Goal: Communication & Community: Answer question/provide support

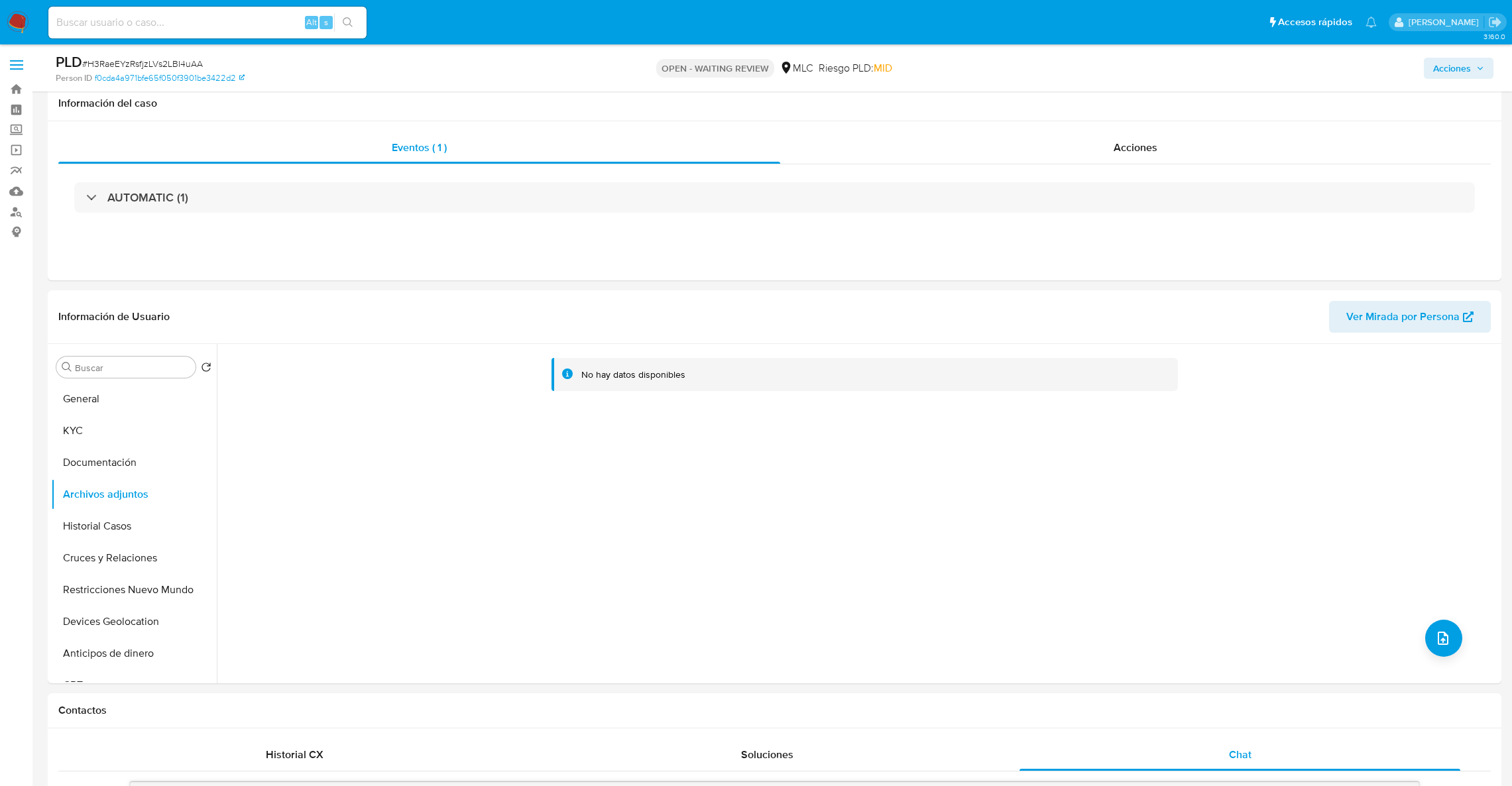
select select "10"
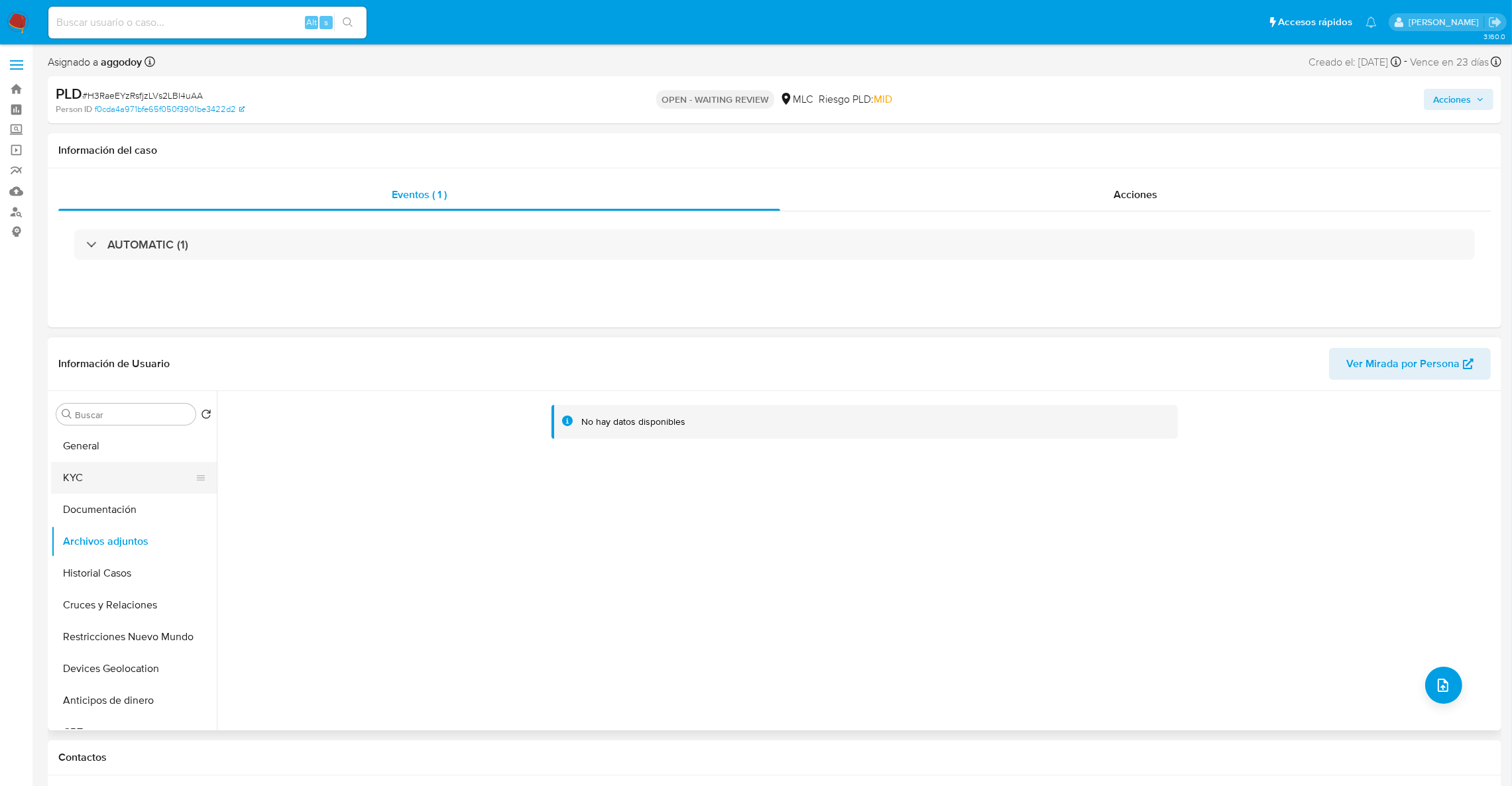
click at [123, 472] on button "KYC" at bounding box center [128, 478] width 155 height 32
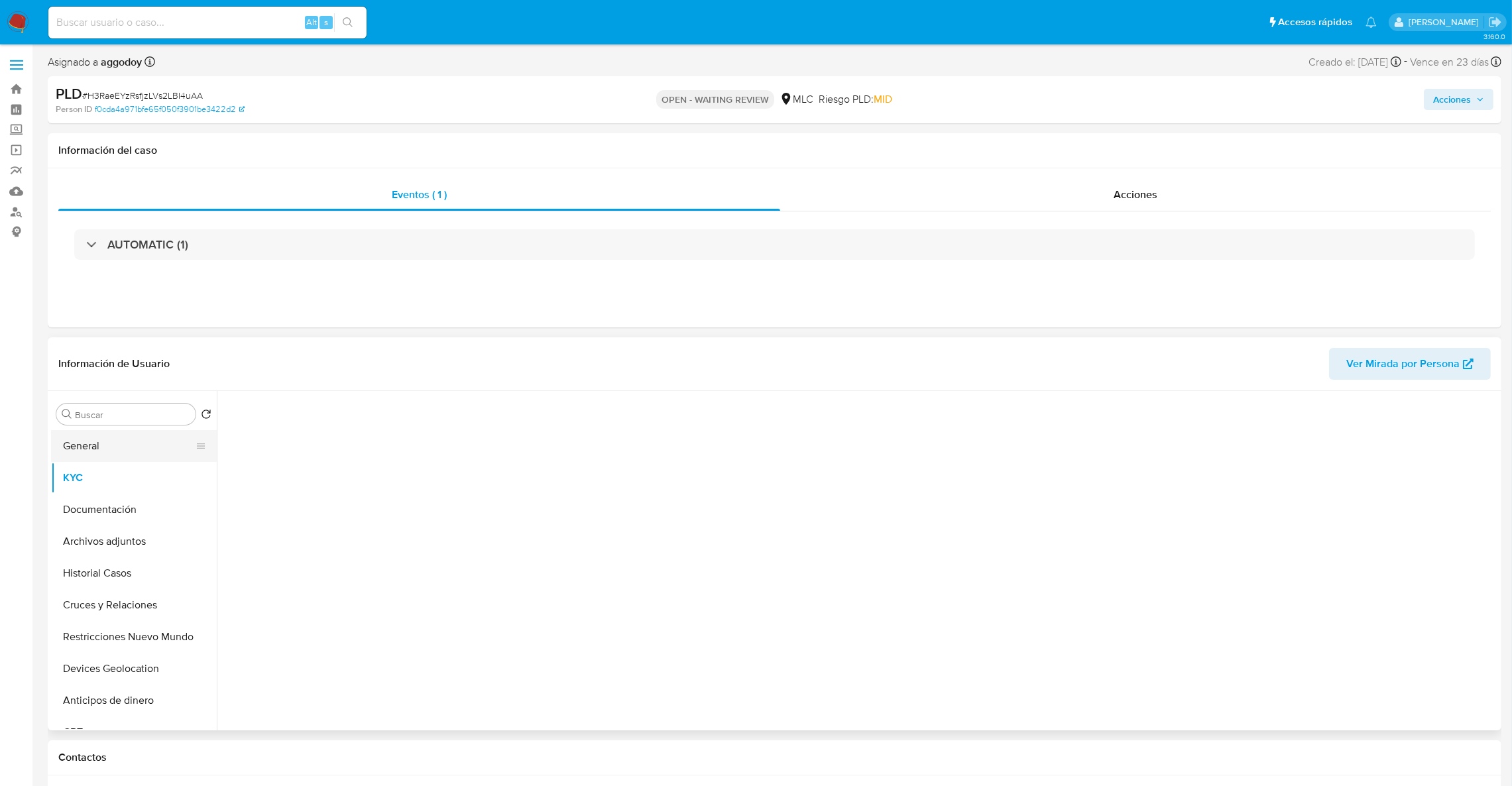
click at [100, 431] on button "General" at bounding box center [128, 446] width 155 height 32
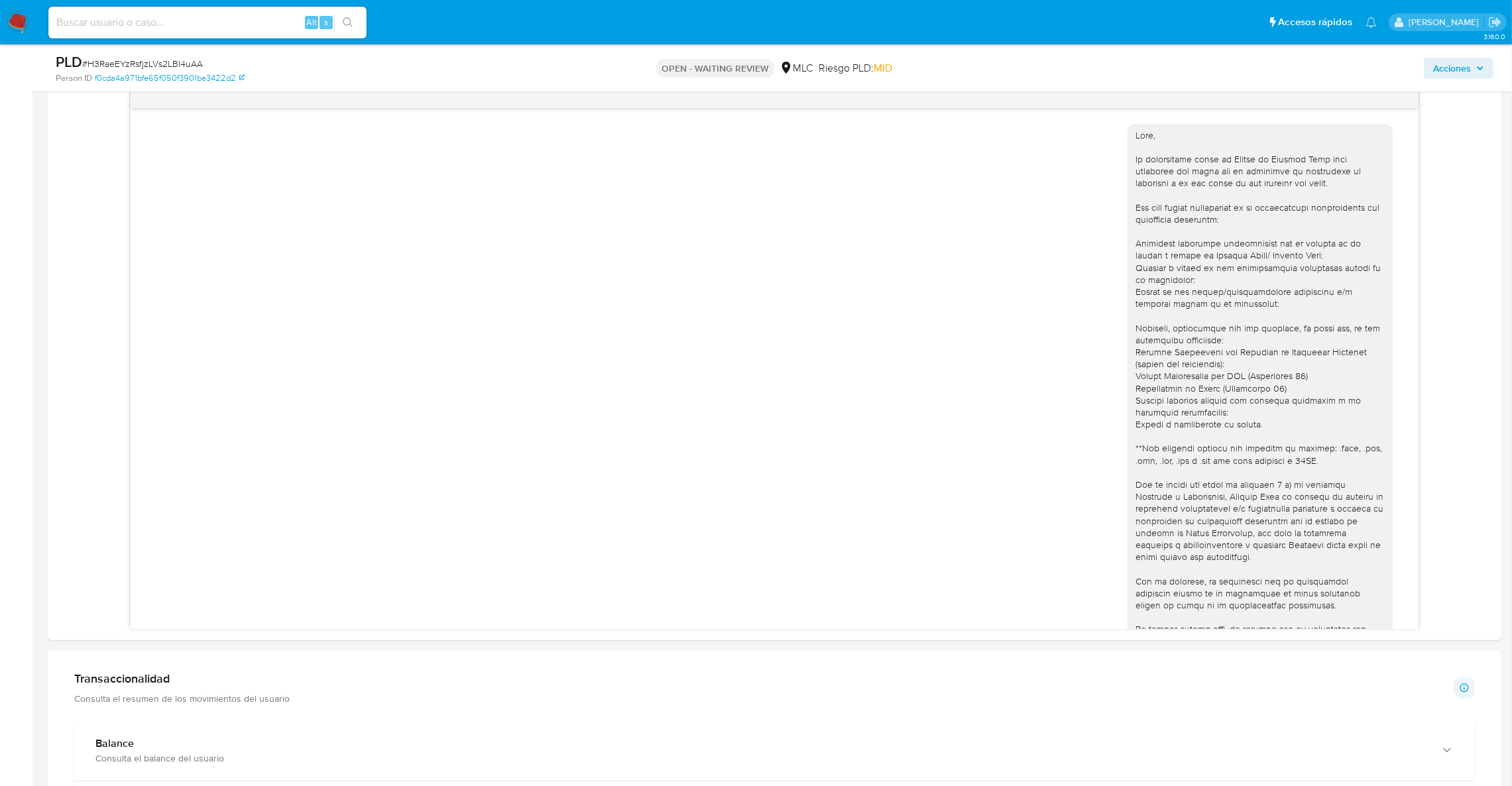
scroll to position [99, 0]
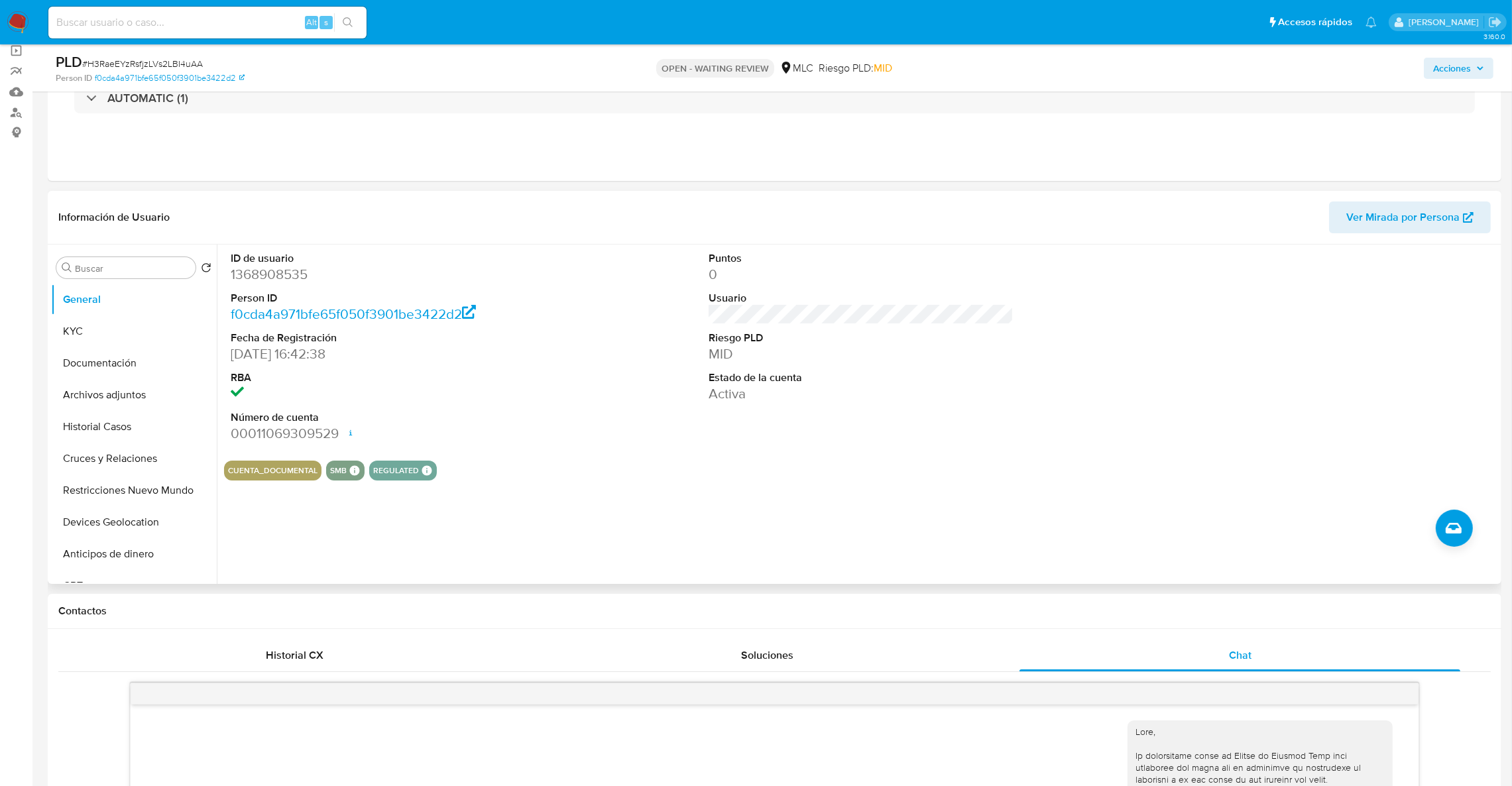
click at [253, 279] on dd "1368908535" at bounding box center [384, 274] width 306 height 19
drag, startPoint x: 253, startPoint y: 279, endPoint x: 273, endPoint y: 285, distance: 20.9
click at [273, 285] on dl "ID de usuario 1368908535 Person ID f0cda4a971bfe65f050f3901be3422d2 Fecha de Re…" at bounding box center [384, 347] width 306 height 192
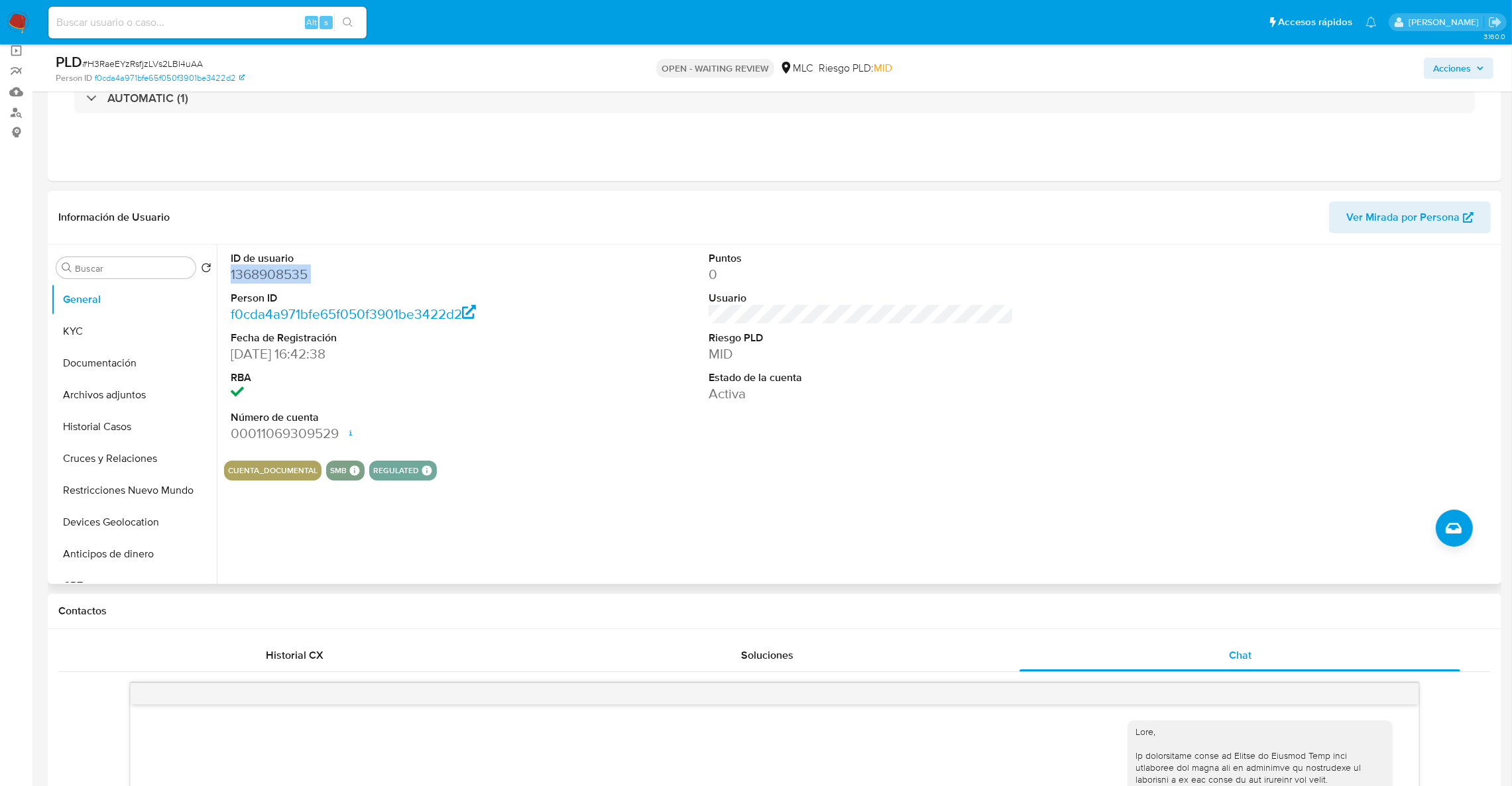
click at [270, 282] on dd "1368908535" at bounding box center [384, 274] width 306 height 19
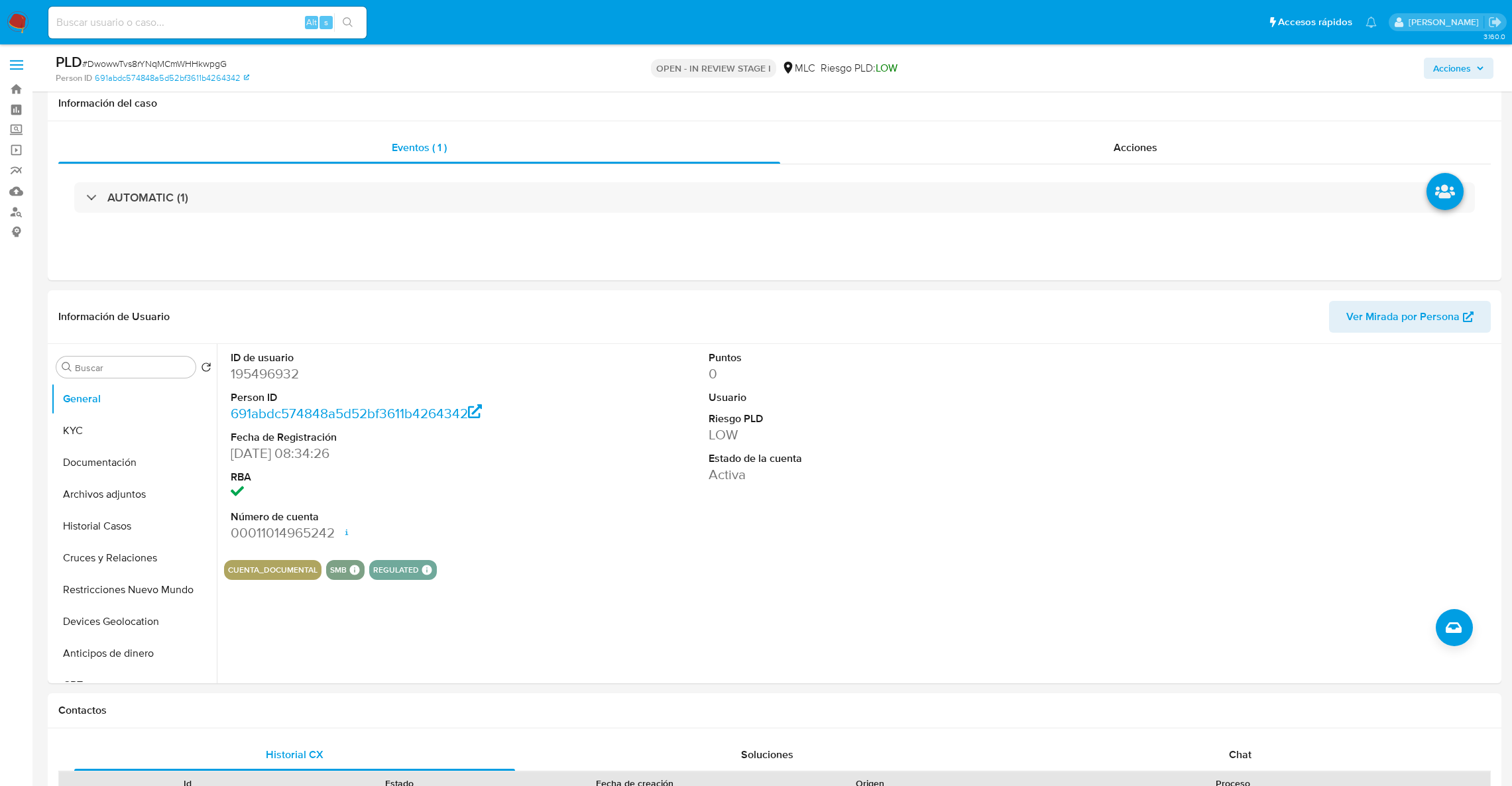
select select "10"
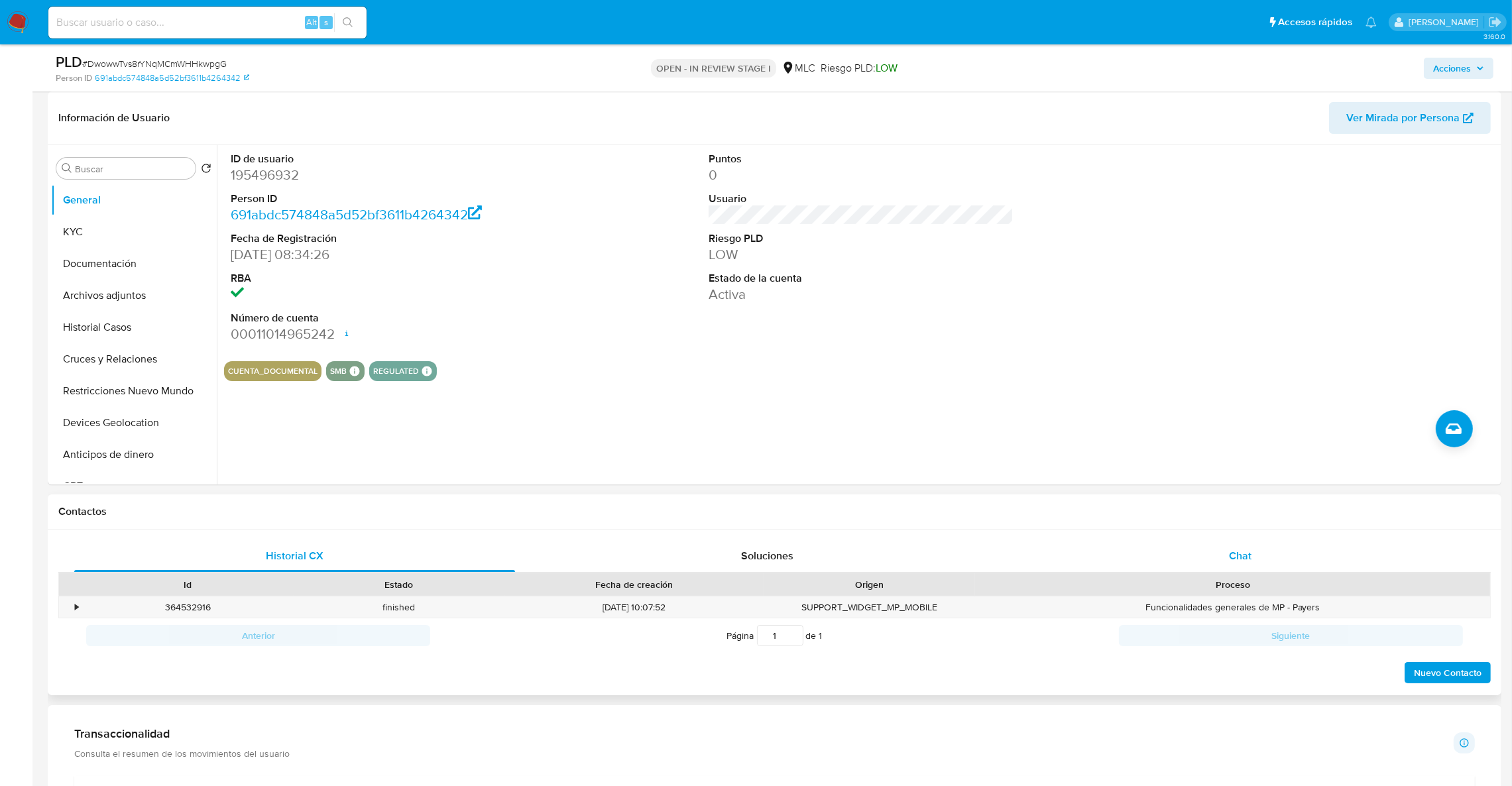
click at [1262, 548] on div "Chat" at bounding box center [1240, 556] width 441 height 32
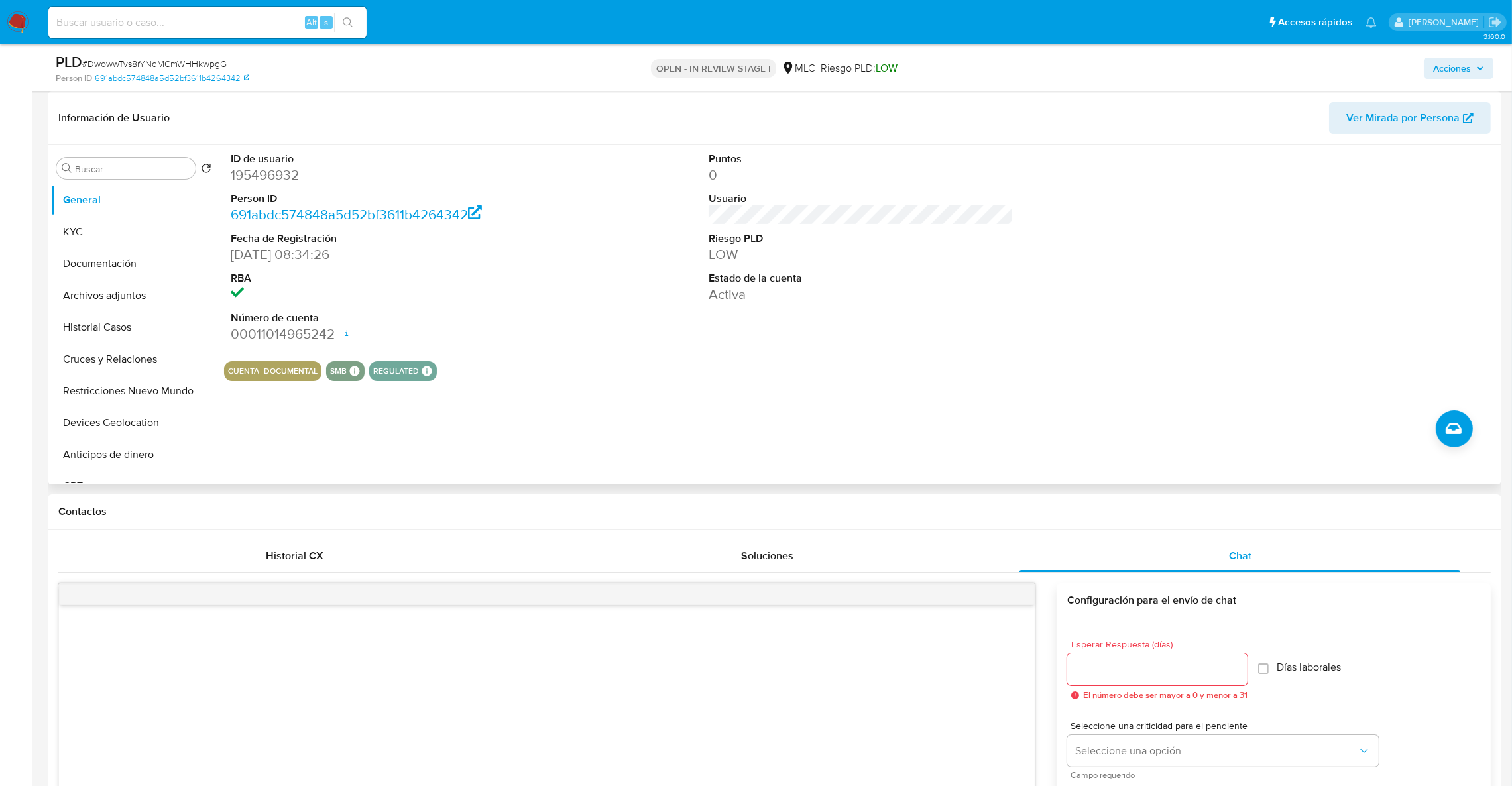
click at [297, 180] on dd "195496932" at bounding box center [384, 174] width 306 height 19
drag, startPoint x: 297, startPoint y: 180, endPoint x: 248, endPoint y: 178, distance: 49.0
click at [248, 178] on dd "195496932" at bounding box center [384, 174] width 306 height 19
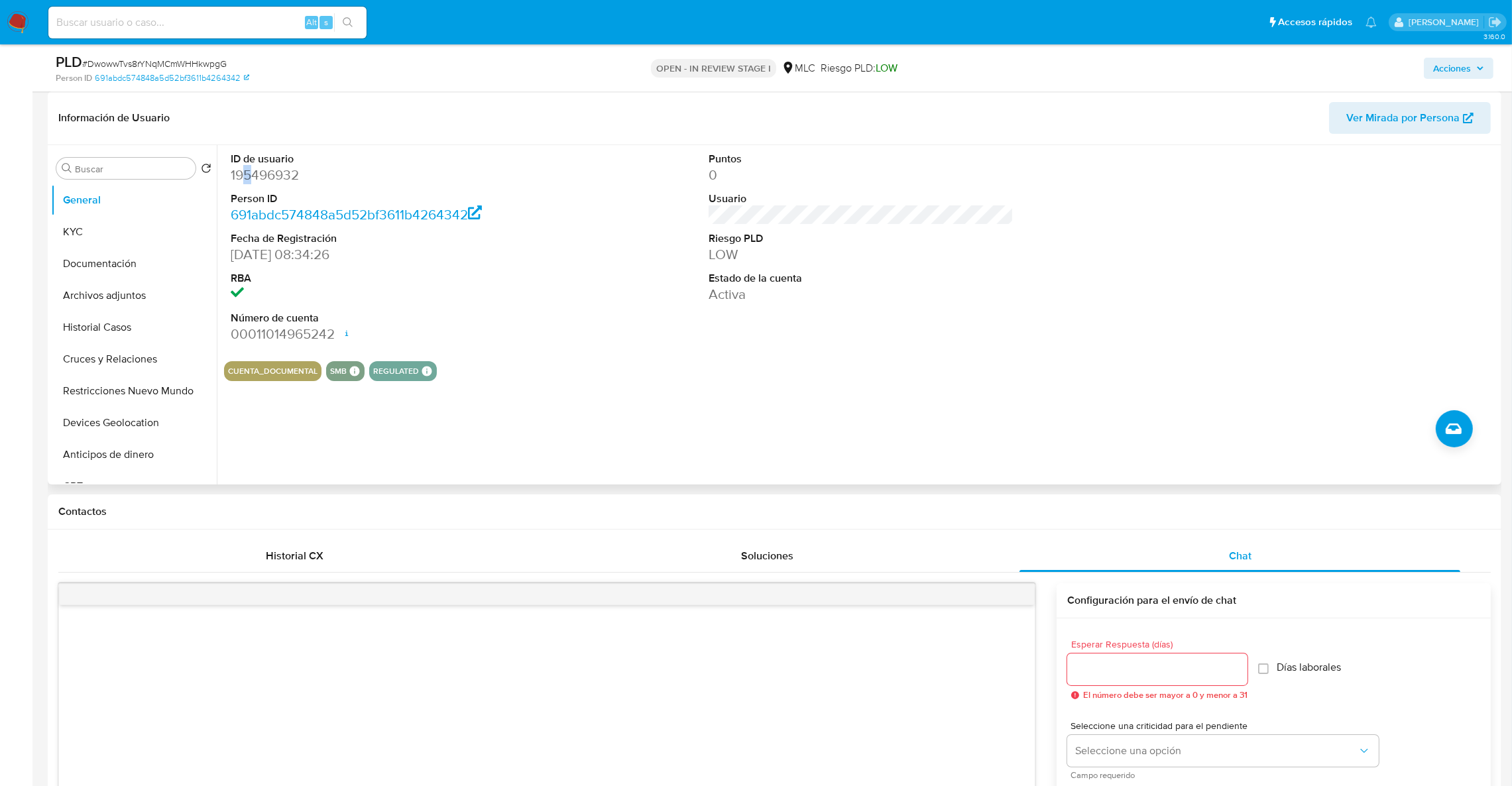
click at [244, 174] on dd "195496932" at bounding box center [384, 174] width 306 height 19
drag, startPoint x: 244, startPoint y: 174, endPoint x: 234, endPoint y: 170, distance: 10.8
click at [234, 170] on dd "195496932" at bounding box center [384, 174] width 306 height 19
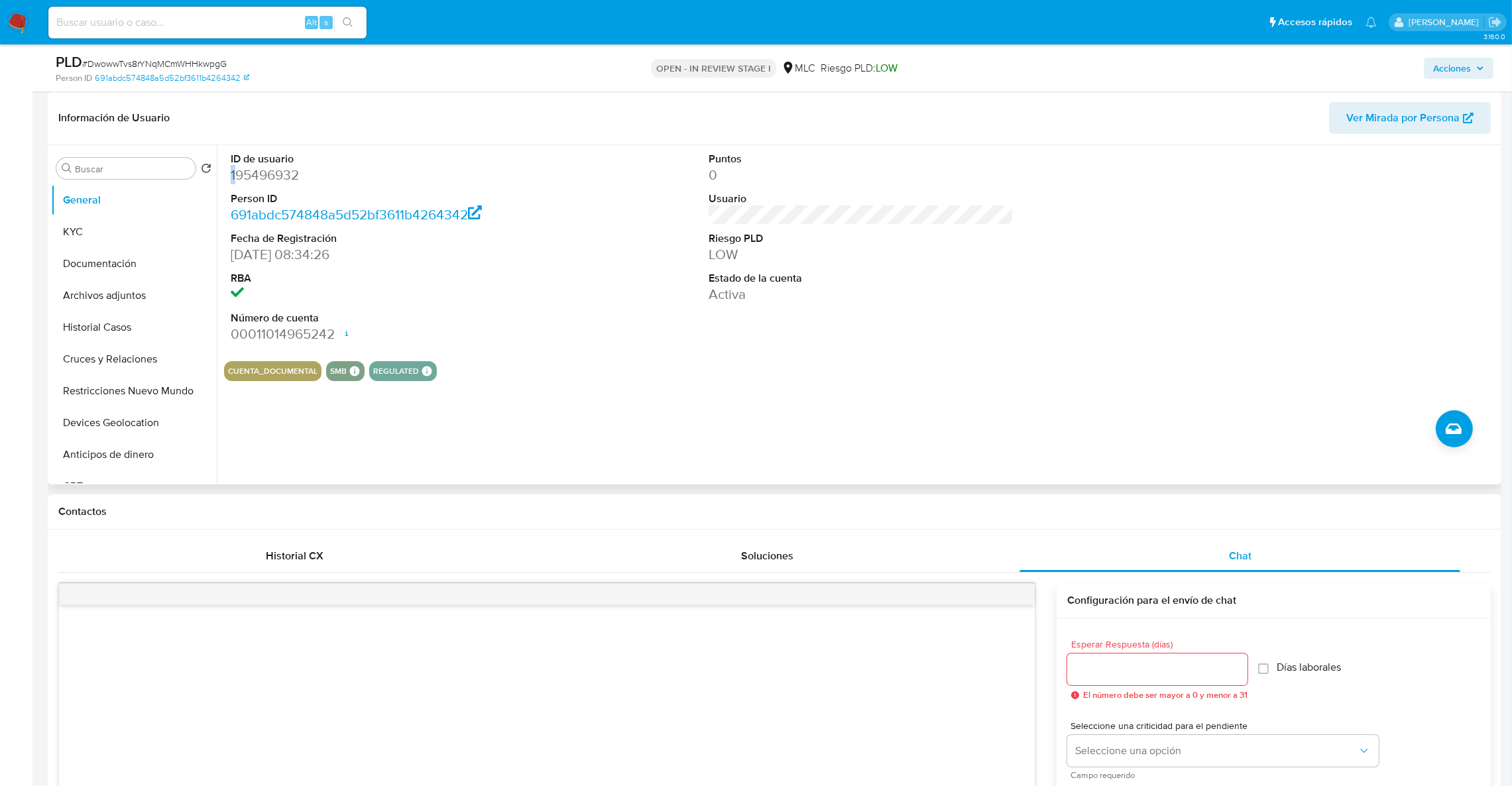
click at [233, 170] on dd "195496932" at bounding box center [384, 174] width 306 height 19
click at [232, 170] on dd "195496932" at bounding box center [384, 174] width 306 height 19
copy dd "195496932"
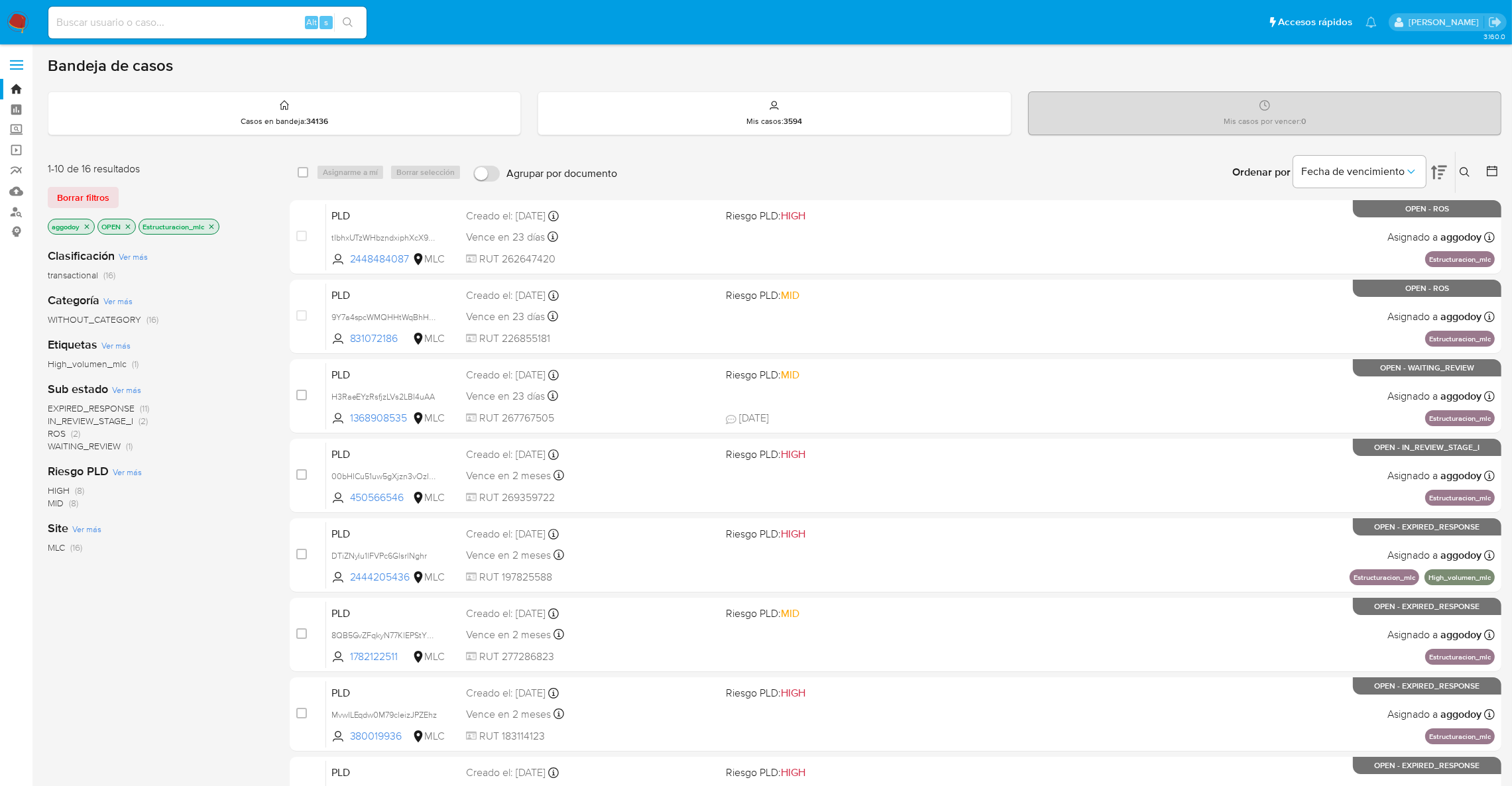
click at [1471, 170] on button at bounding box center [1466, 172] width 22 height 16
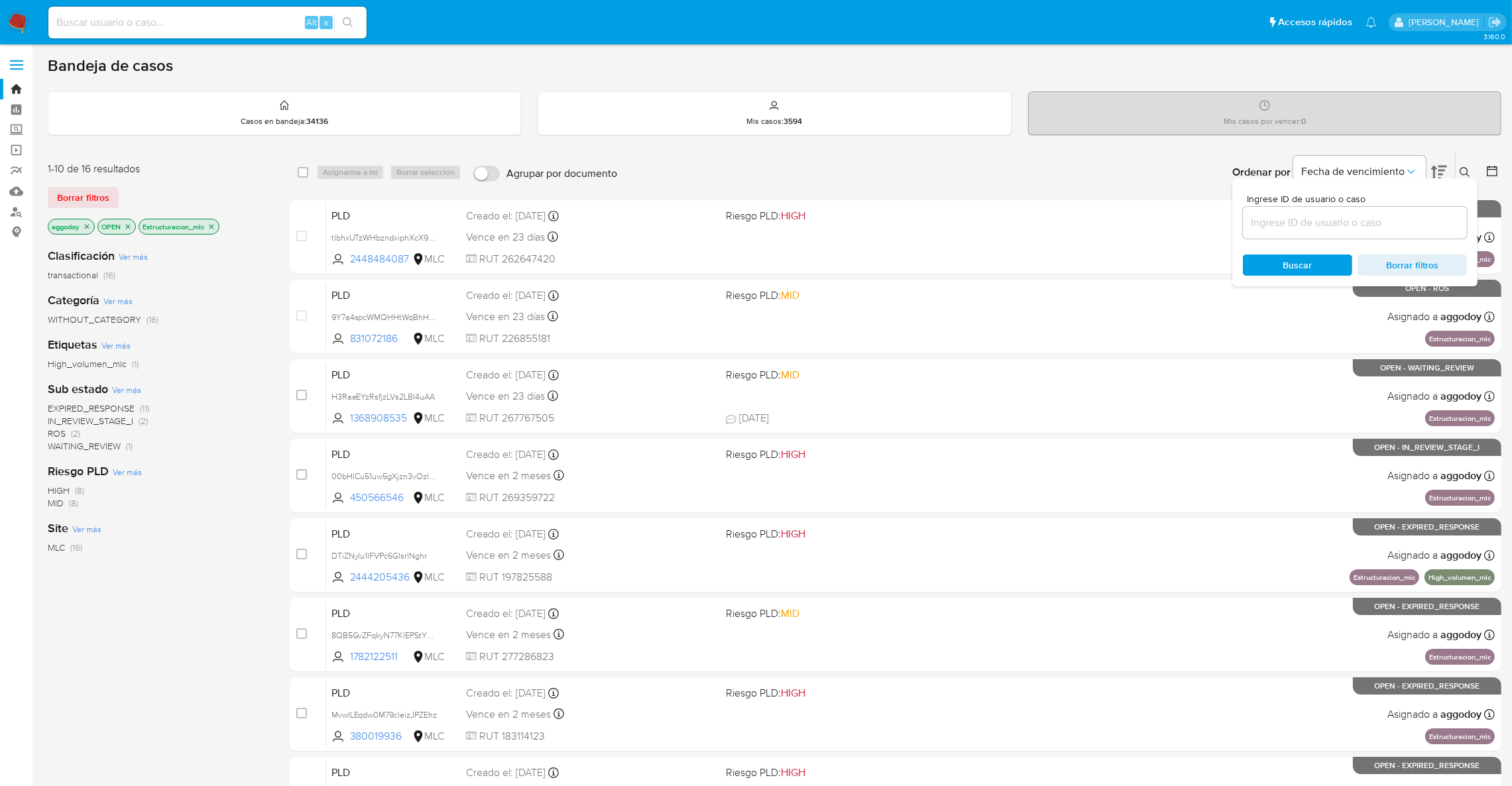
click at [1422, 212] on div at bounding box center [1355, 223] width 224 height 32
click at [1422, 220] on input at bounding box center [1355, 222] width 224 height 17
paste input "1368908535"
type input "1368908535"
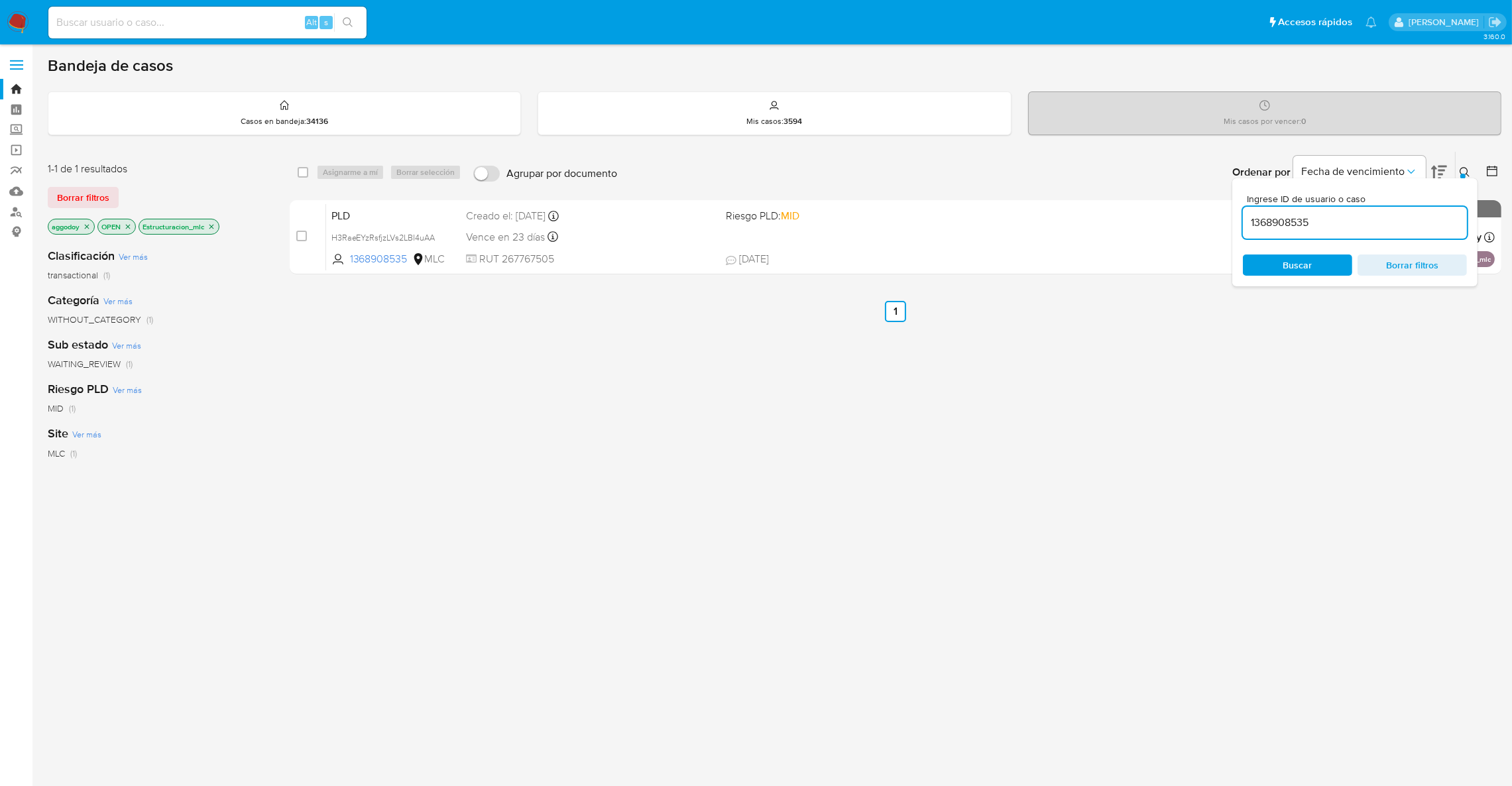
click at [1461, 171] on icon at bounding box center [1465, 172] width 10 height 10
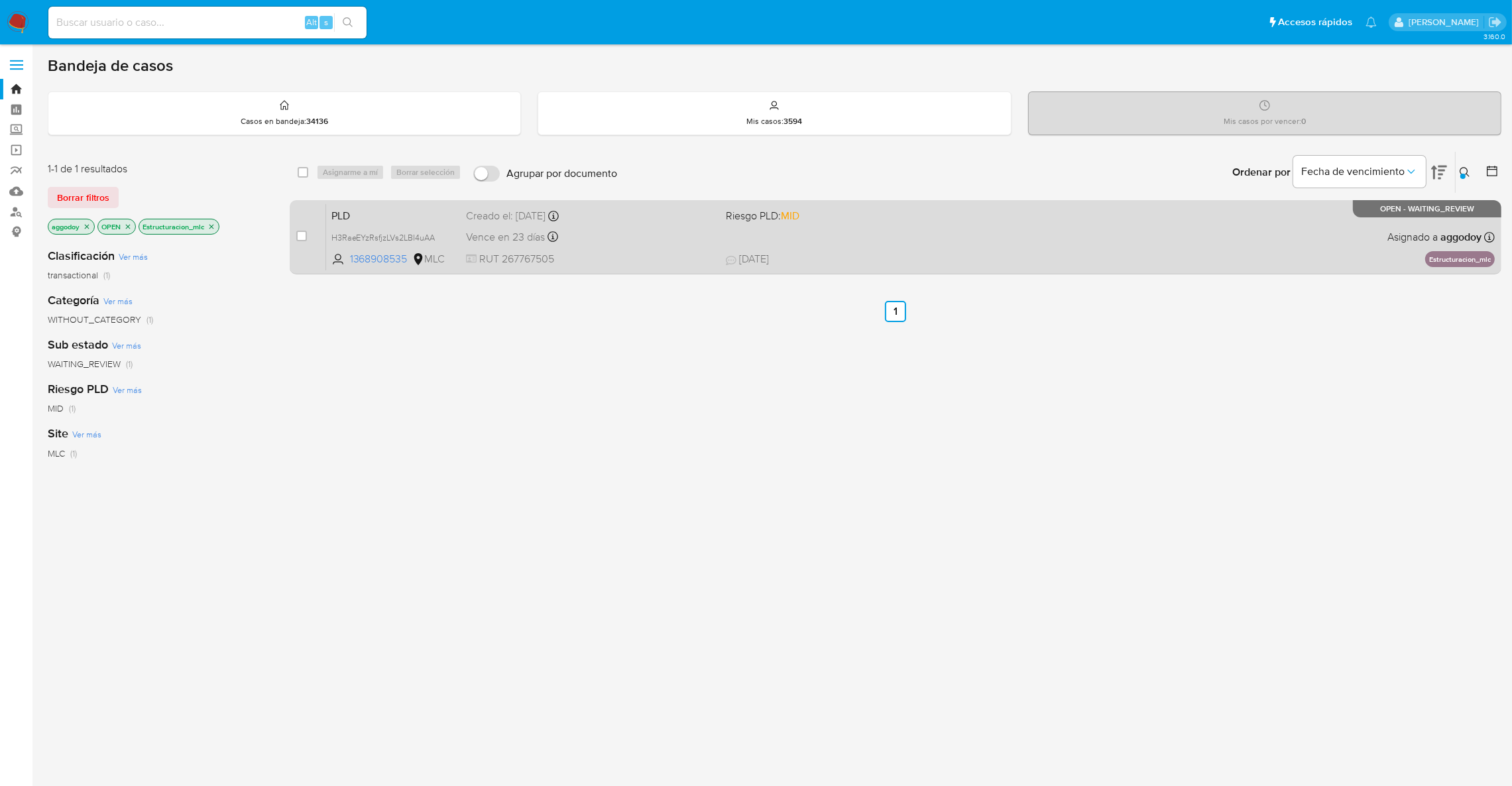
click at [988, 225] on div "PLD H3RaeEYzRsfjzLVs2LBI4uAA 1368908535 MLC Riesgo PLD: MID Creado el: 12/07/20…" at bounding box center [911, 237] width 1168 height 67
click at [305, 237] on input "checkbox" at bounding box center [302, 236] width 10 height 10
checkbox input "true"
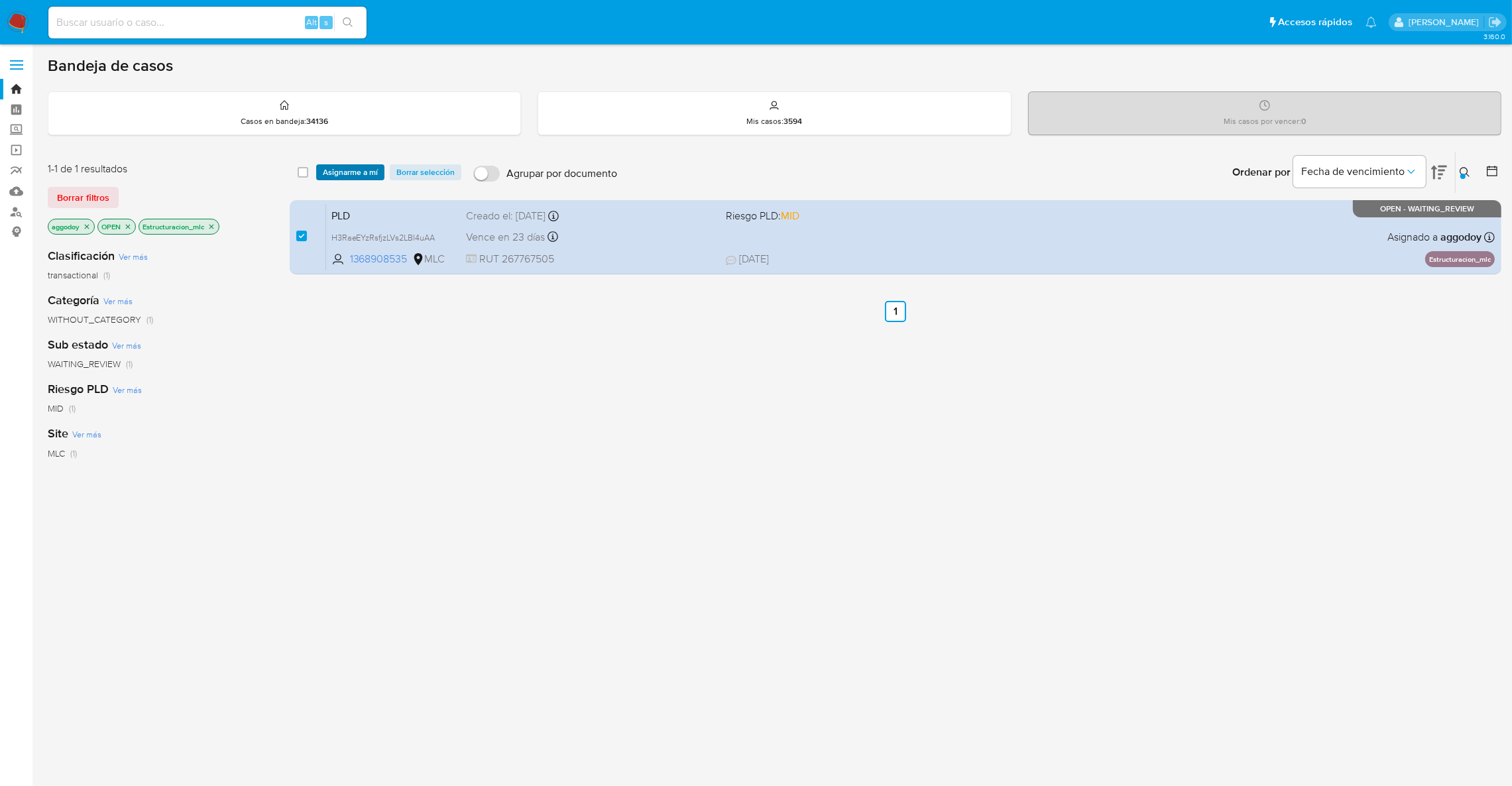
click at [341, 177] on span "Asignarme a mí" at bounding box center [350, 172] width 55 height 13
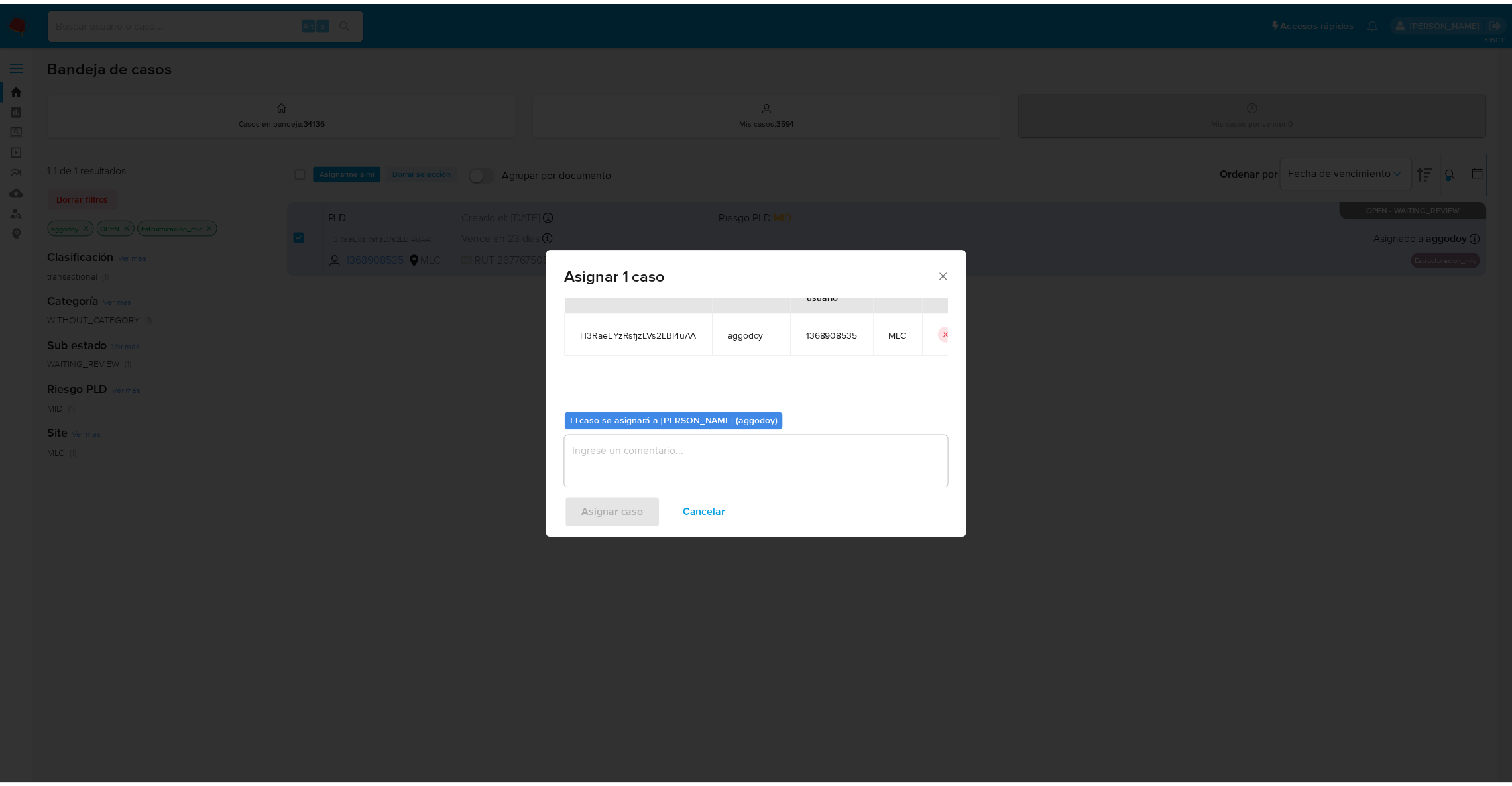
scroll to position [69, 0]
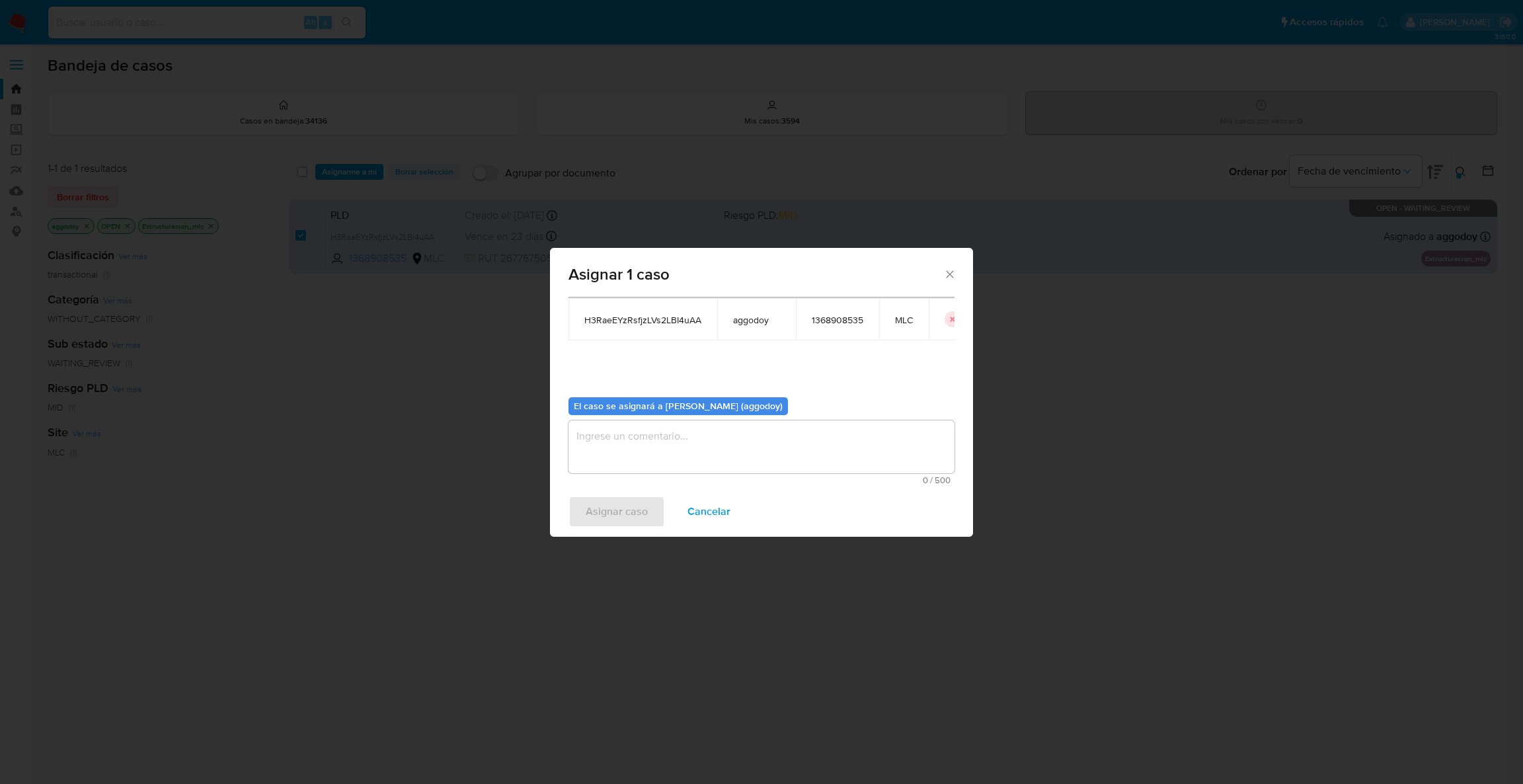
click at [782, 443] on textarea "assign-modal" at bounding box center [761, 447] width 386 height 53
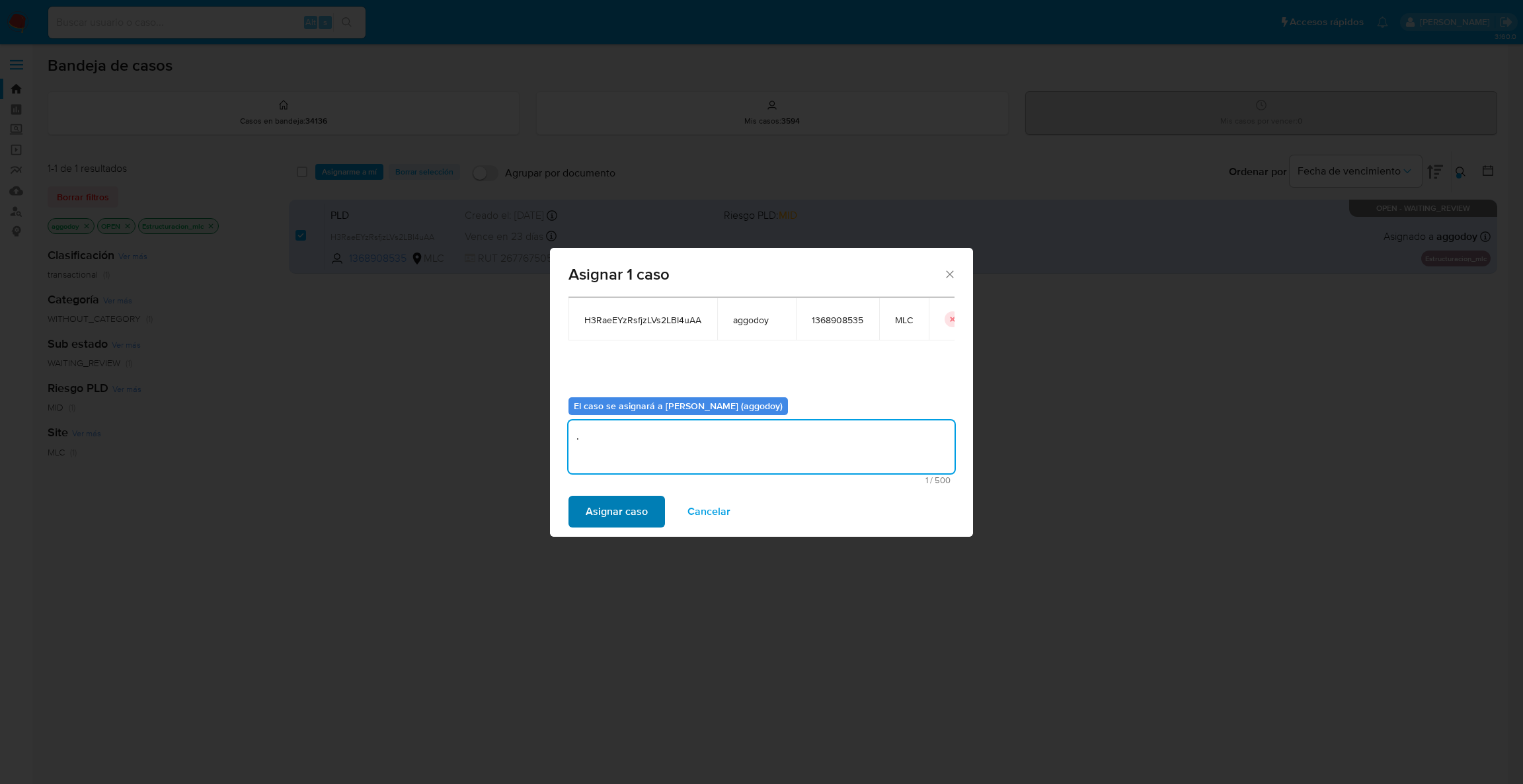
type textarea "."
click at [620, 497] on span "Asignar caso" at bounding box center [617, 511] width 62 height 29
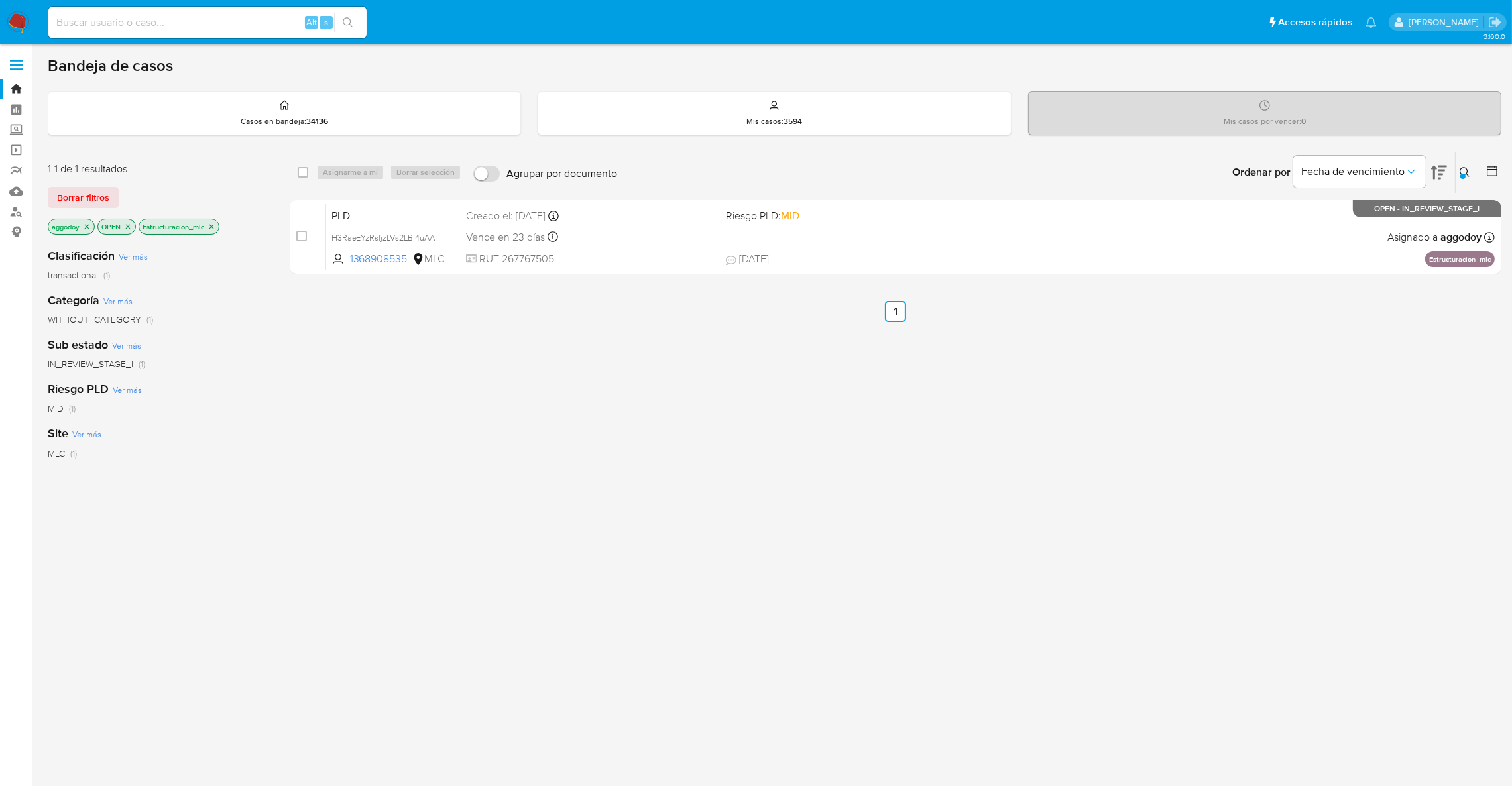
click at [1455, 175] on div "Ingrese ID de usuario o caso 1368908535 Buscar Borrar filtros" at bounding box center [1466, 172] width 22 height 41
click at [1457, 177] on button at bounding box center [1466, 172] width 22 height 16
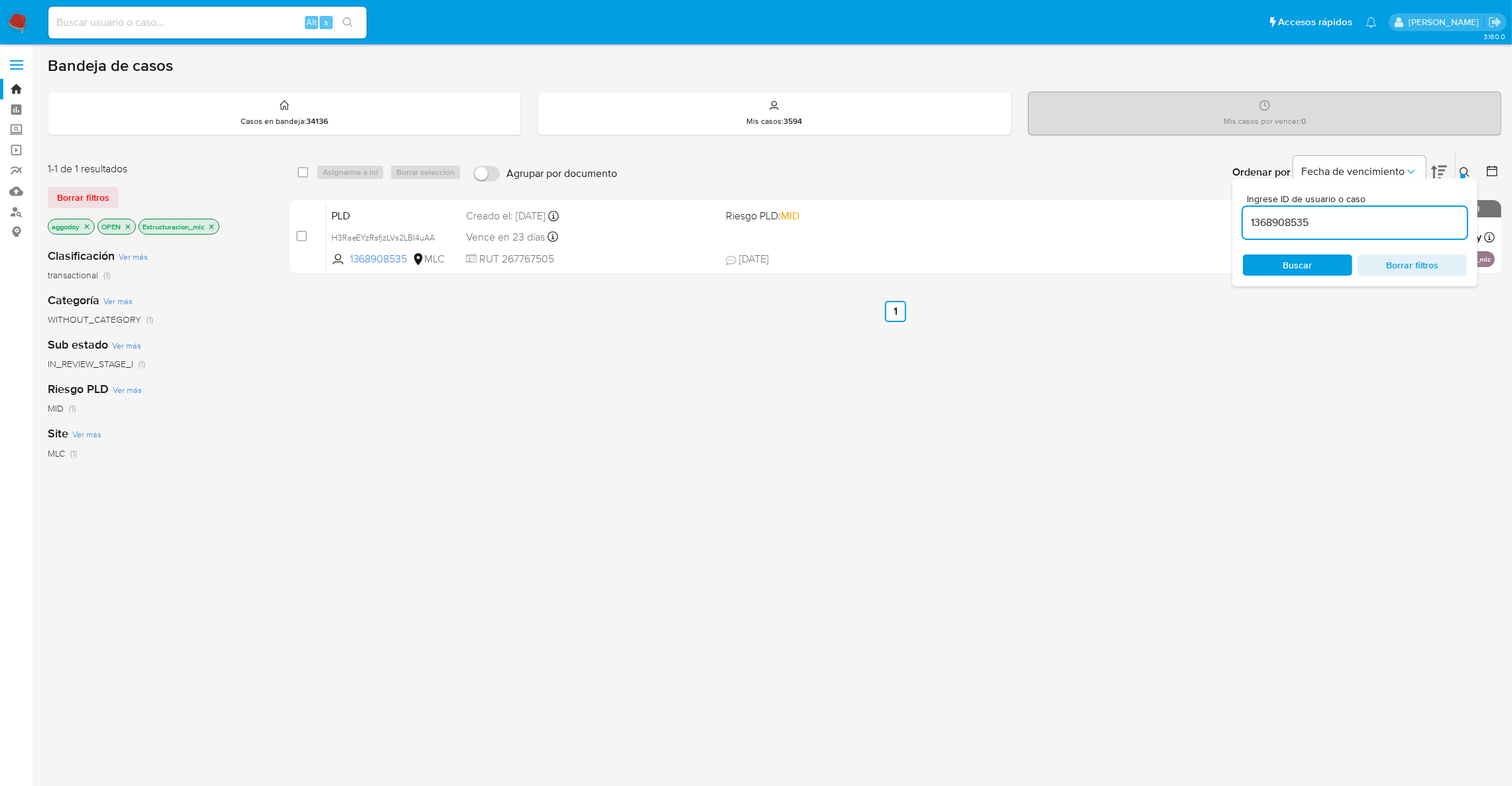
click at [1298, 225] on input "1368908535" at bounding box center [1355, 222] width 224 height 17
type input "195496932"
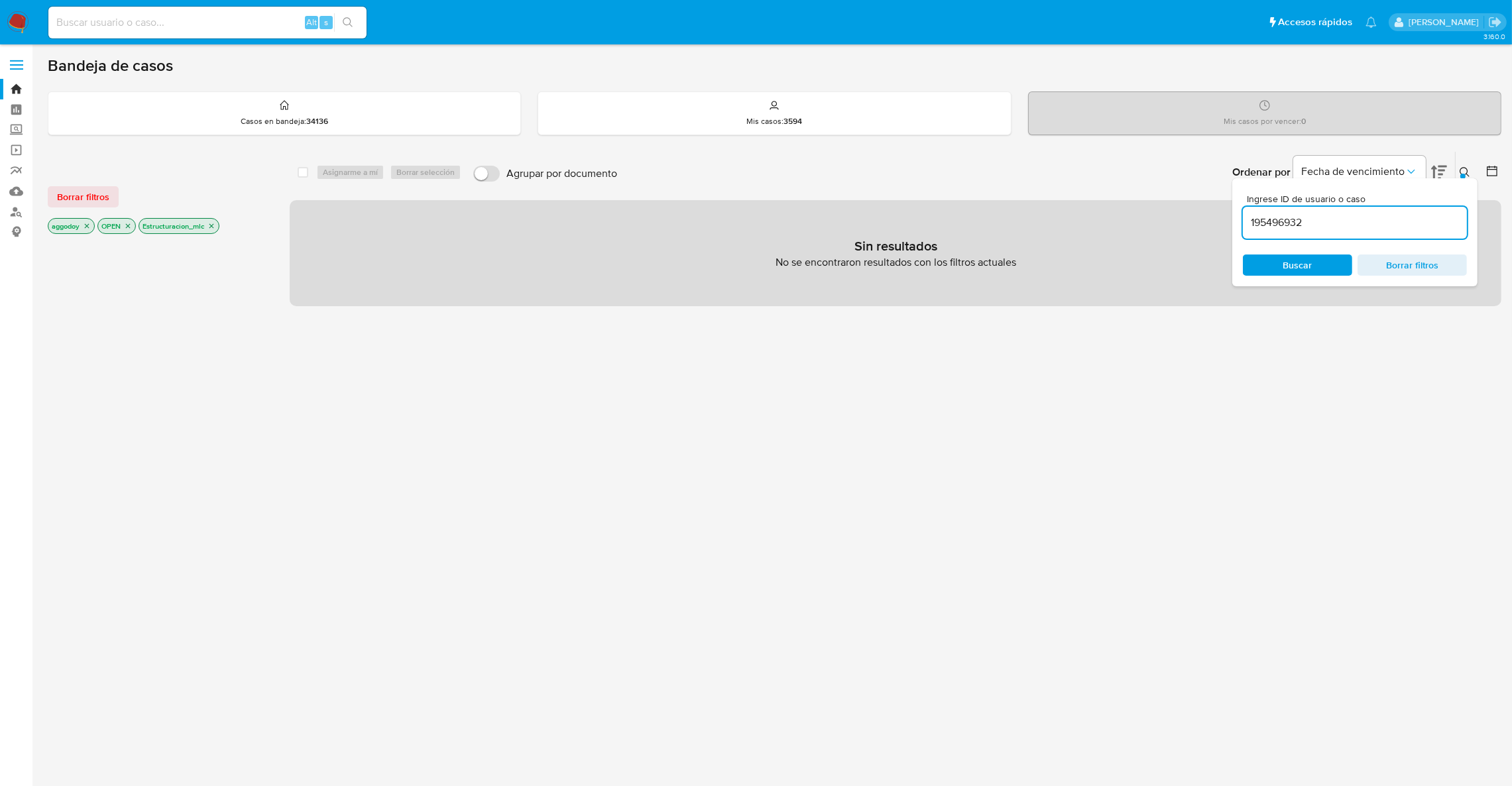
drag, startPoint x: 1274, startPoint y: 265, endPoint x: 1262, endPoint y: 276, distance: 16.3
click at [1274, 267] on span "Buscar" at bounding box center [1297, 264] width 91 height 19
click at [212, 226] on icon "close-filter" at bounding box center [211, 226] width 8 height 8
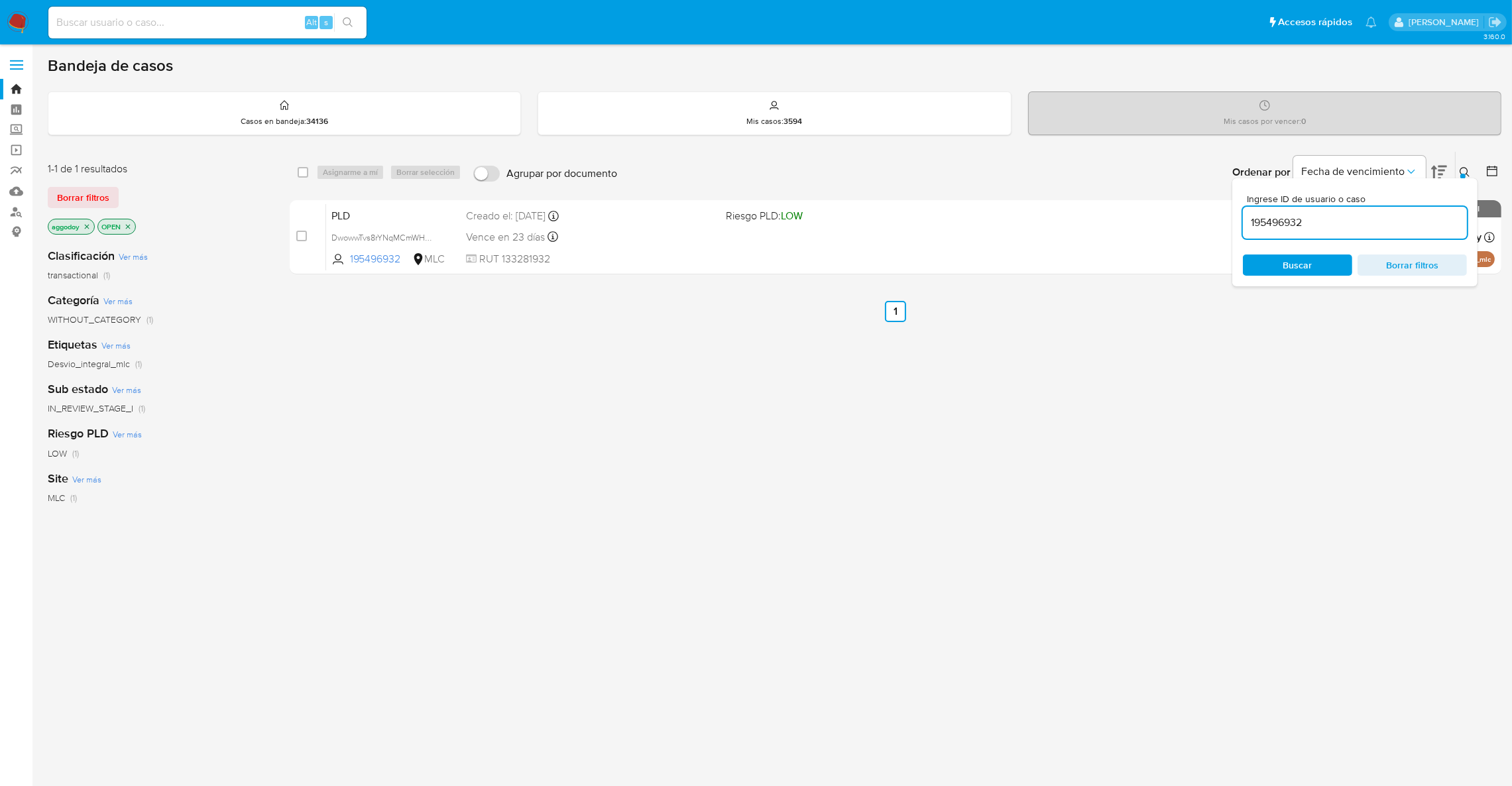
click at [1464, 165] on button at bounding box center [1466, 172] width 22 height 16
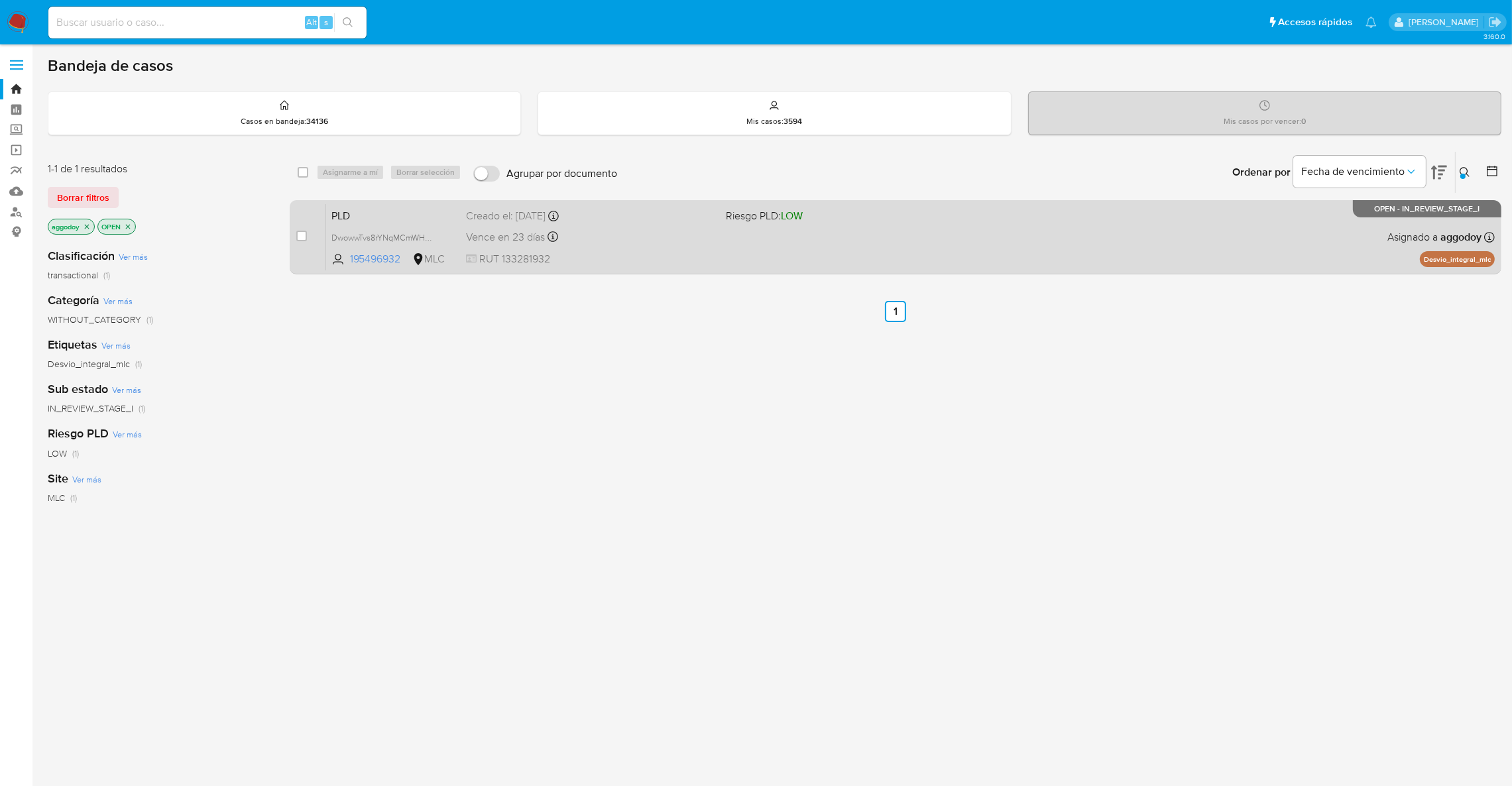
click at [1064, 225] on div "PLD DwowwTvs8rYNqMCmWHHkwpgG 195496932 MLC Riesgo PLD: LOW Creado el: 12/07/202…" at bounding box center [911, 237] width 1168 height 67
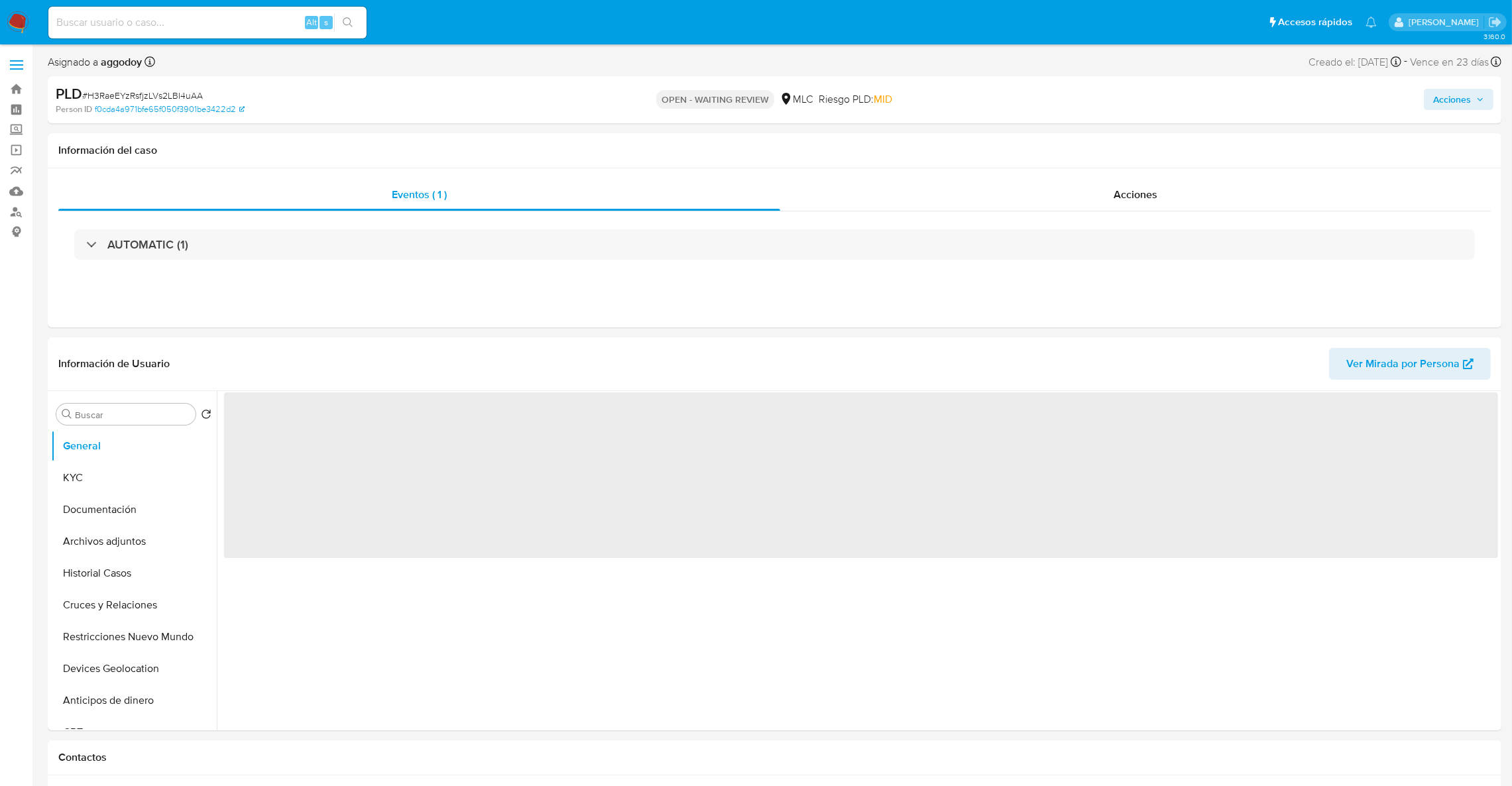
select select "10"
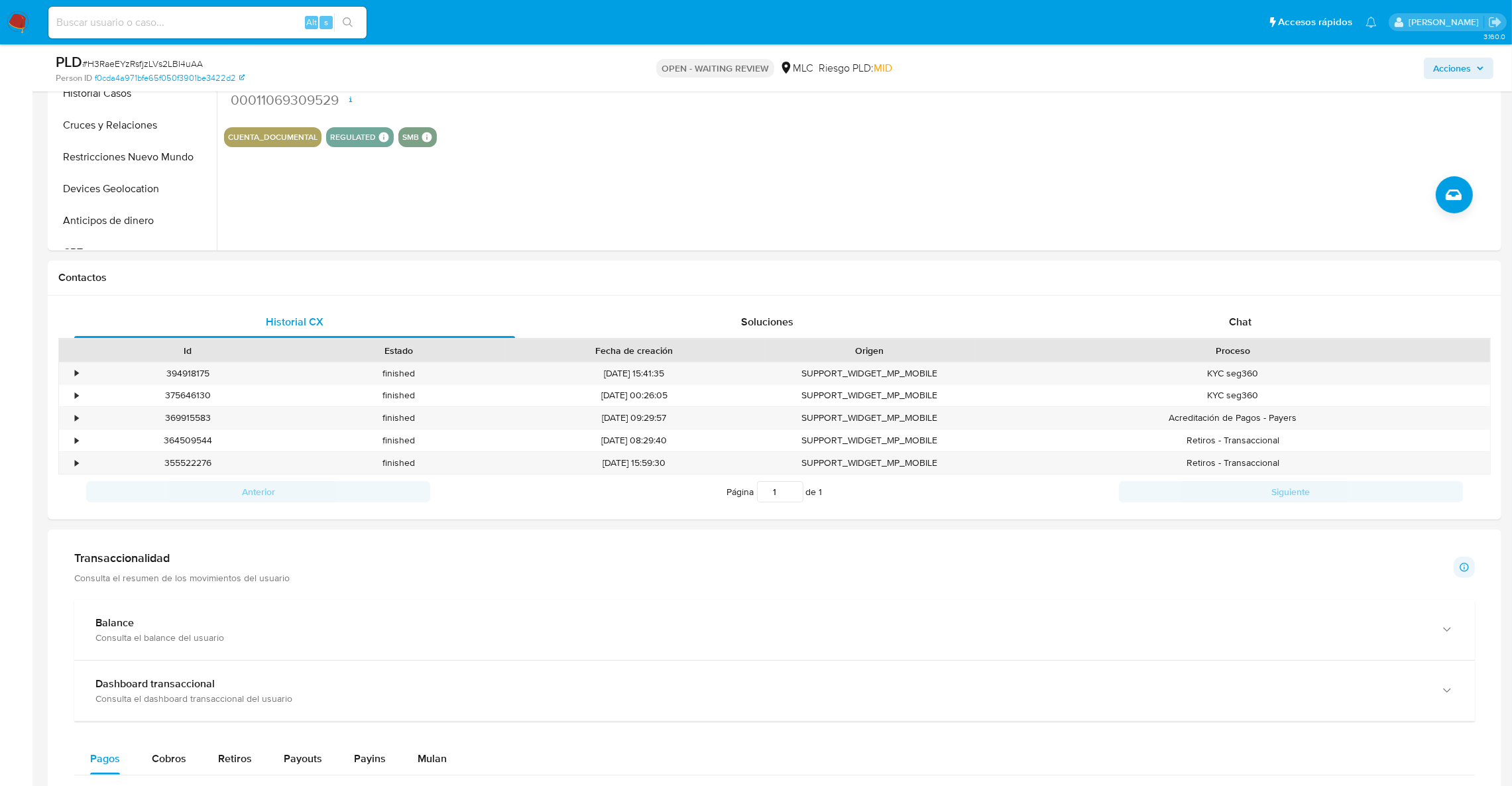
scroll to position [596, 0]
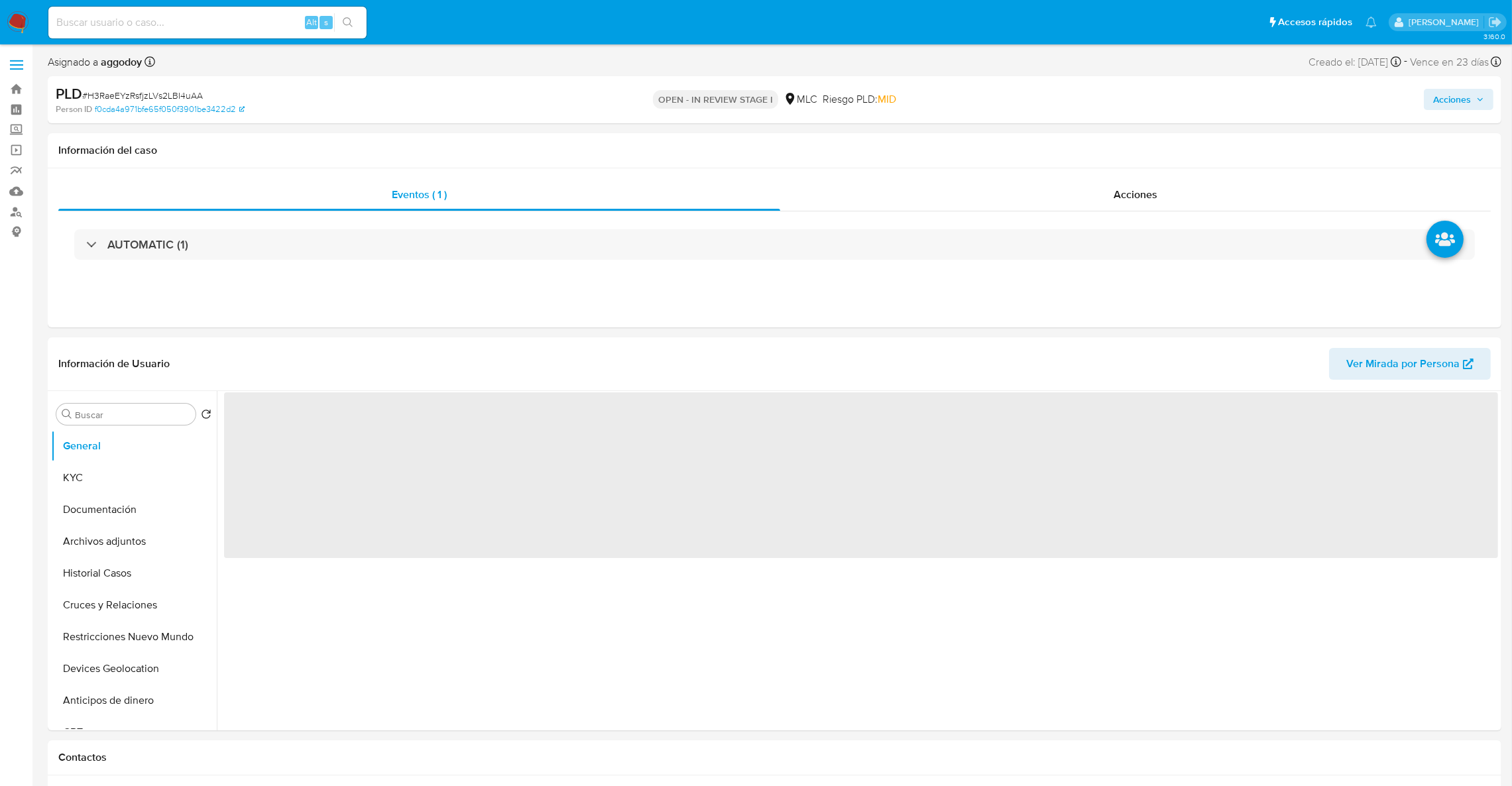
select select "10"
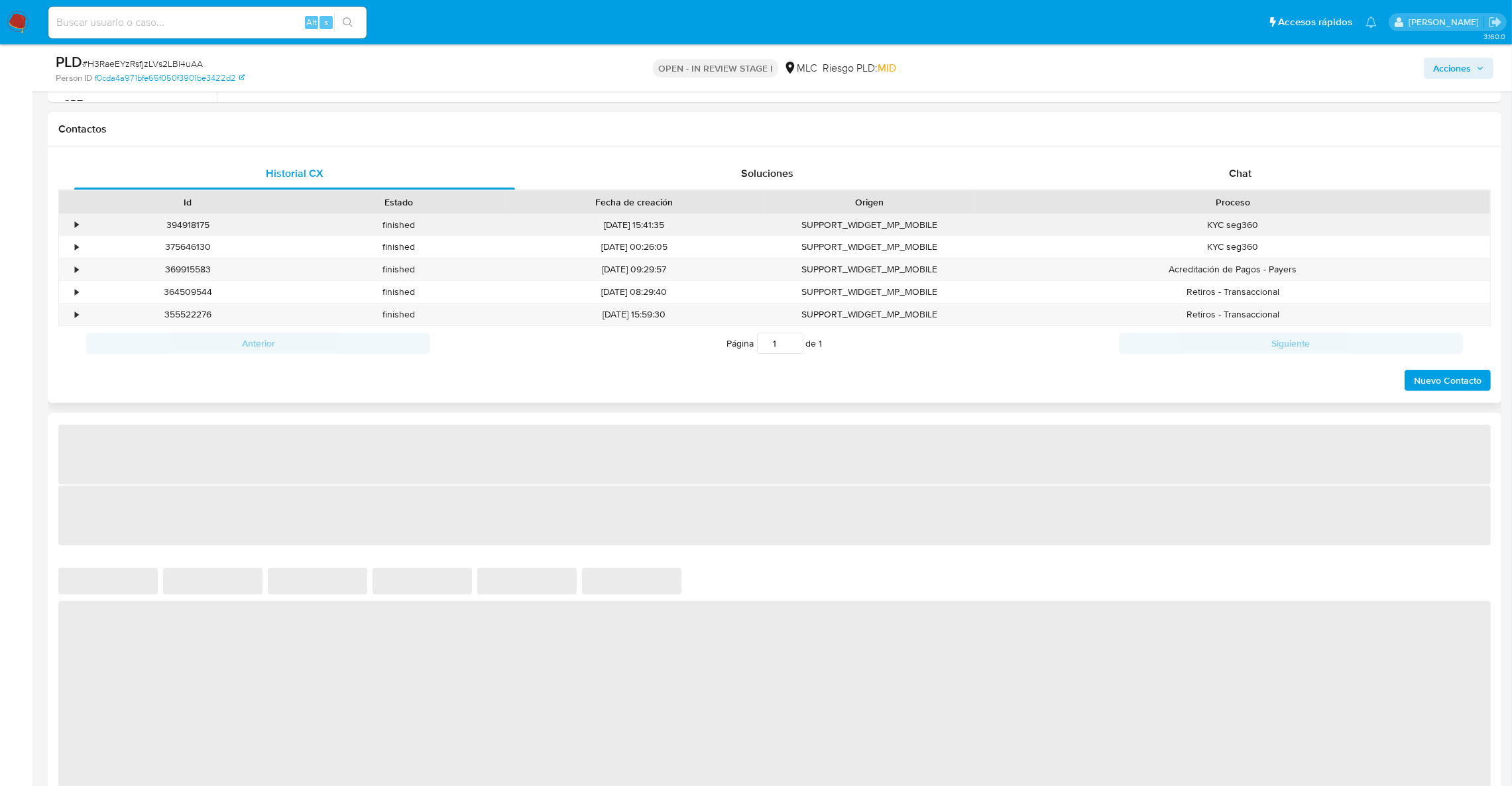
scroll to position [596, 0]
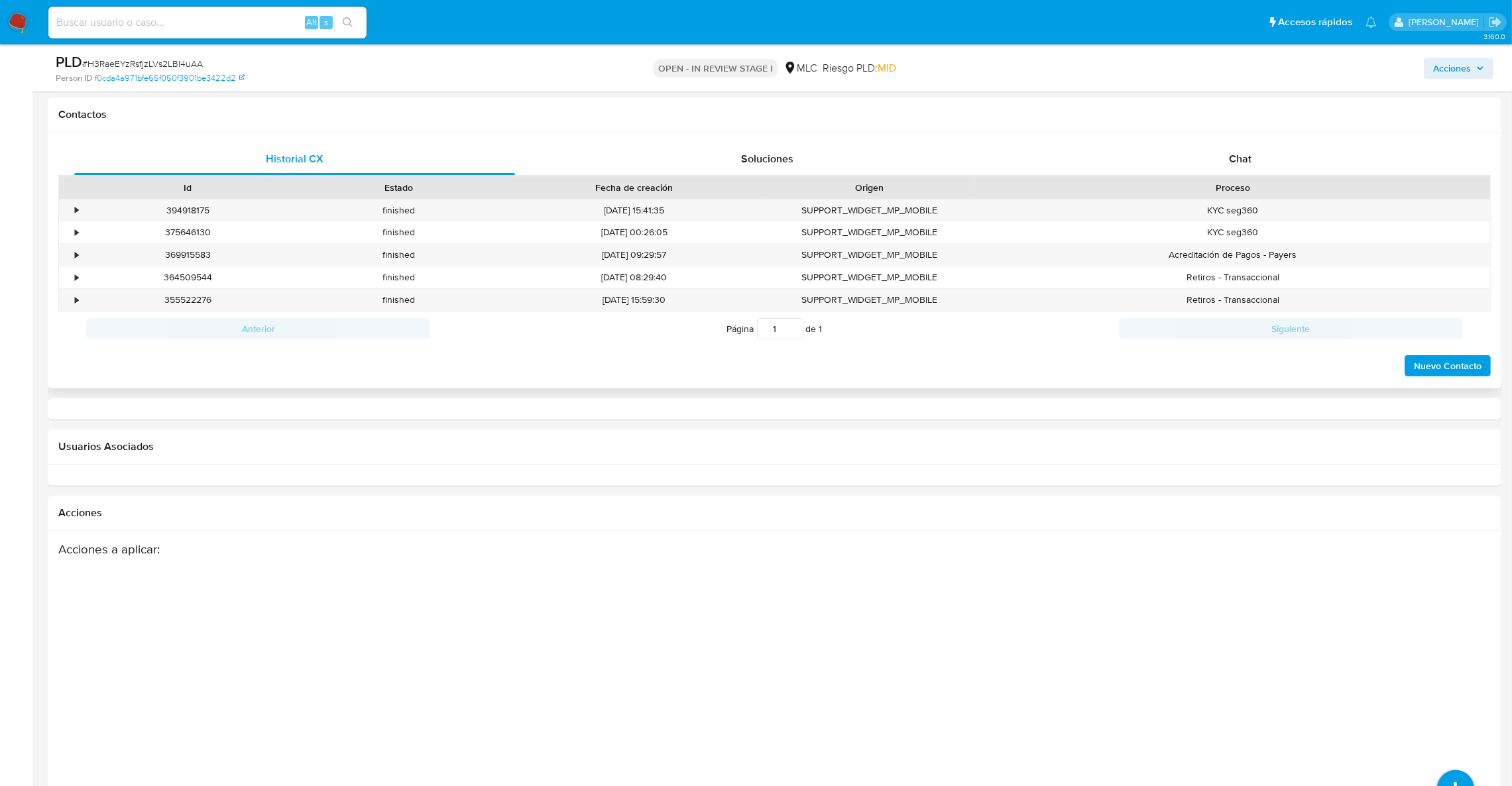
click at [1271, 136] on div "Historial CX Soluciones Chat Id Estado Fecha de creación Origen Proceso • 39491…" at bounding box center [774, 260] width 1454 height 256
select select "10"
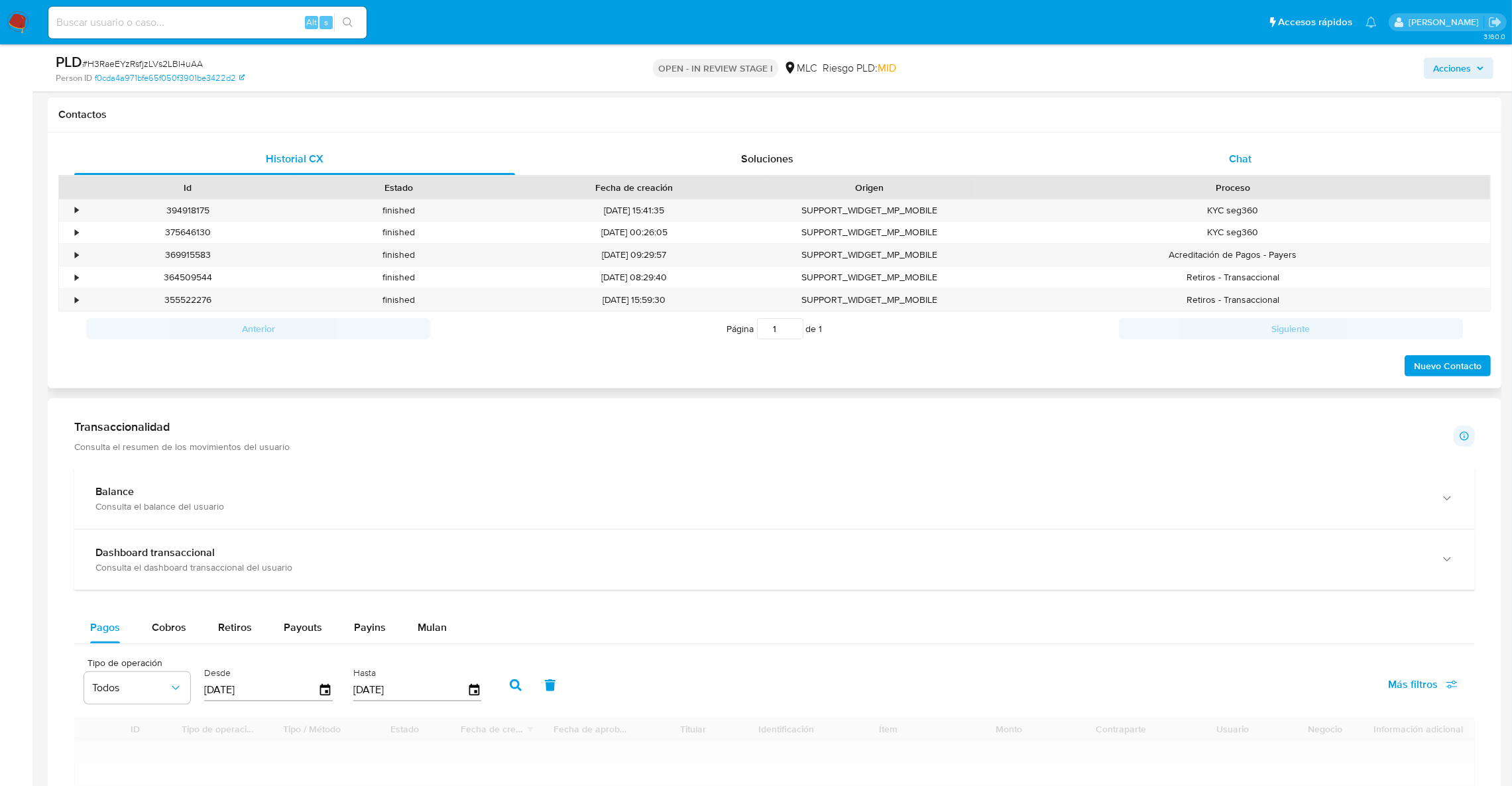
click at [1271, 150] on div "Chat" at bounding box center [1240, 159] width 441 height 32
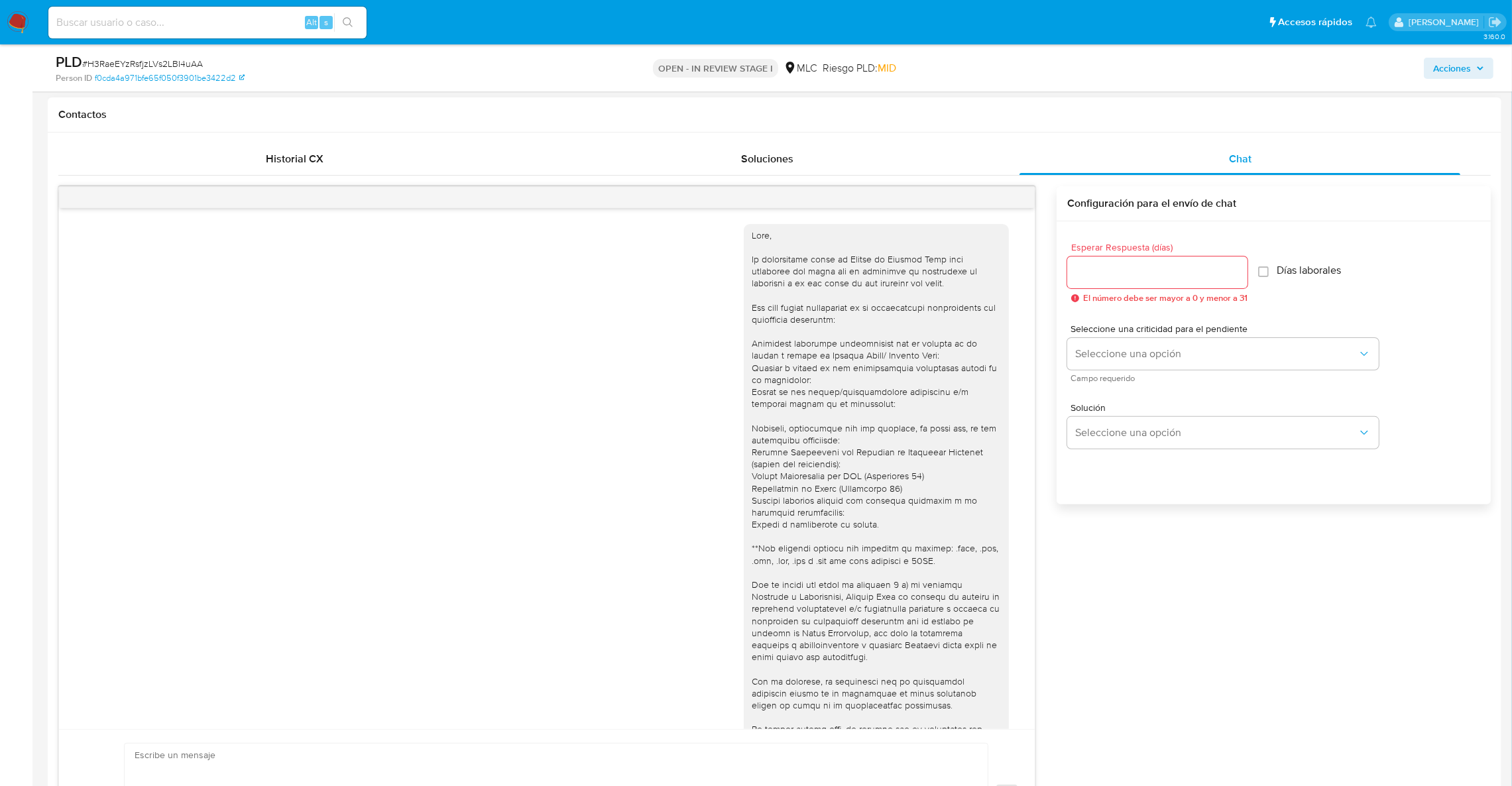
scroll to position [159, 0]
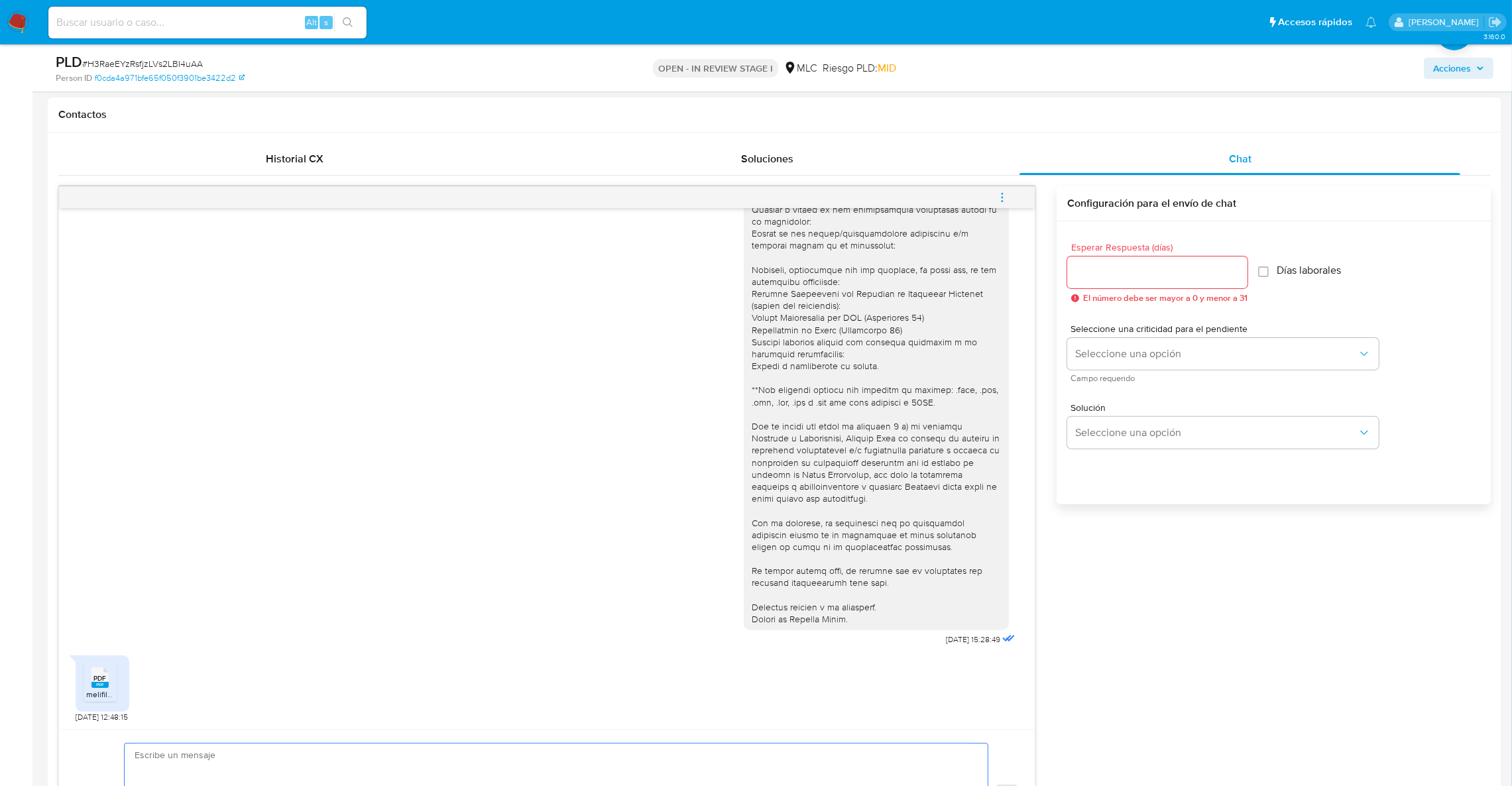
click at [347, 767] on textarea at bounding box center [553, 796] width 837 height 104
paste textarea "Hola XXX, Te agradecemos por tu respuesta y el tiempo dedicado. Necesitábamos v…"
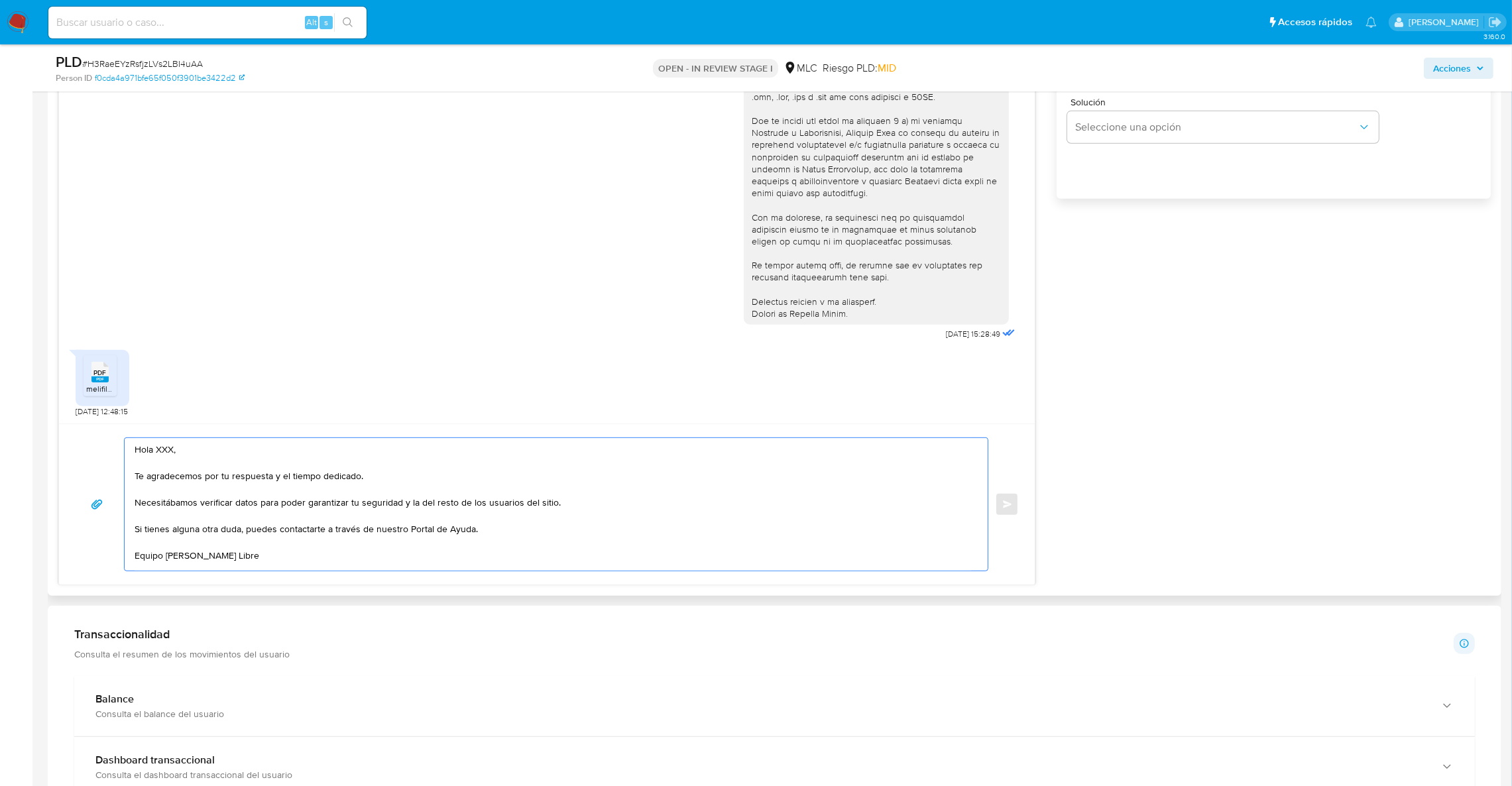
scroll to position [687, 0]
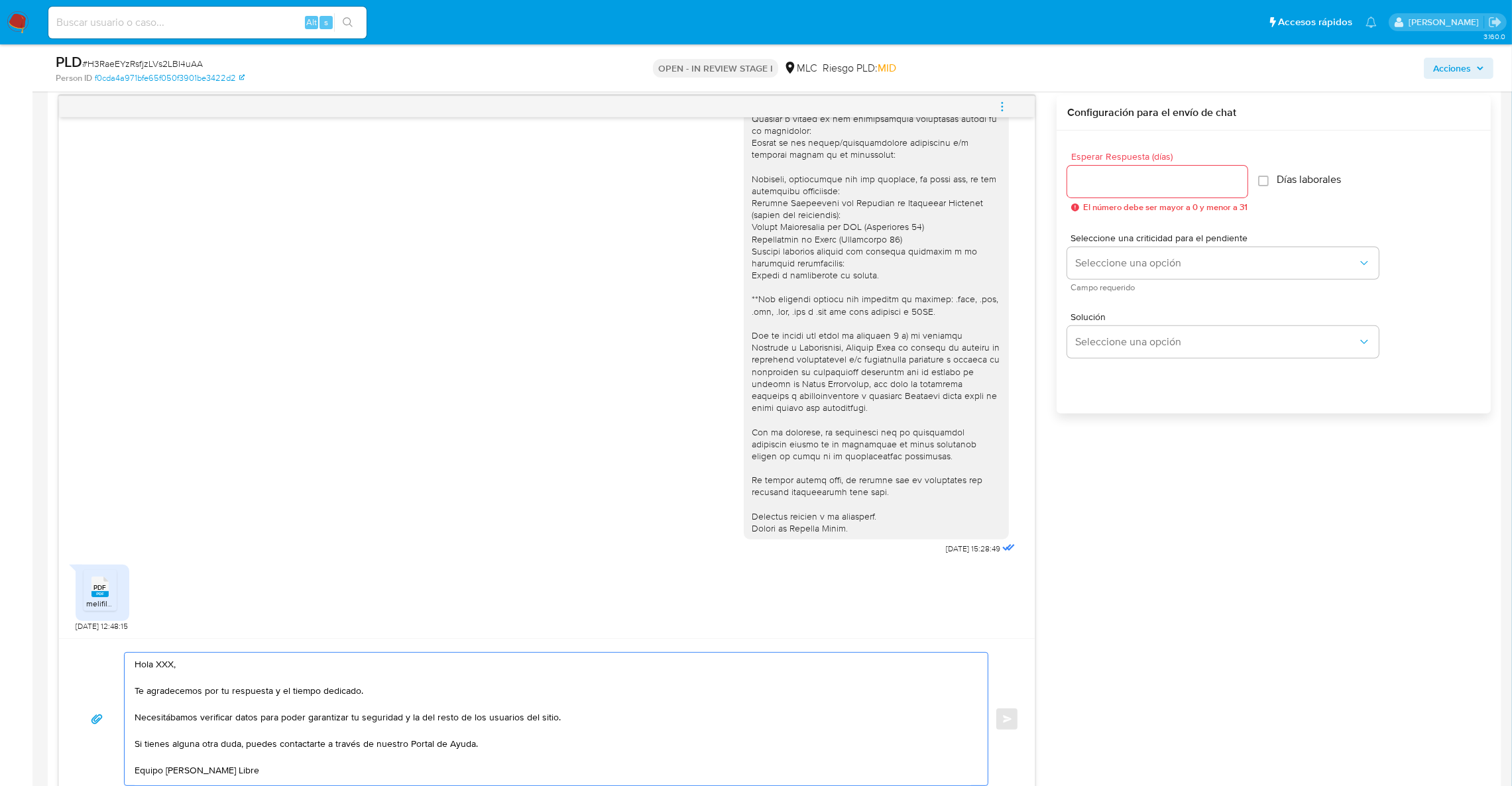
type textarea "Hola XXX, Te agradecemos por tu respuesta y el tiempo dedicado. Necesitábamos v…"
click at [1130, 178] on input "Esperar Respuesta (días)" at bounding box center [1157, 181] width 180 height 17
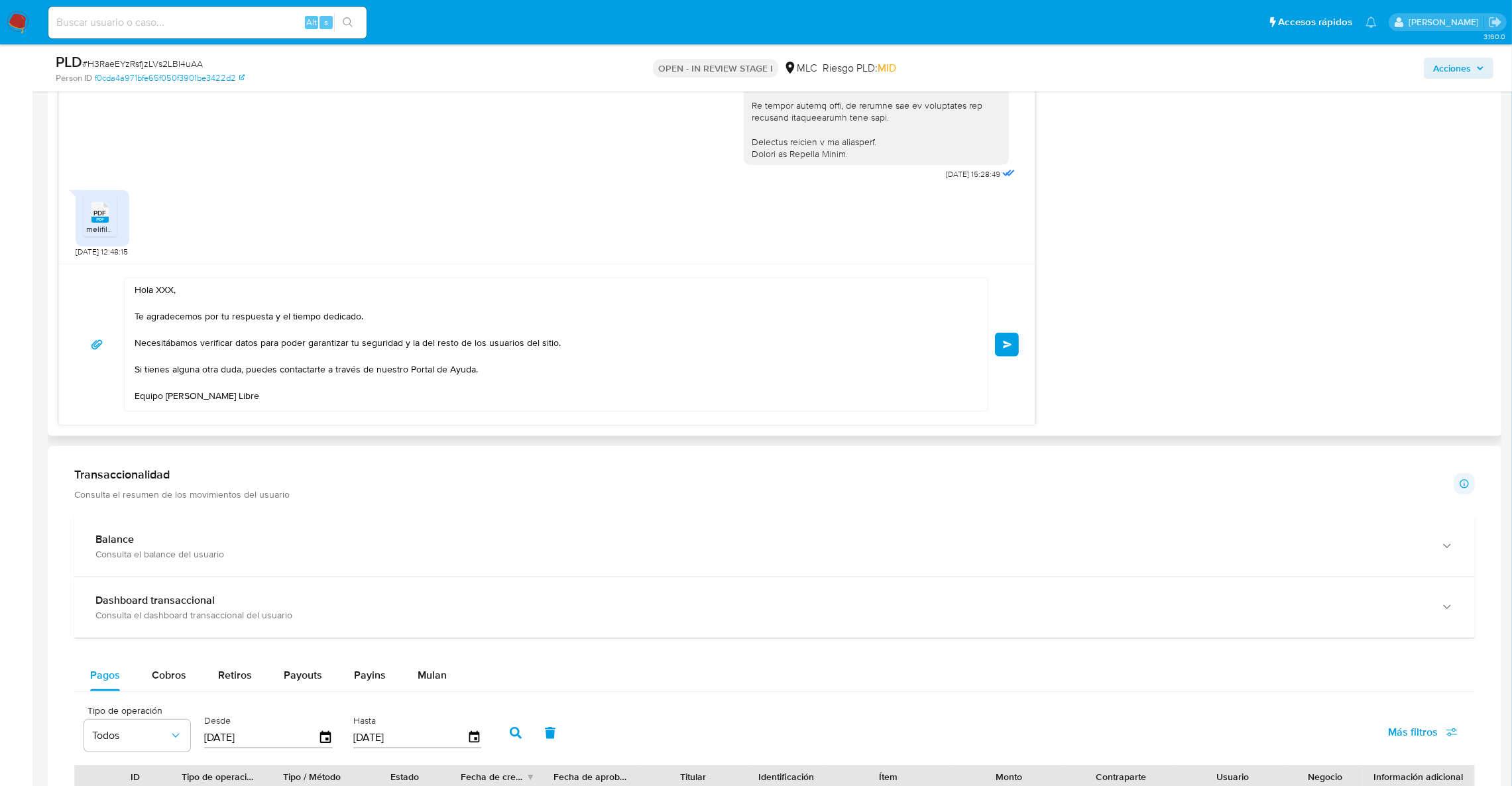
scroll to position [985, 0]
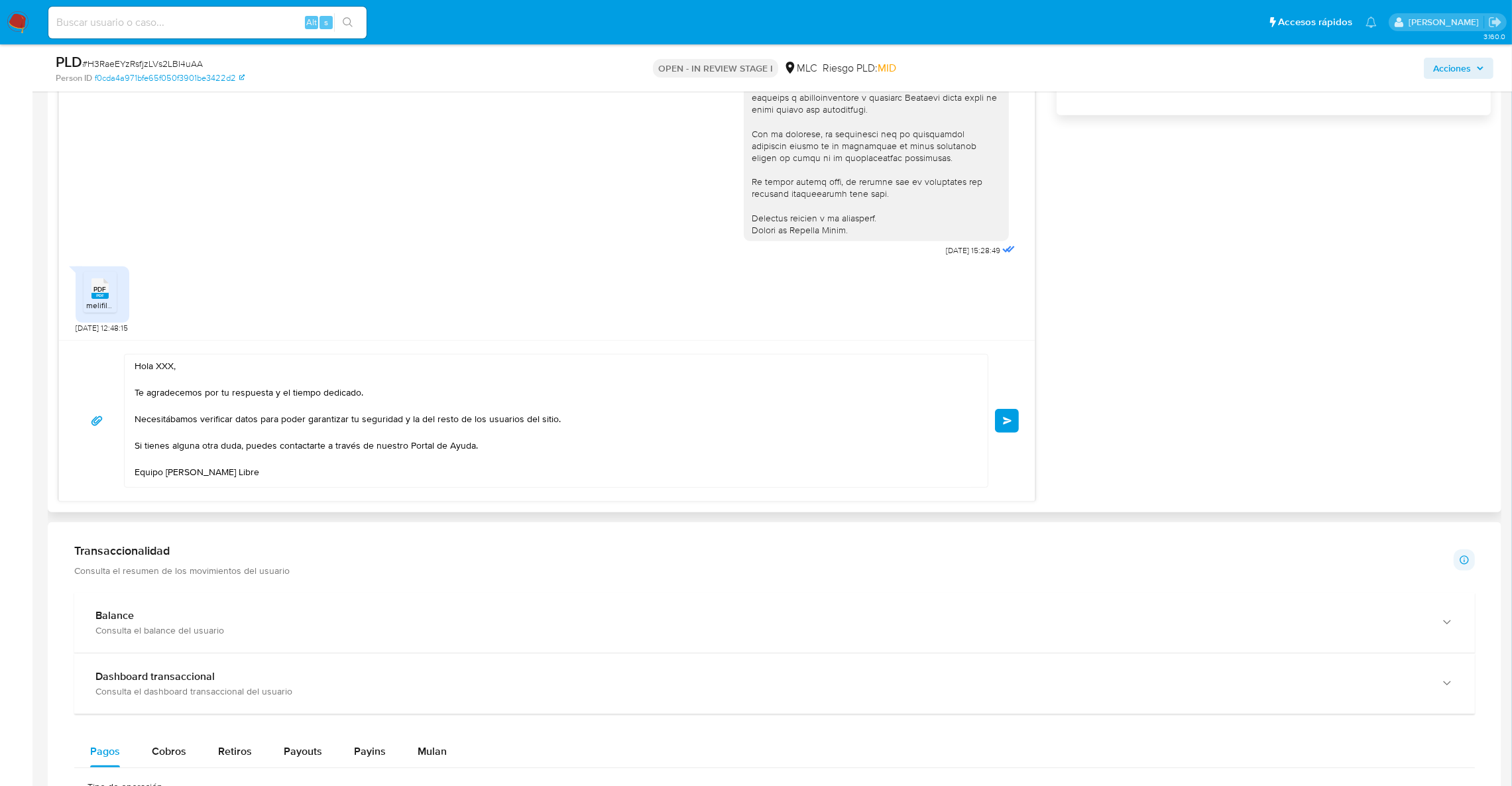
type input "0"
click at [177, 364] on textarea "Hola XXX, Te agradecemos por tu respuesta y el tiempo dedicado. Necesitábamos v…" at bounding box center [553, 421] width 837 height 133
click at [165, 364] on textarea "Hola XXX, Te agradecemos por tu respuesta y el tiempo dedicado. Necesitábamos v…" at bounding box center [553, 421] width 837 height 133
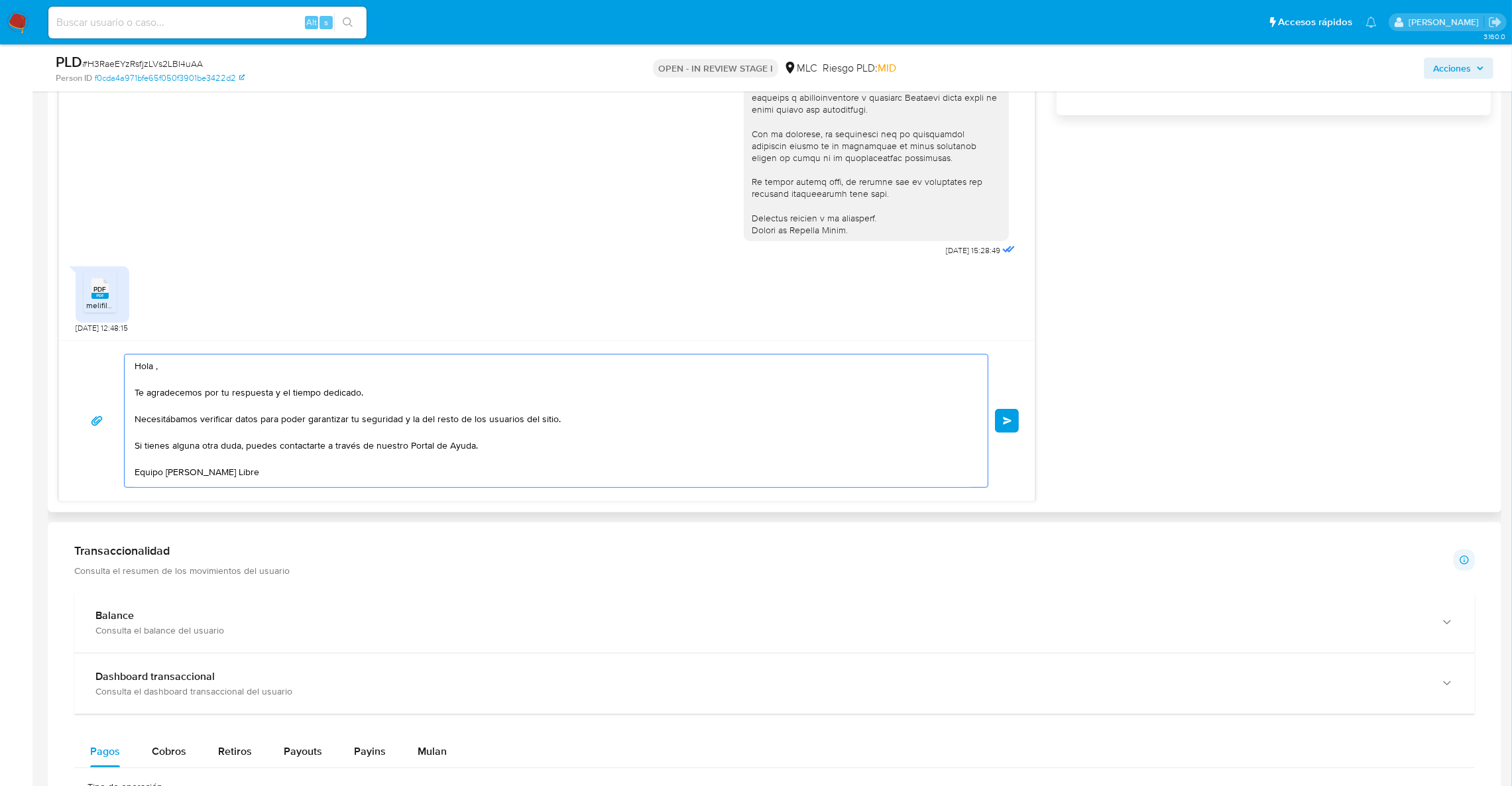
scroll to position [17, 0]
type textarea "Hola, Te agradecemos por tu respuesta y el tiempo dedicado. Necesitábamos verif…"
click at [998, 428] on button "Enviar" at bounding box center [1007, 421] width 24 height 24
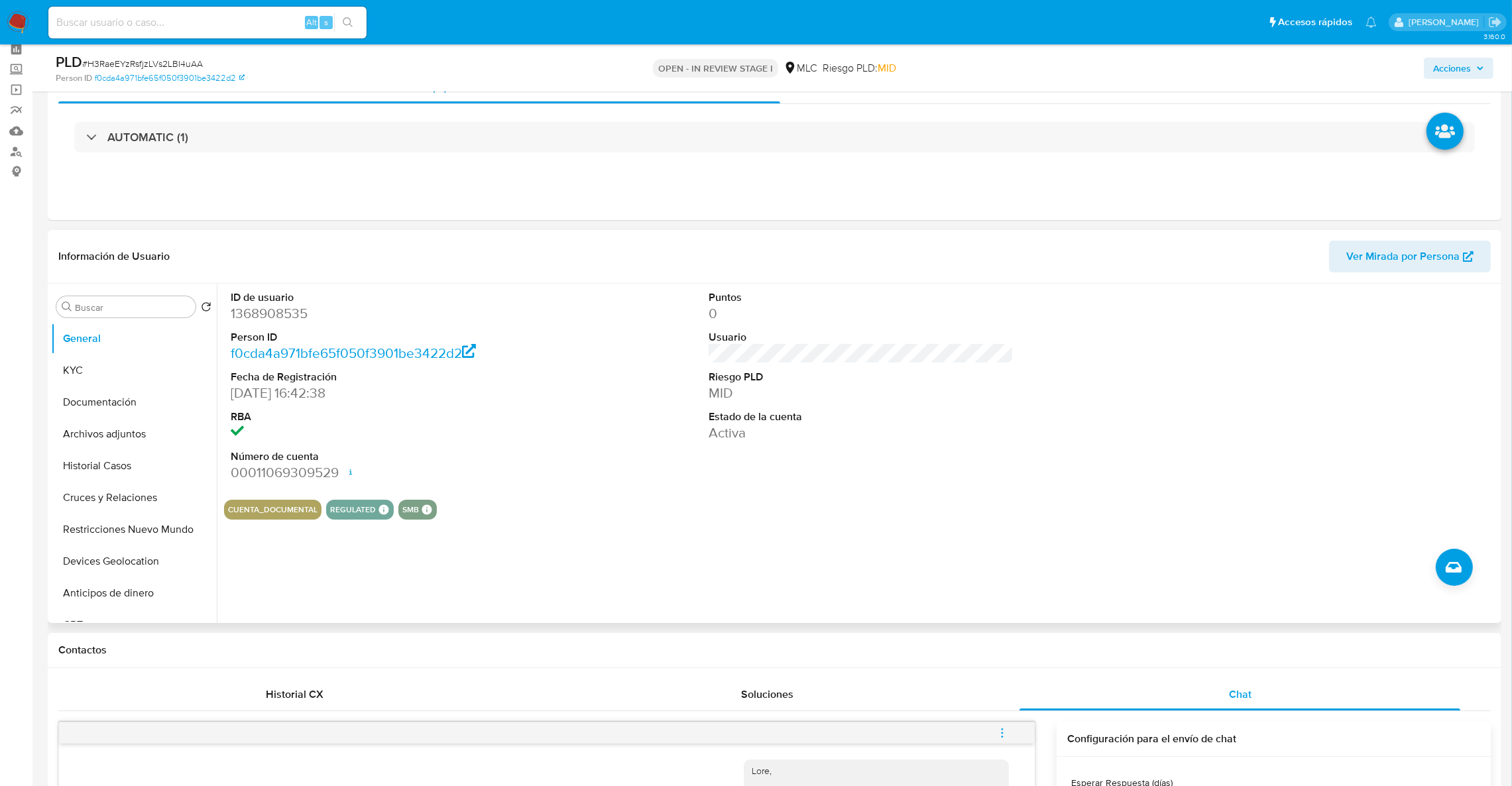
scroll to position [0, 0]
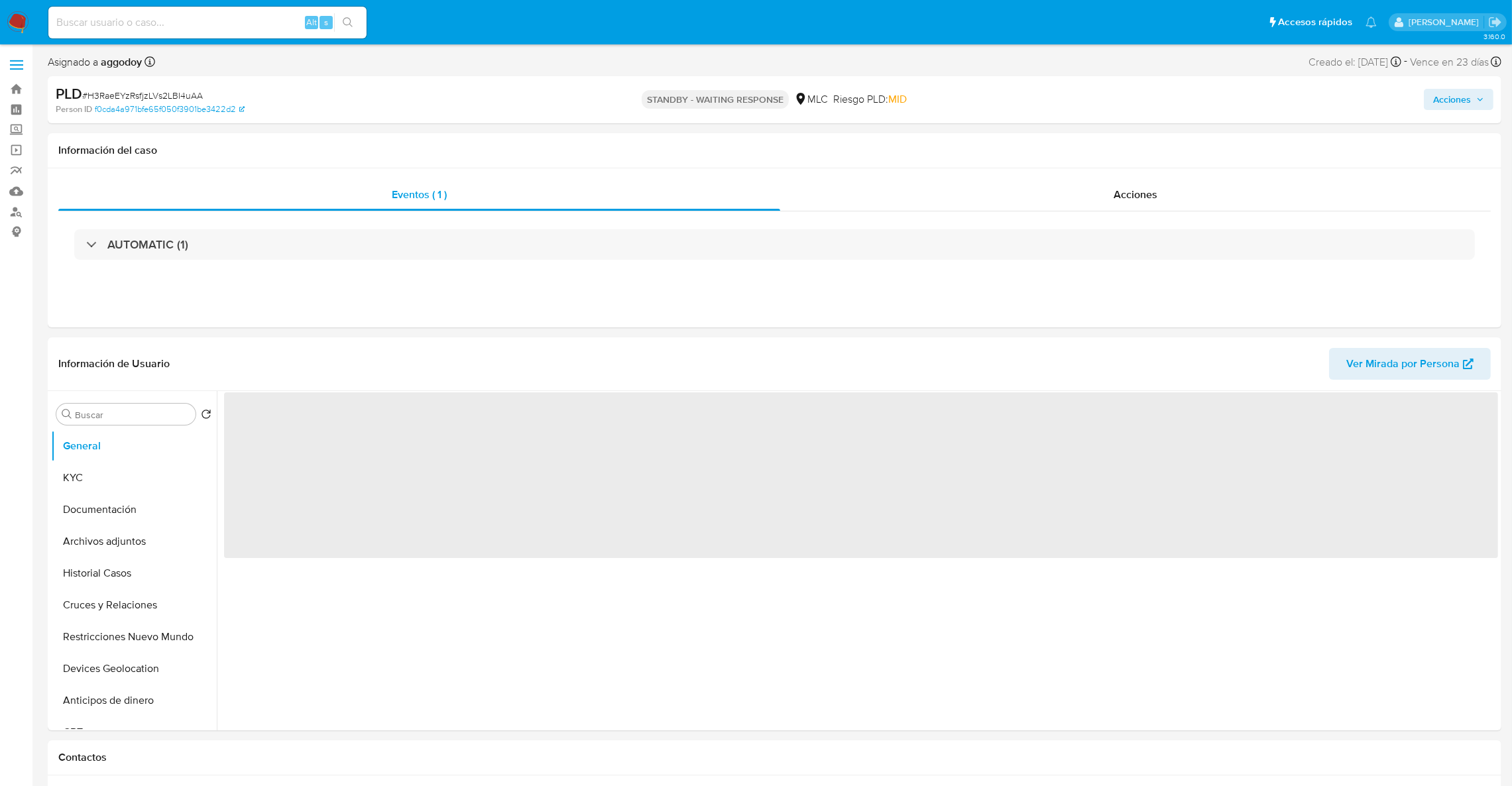
select select "10"
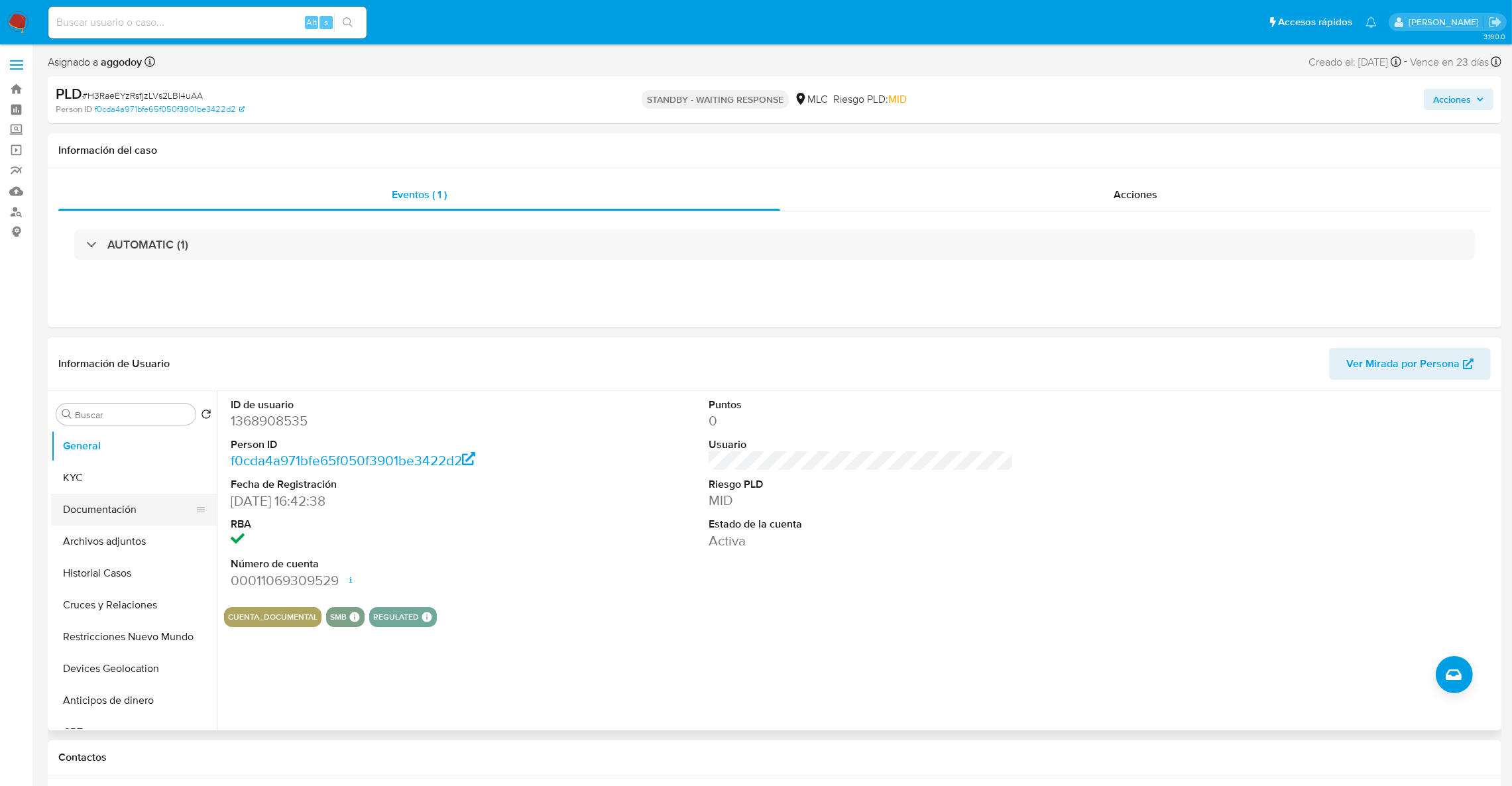
click at [85, 520] on button "Documentación" at bounding box center [128, 510] width 155 height 32
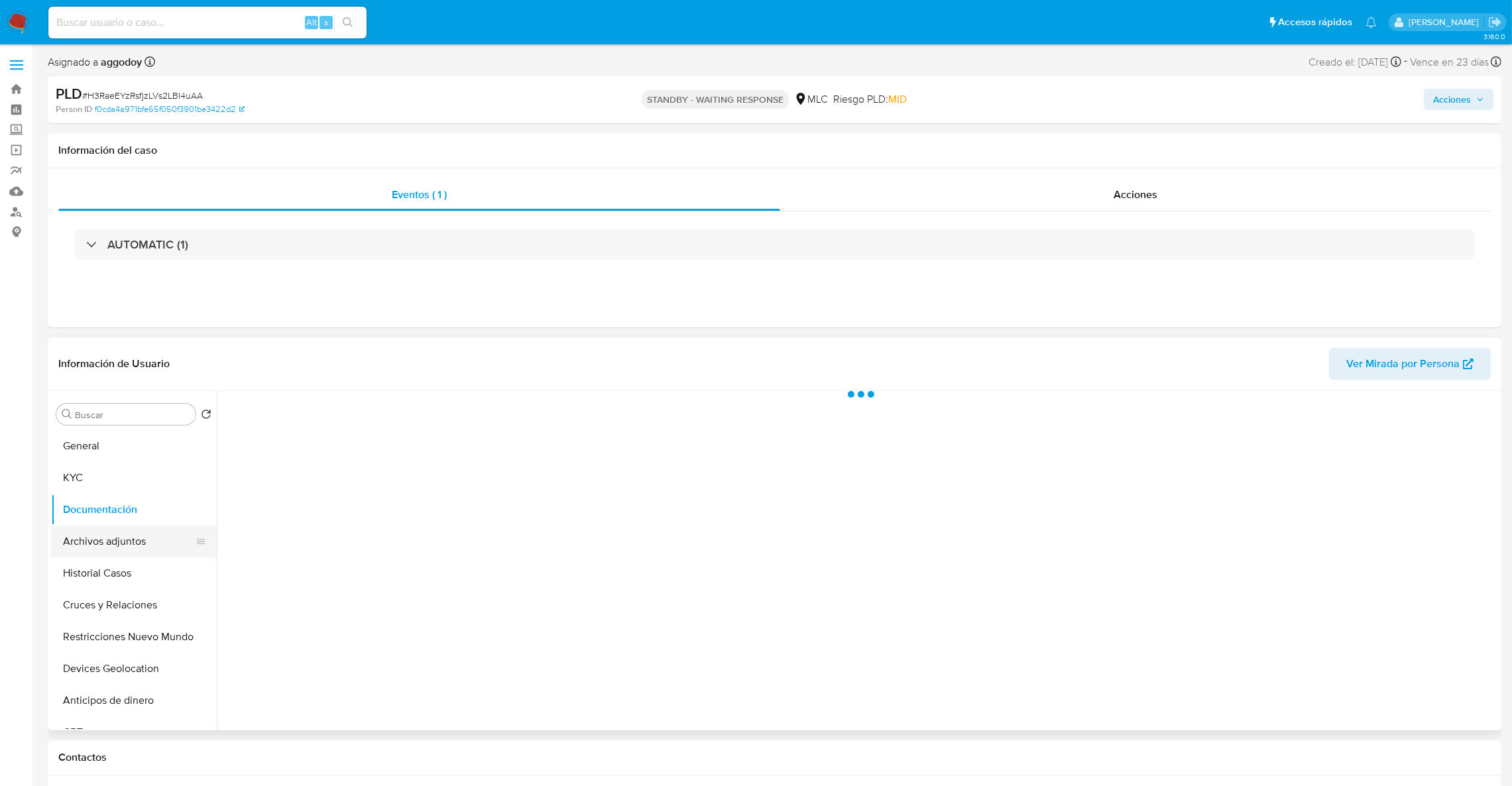
click at [71, 535] on button "Archivos adjuntos" at bounding box center [128, 541] width 155 height 32
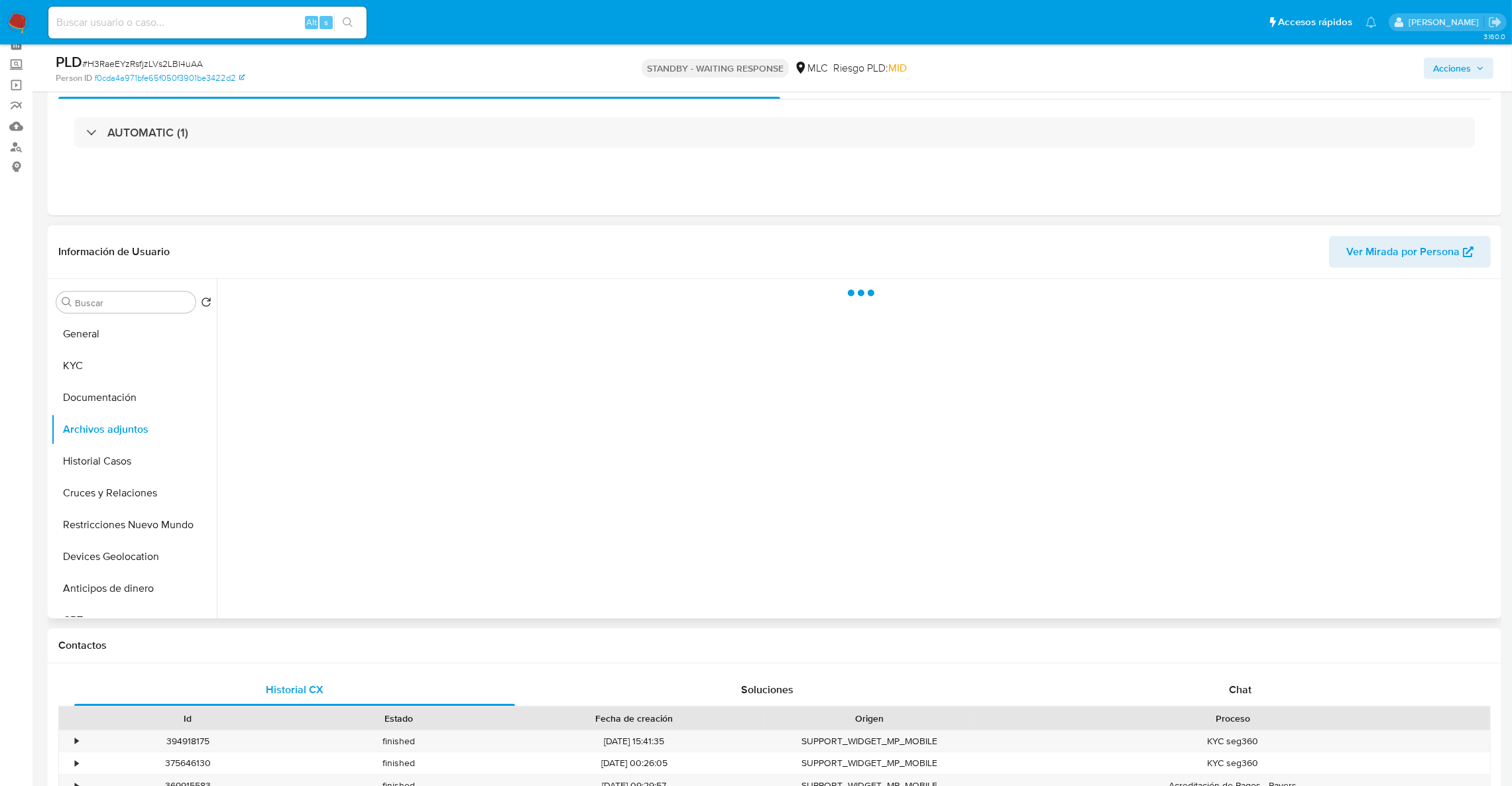
scroll to position [99, 0]
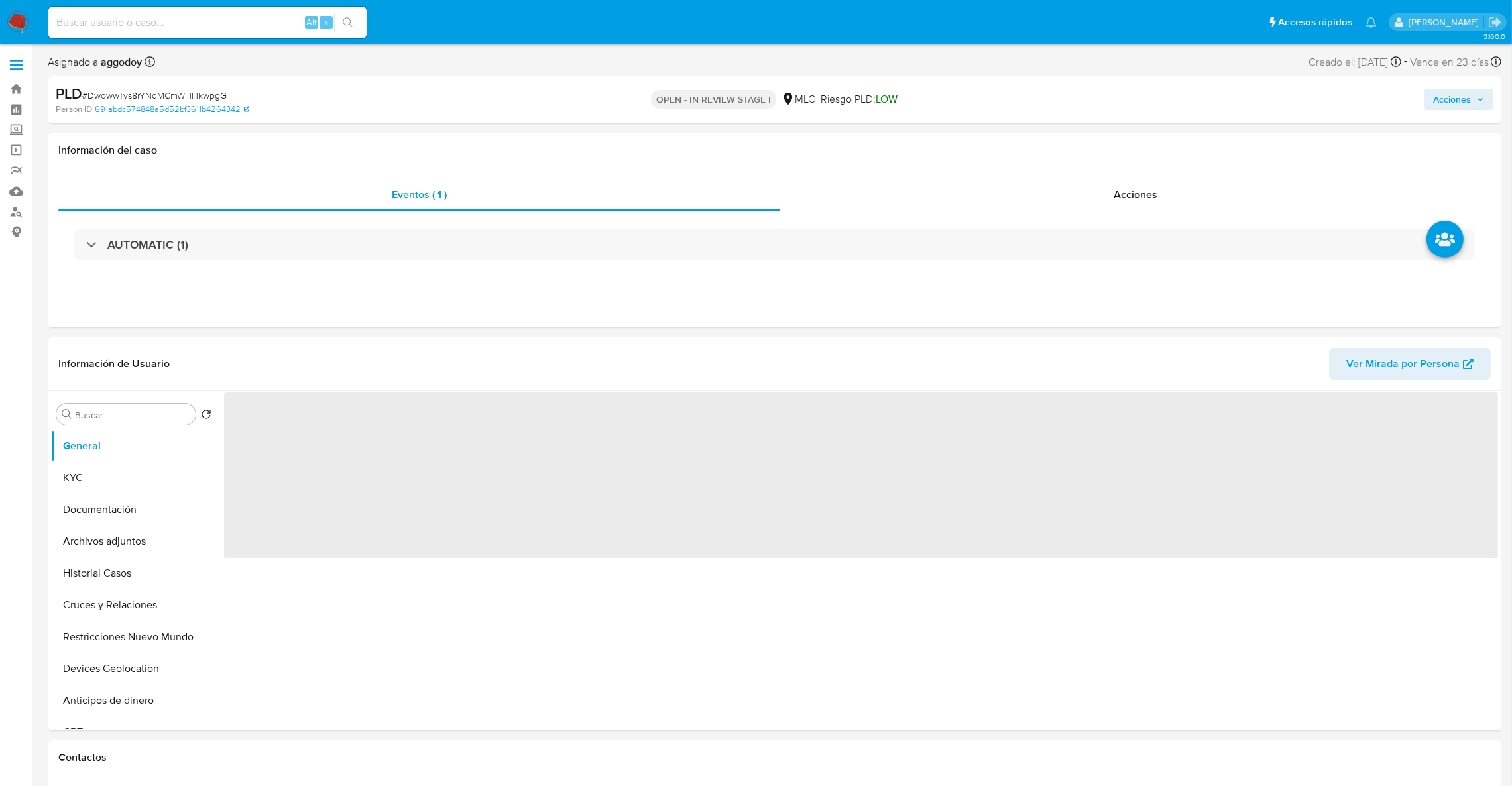
select select "10"
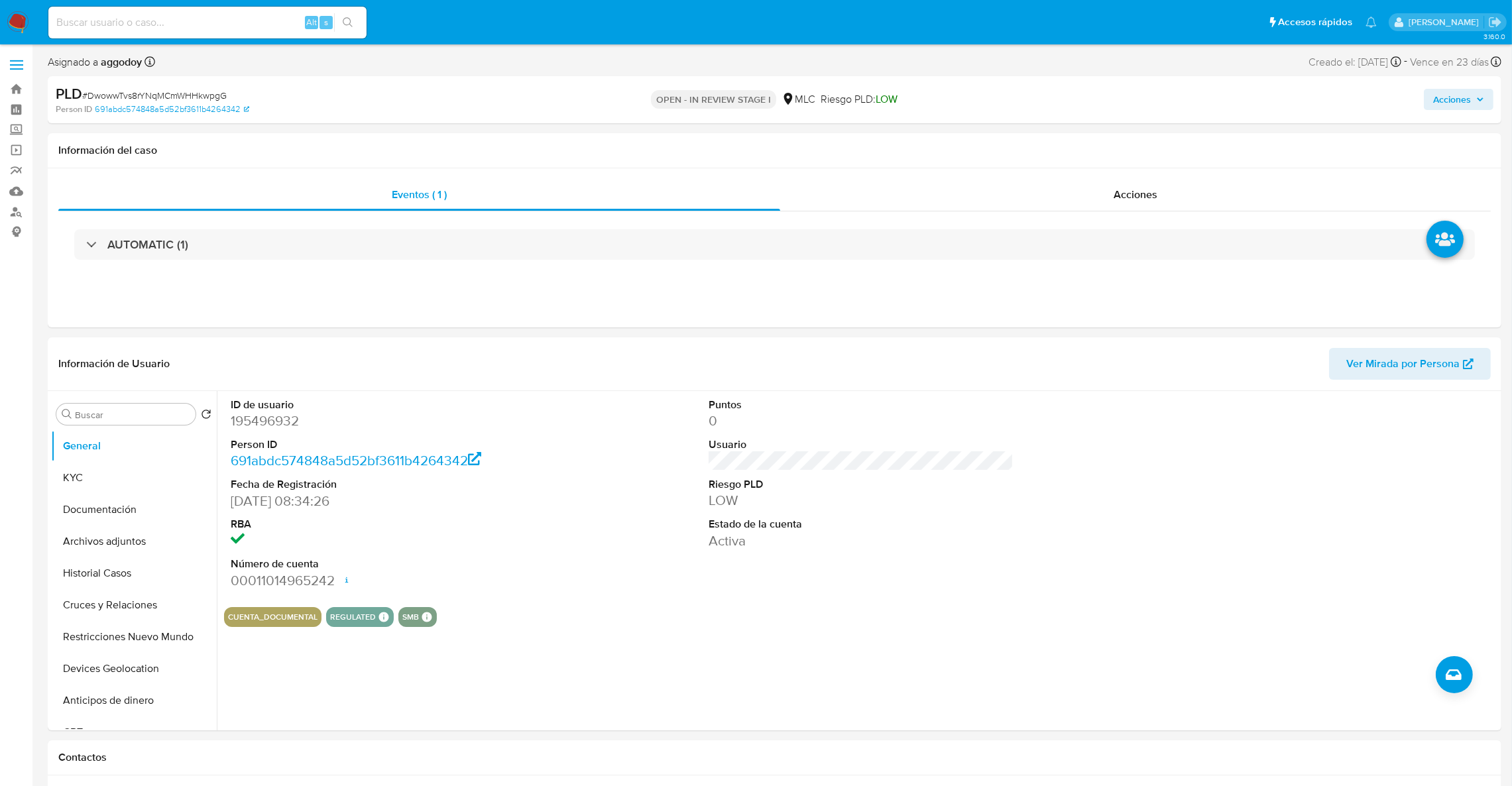
click at [165, 95] on span "# DwowwTvs8rYNqMCmWHHkwpgG" at bounding box center [154, 95] width 145 height 13
copy span "DwowwTvs8rYNqMCmWHHkwpgG"
click at [148, 477] on button "KYC" at bounding box center [128, 478] width 155 height 32
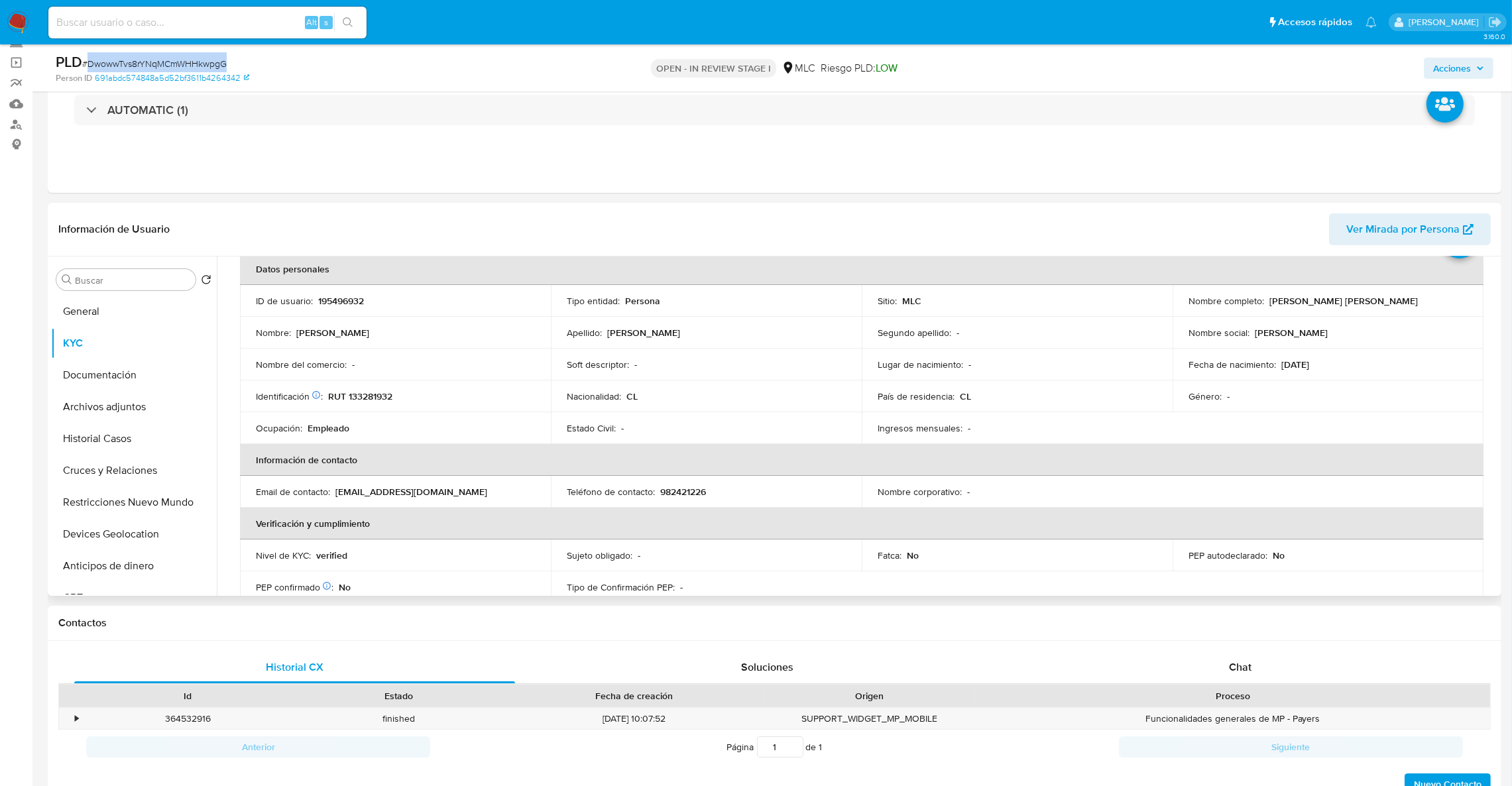
scroll to position [71, 0]
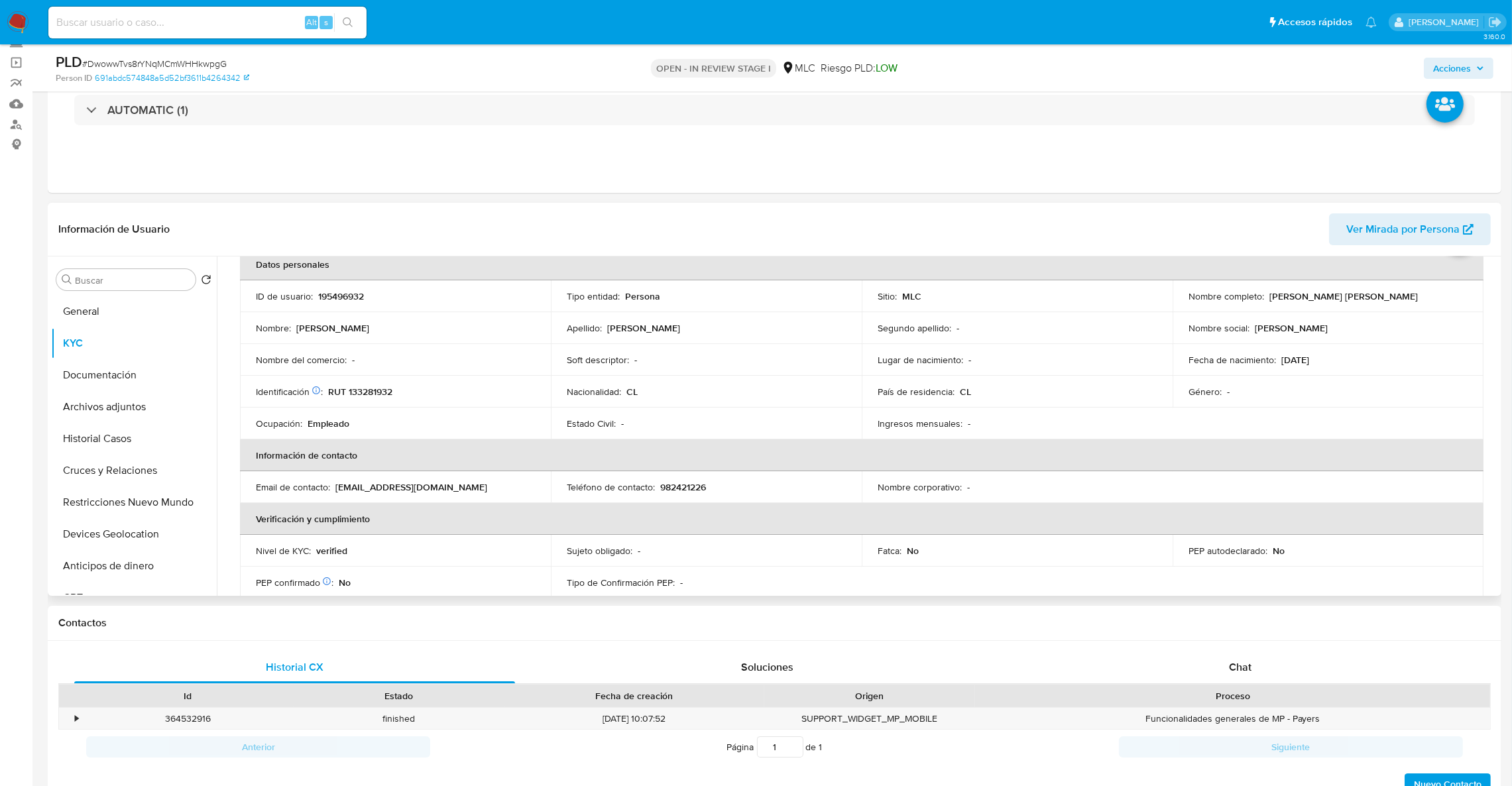
click at [699, 551] on div "Sujeto obligado : -" at bounding box center [706, 551] width 279 height 12
click at [381, 390] on p "RUT 133281932" at bounding box center [360, 392] width 64 height 12
copy p "133281932"
click at [331, 294] on p "195496932" at bounding box center [341, 297] width 45 height 12
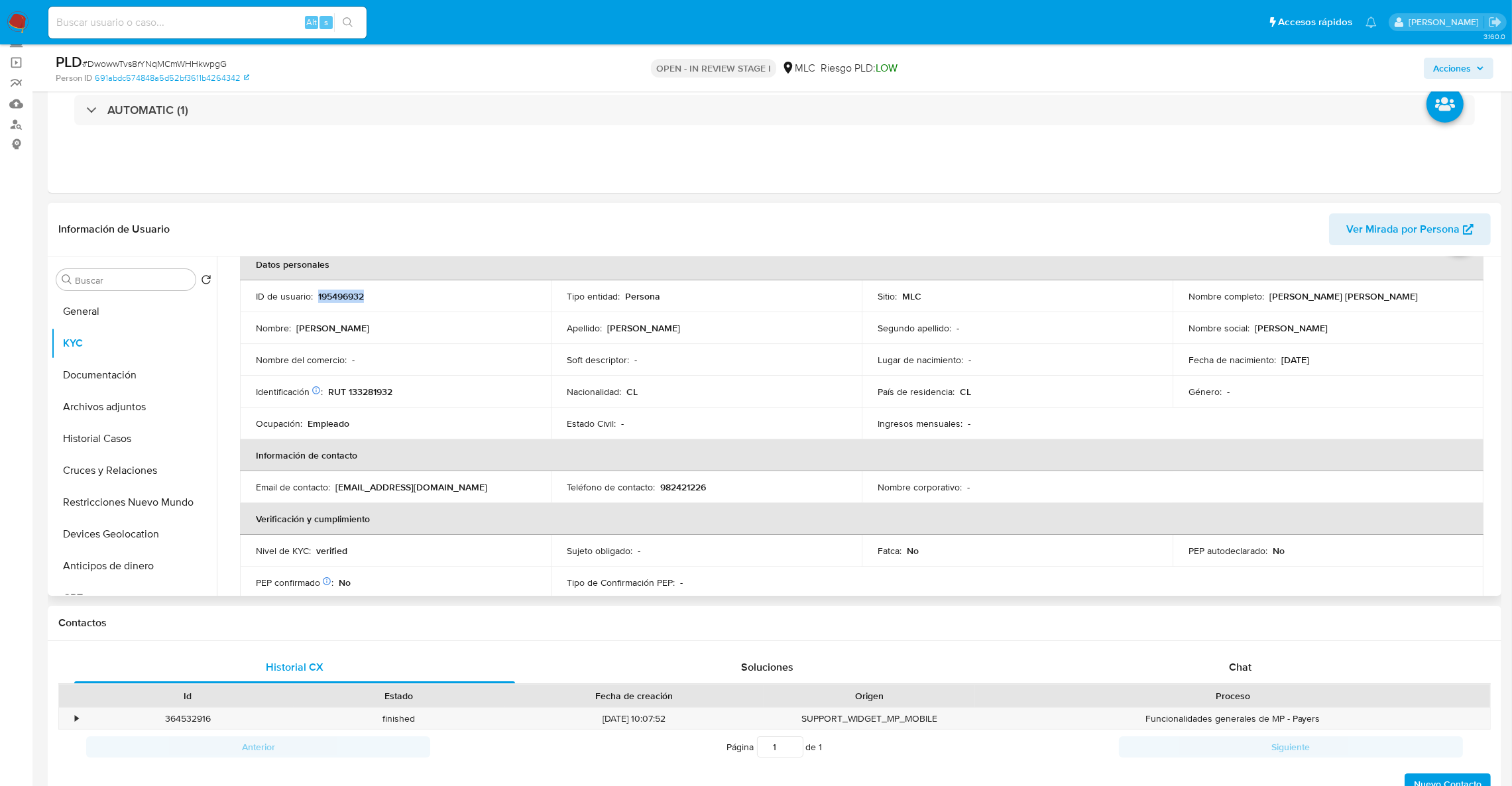
click at [331, 294] on p "195496932" at bounding box center [341, 297] width 45 height 12
copy p "195496932"
click at [102, 452] on button "Historial Casos" at bounding box center [128, 438] width 155 height 32
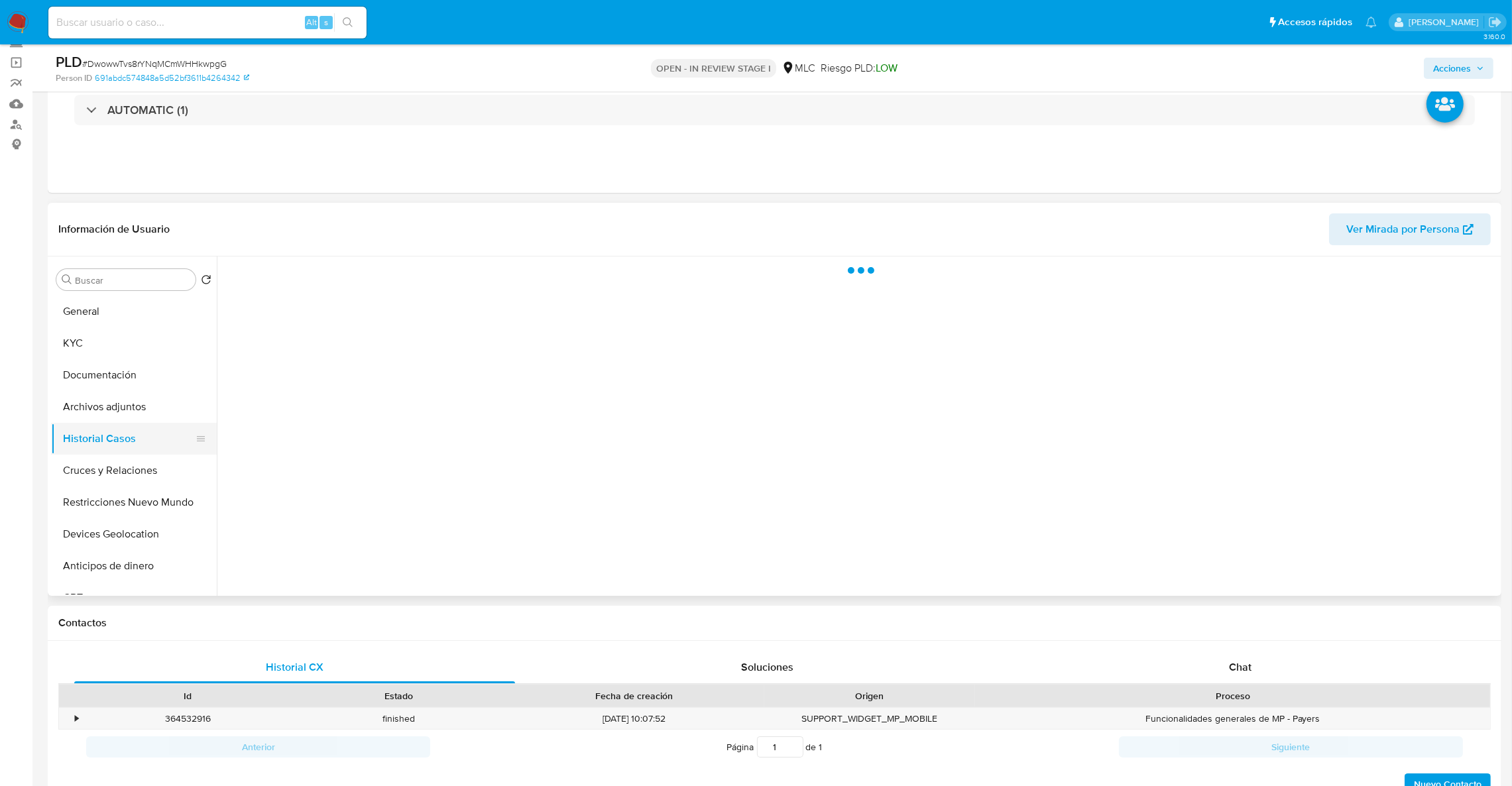
scroll to position [0, 0]
click at [103, 460] on button "Cruces y Relaciones" at bounding box center [128, 470] width 155 height 32
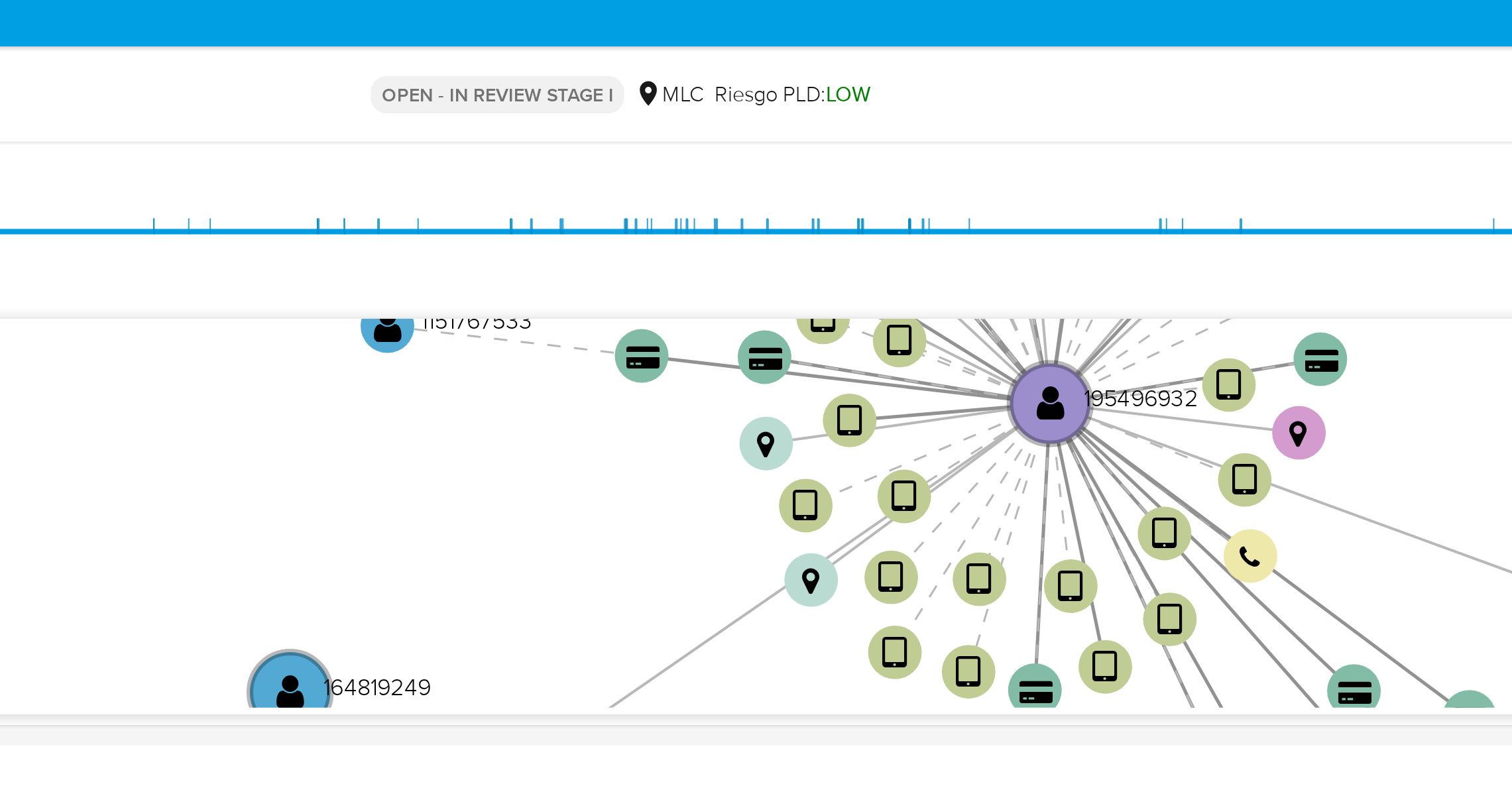
scroll to position [303, 0]
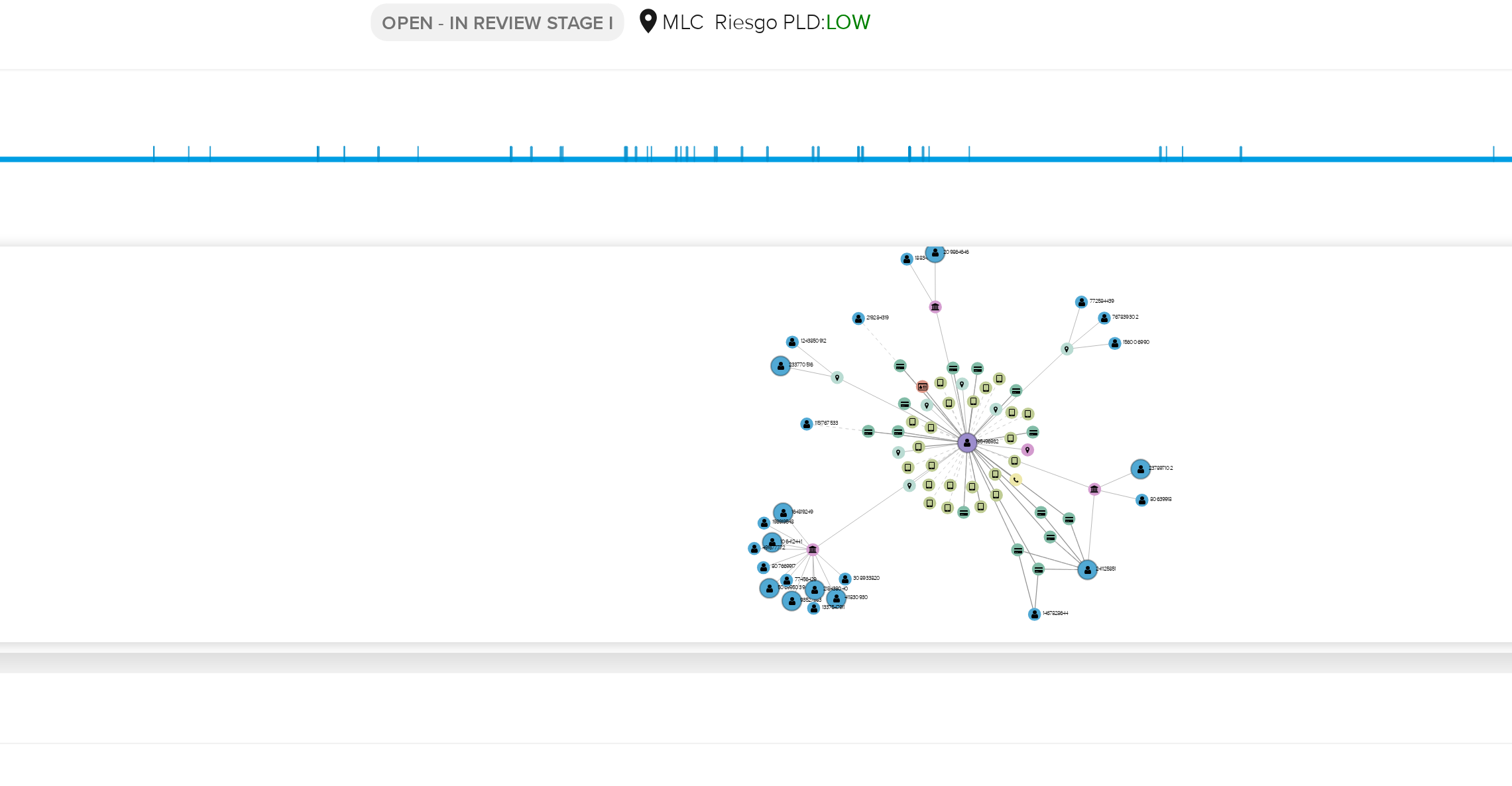
drag, startPoint x: 1021, startPoint y: 233, endPoint x: 1022, endPoint y: 266, distance: 33.0
click at [1022, 266] on icon "device-665cb1751e451a70e1e67868  user-195496932  195496932 device-652560431cf…" at bounding box center [870, 275] width 1255 height 192
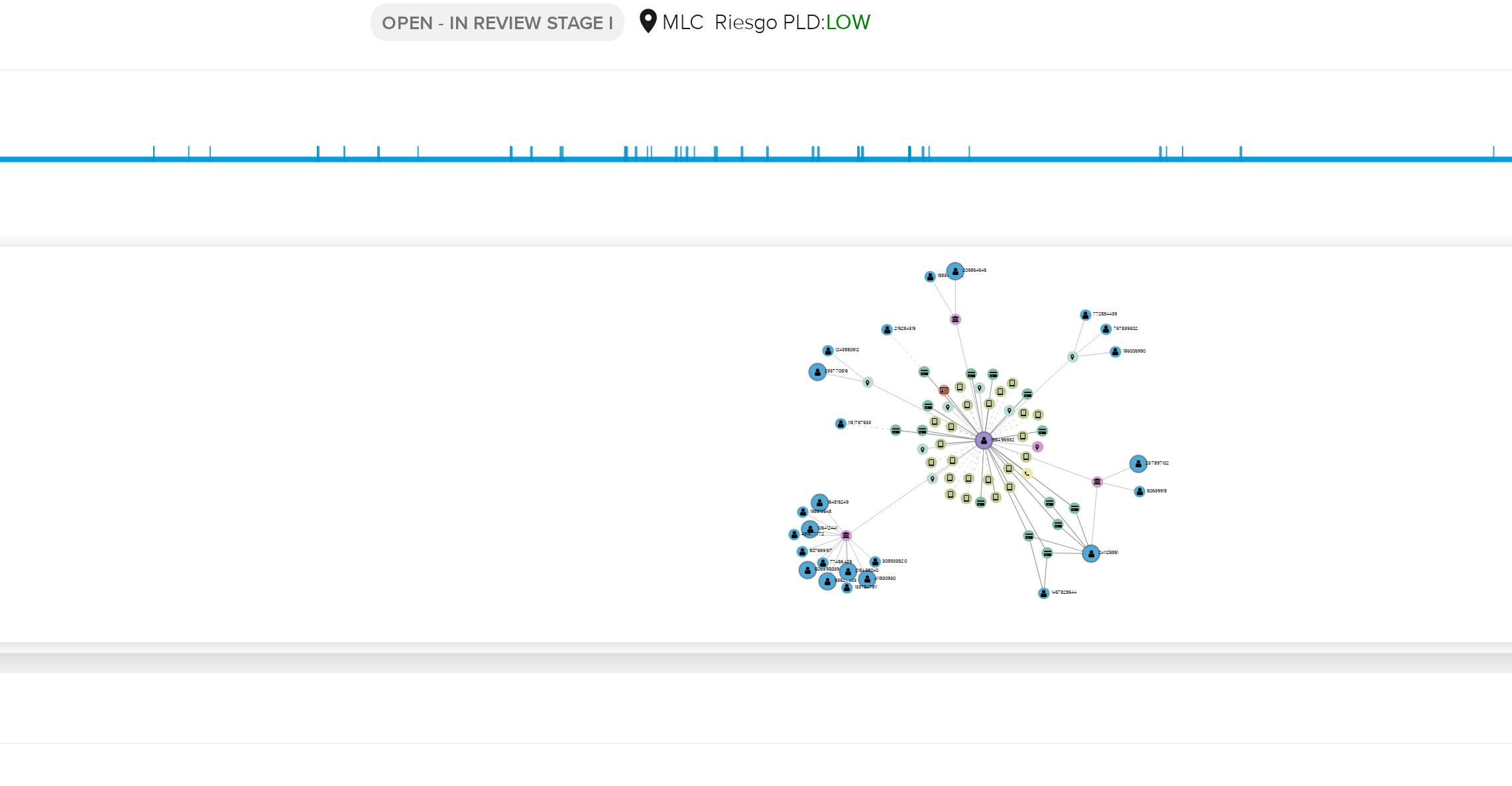
click at [1022, 266] on icon "device-665cb1751e451a70e1e67868  user-195496932  195496932 device-652560431cf…" at bounding box center [870, 275] width 1255 height 192
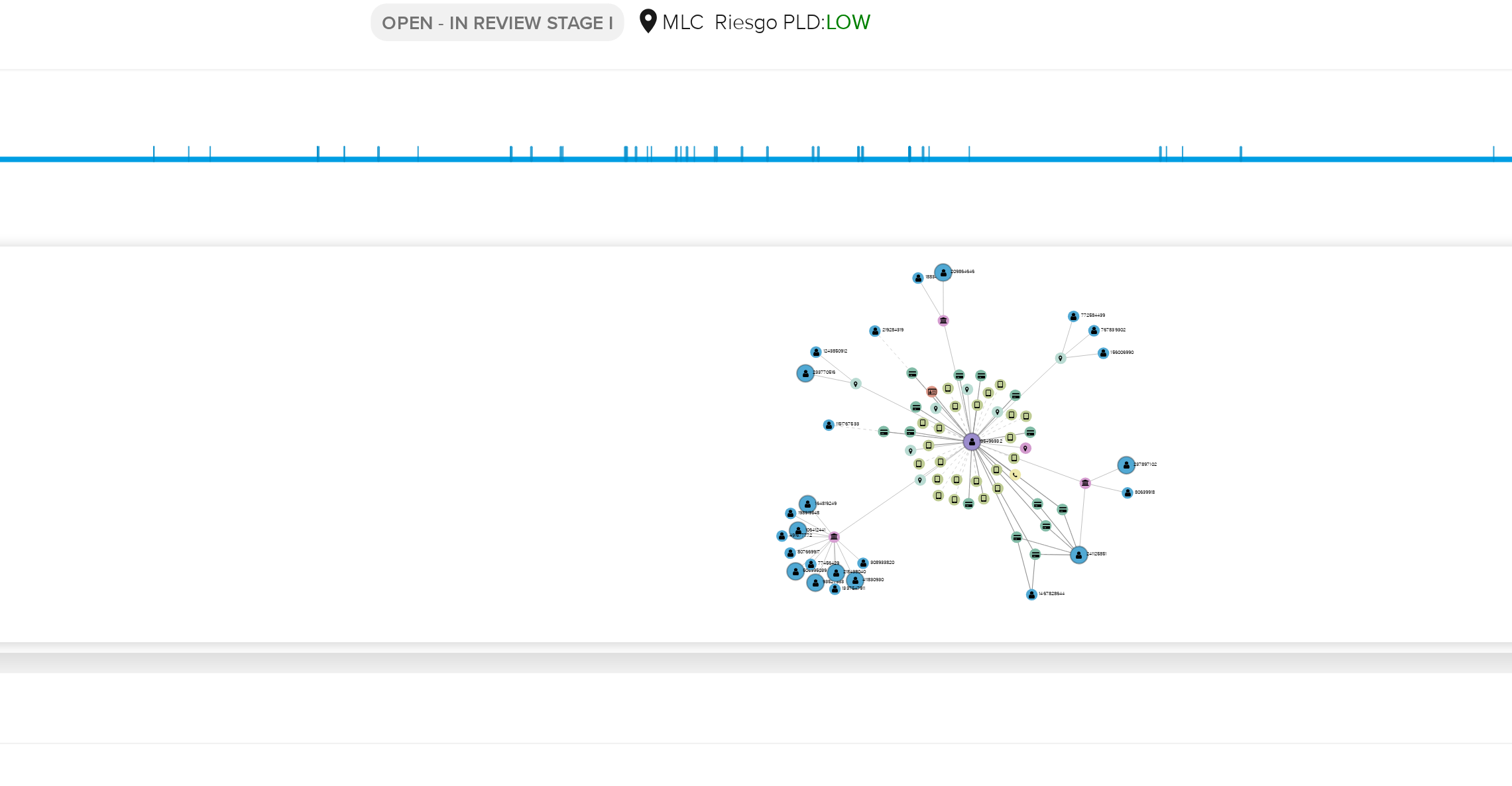
click at [1016, 266] on icon "device-665cb1751e451a70e1e67868  user-195496932  195496932 device-652560431cf…" at bounding box center [870, 275] width 1255 height 192
click at [889, 443] on div "Soluciones" at bounding box center [768, 451] width 441 height 32
click at [753, 312] on icon "device-665cb1751e451a70e1e67868  user-195496932  195496932 device-652560431cf…" at bounding box center [870, 275] width 1255 height 192
click at [1136, 117] on div "[DATE] [DATE] 2:07:17 [DATE] 1:07:29 Agrupar nodos Filtros Confianza alta Devic…" at bounding box center [861, 258] width 1274 height 329
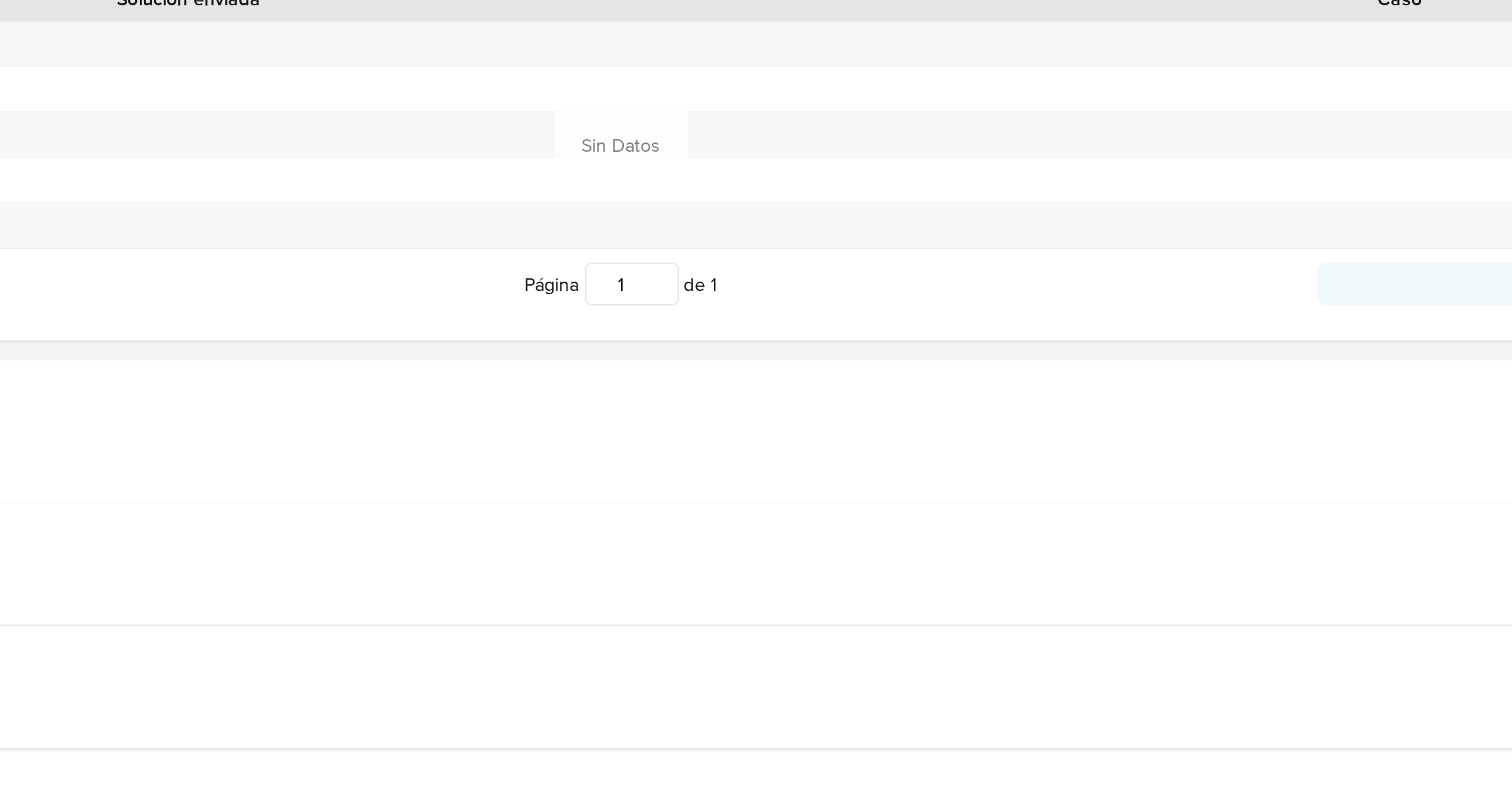
scroll to position [386, 0]
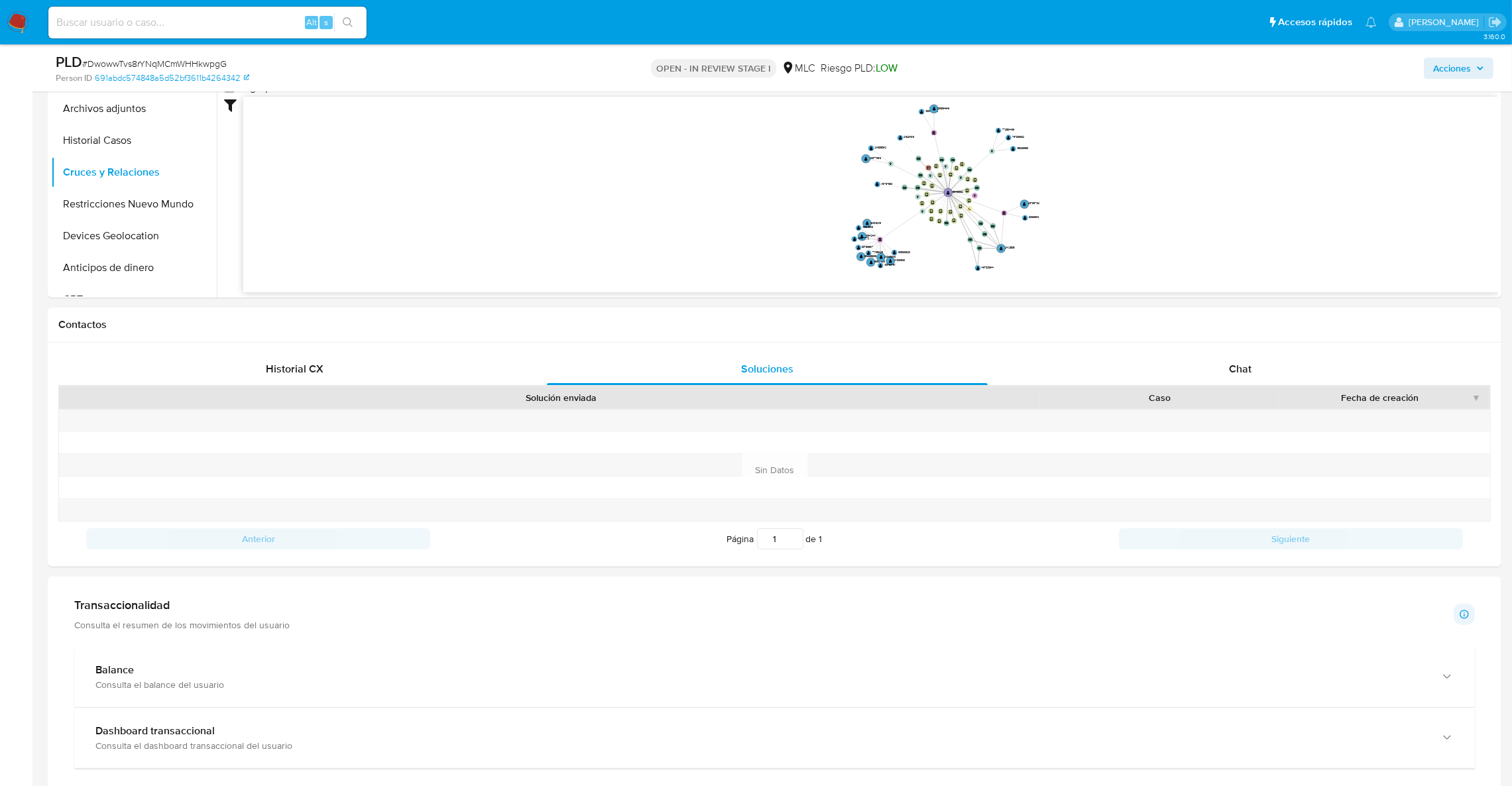
click at [971, 471] on div at bounding box center [563, 464] width 964 height 22
click at [1271, 371] on div "Chat" at bounding box center [1240, 369] width 441 height 32
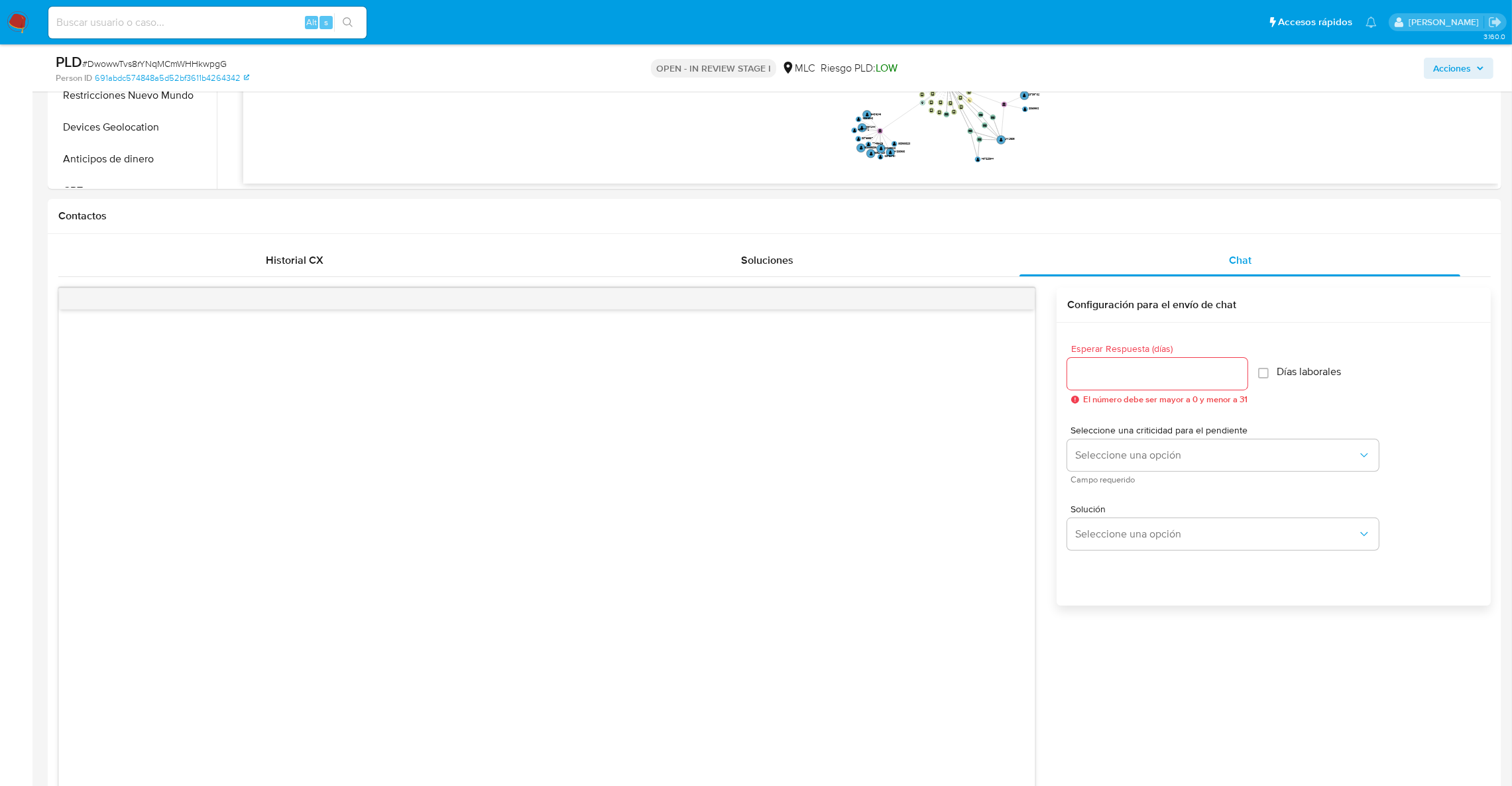
scroll to position [232, 0]
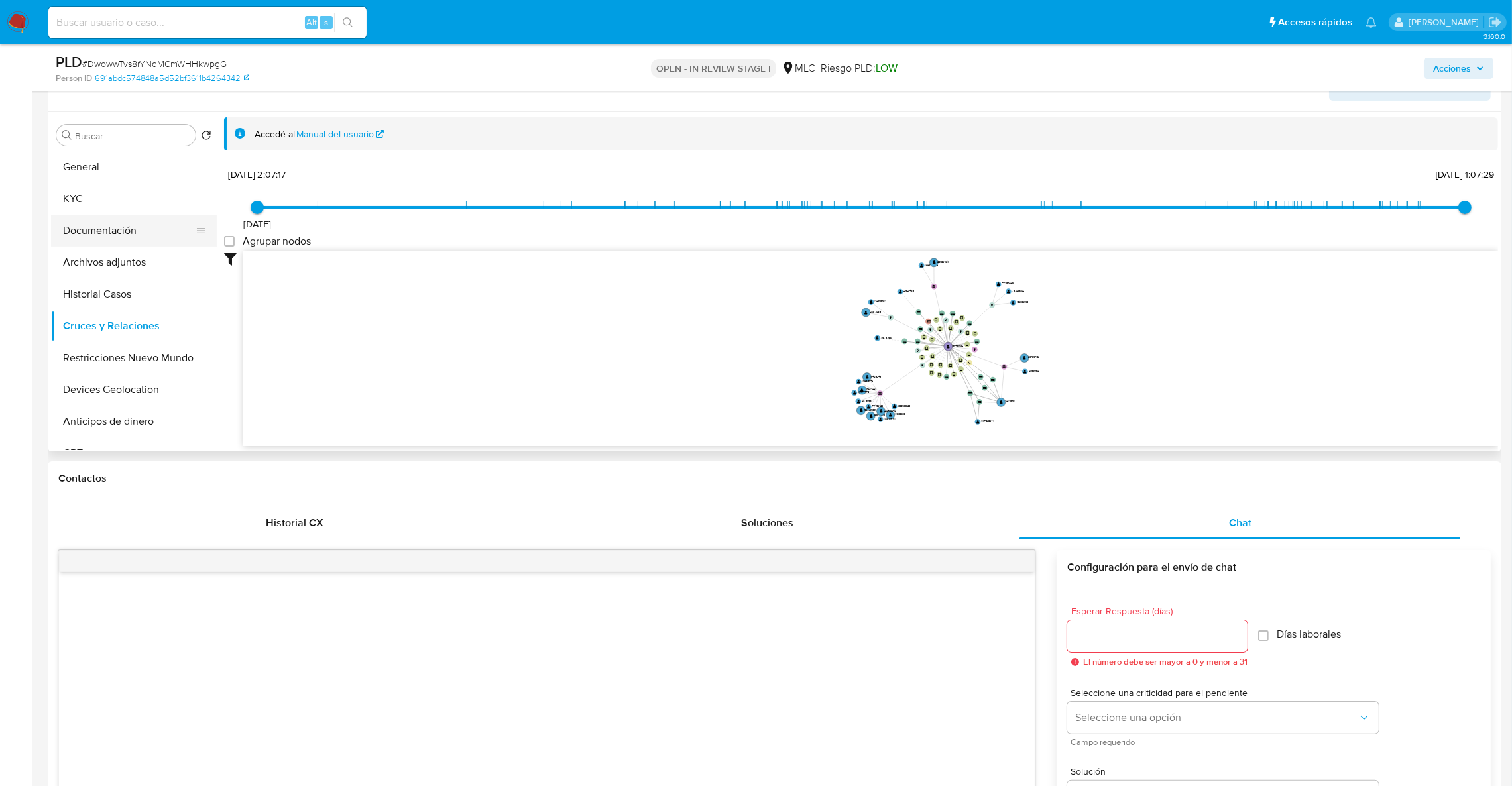
click at [67, 231] on button "Documentación" at bounding box center [128, 230] width 155 height 32
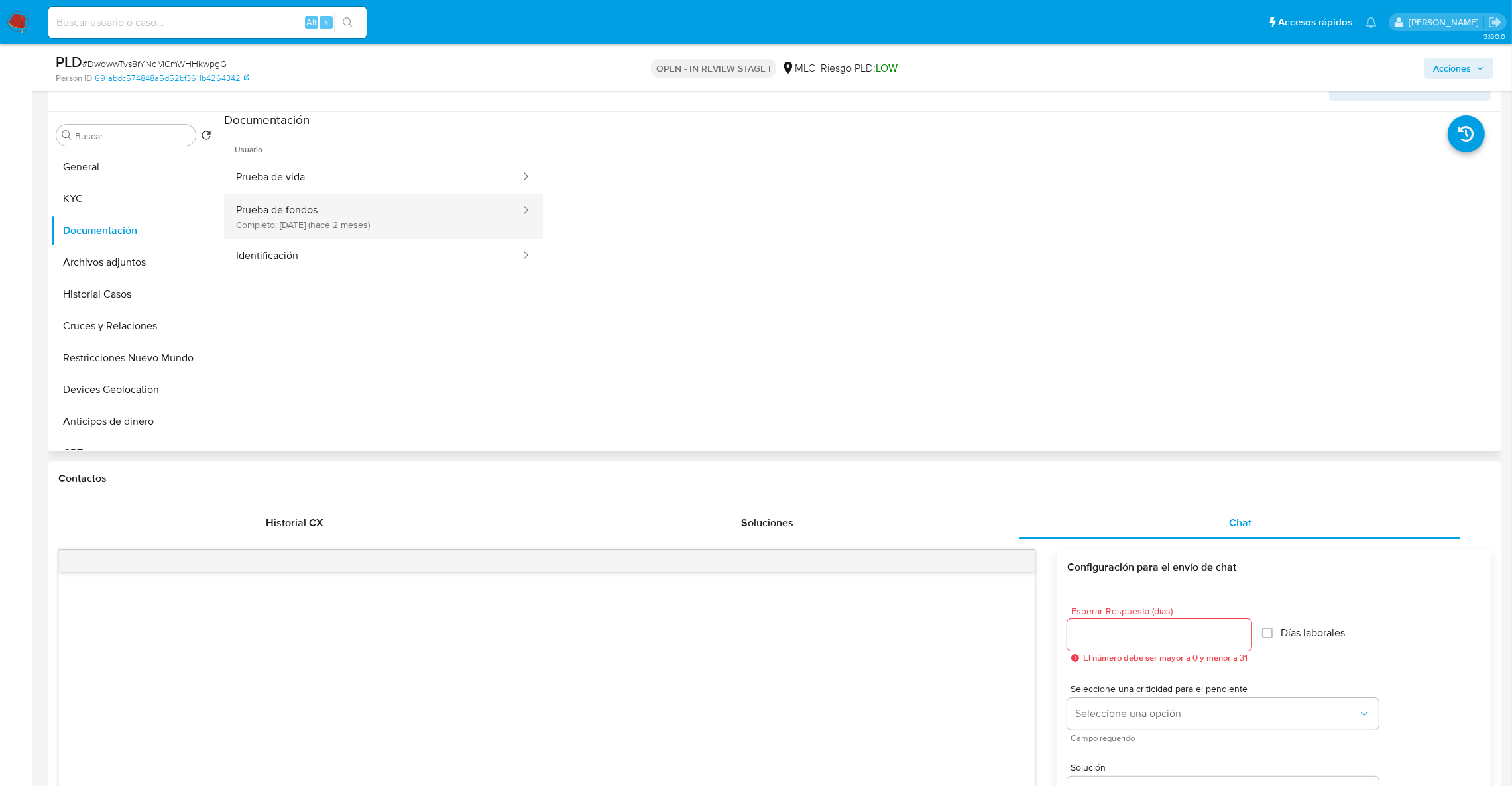
click at [347, 202] on button "Prueba de fondos Completo: [DATE] (hace 2 meses)" at bounding box center [373, 217] width 297 height 45
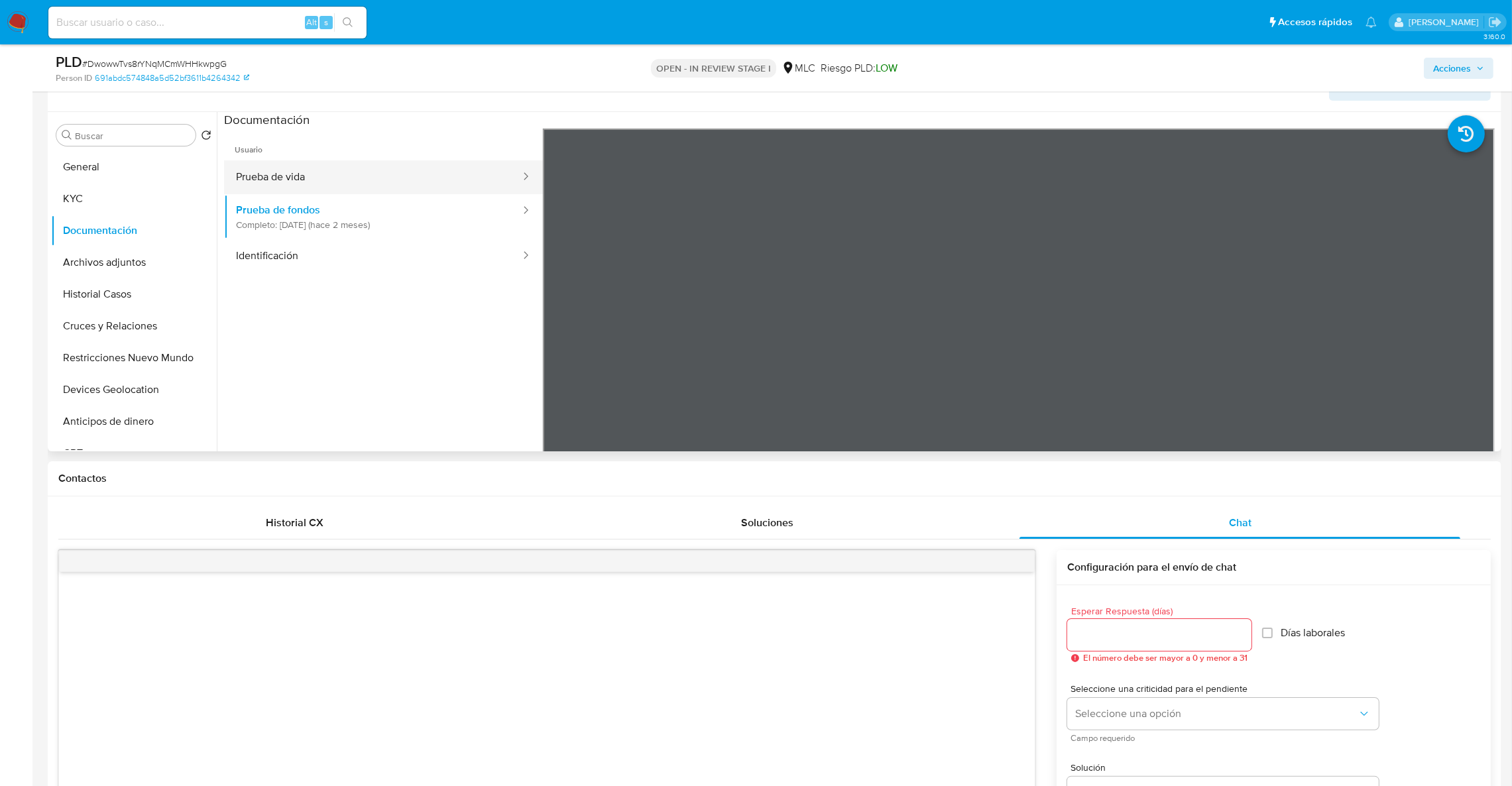
click at [275, 182] on button "Prueba de vida" at bounding box center [373, 177] width 297 height 34
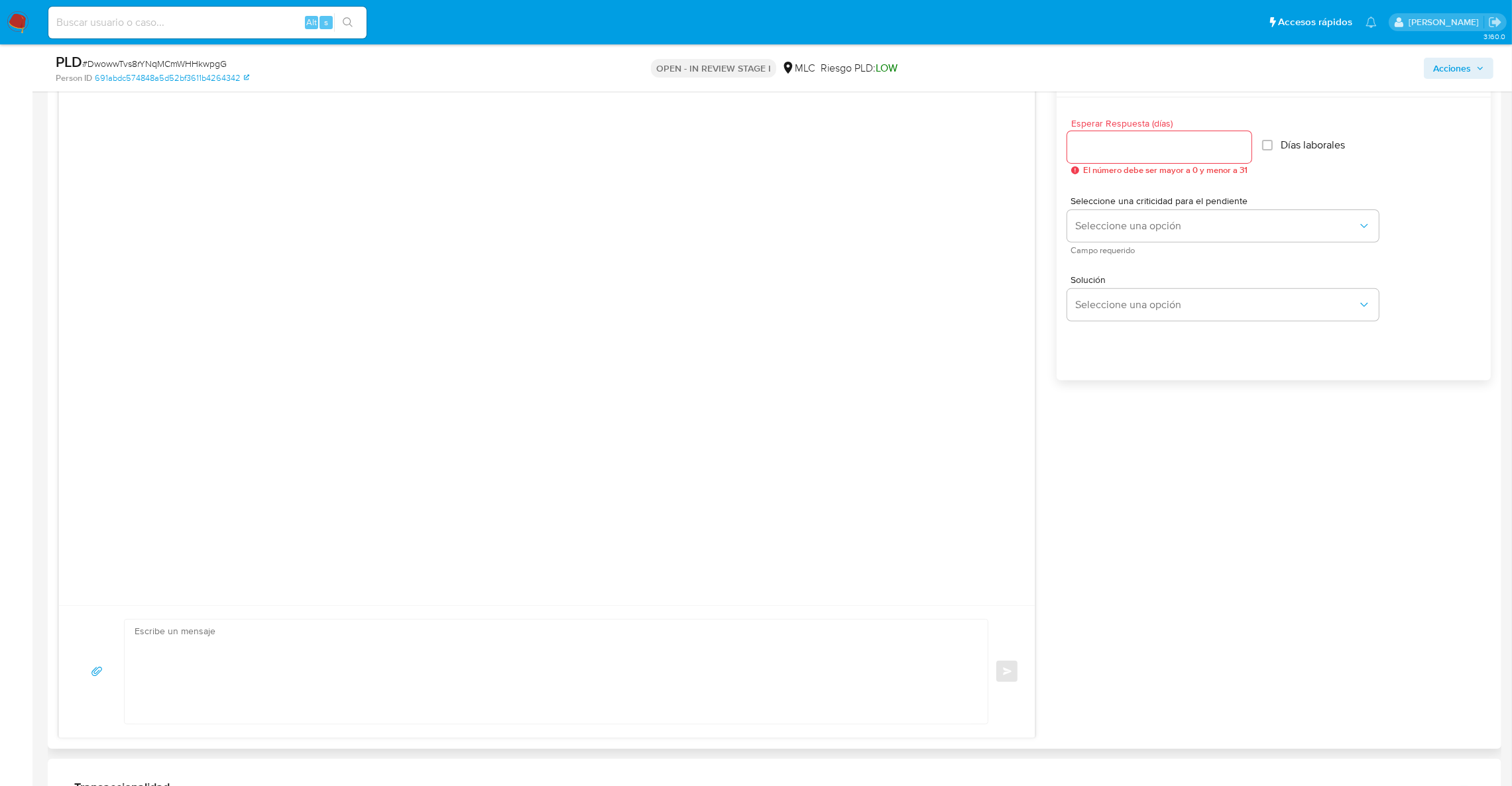
scroll to position [828, 0]
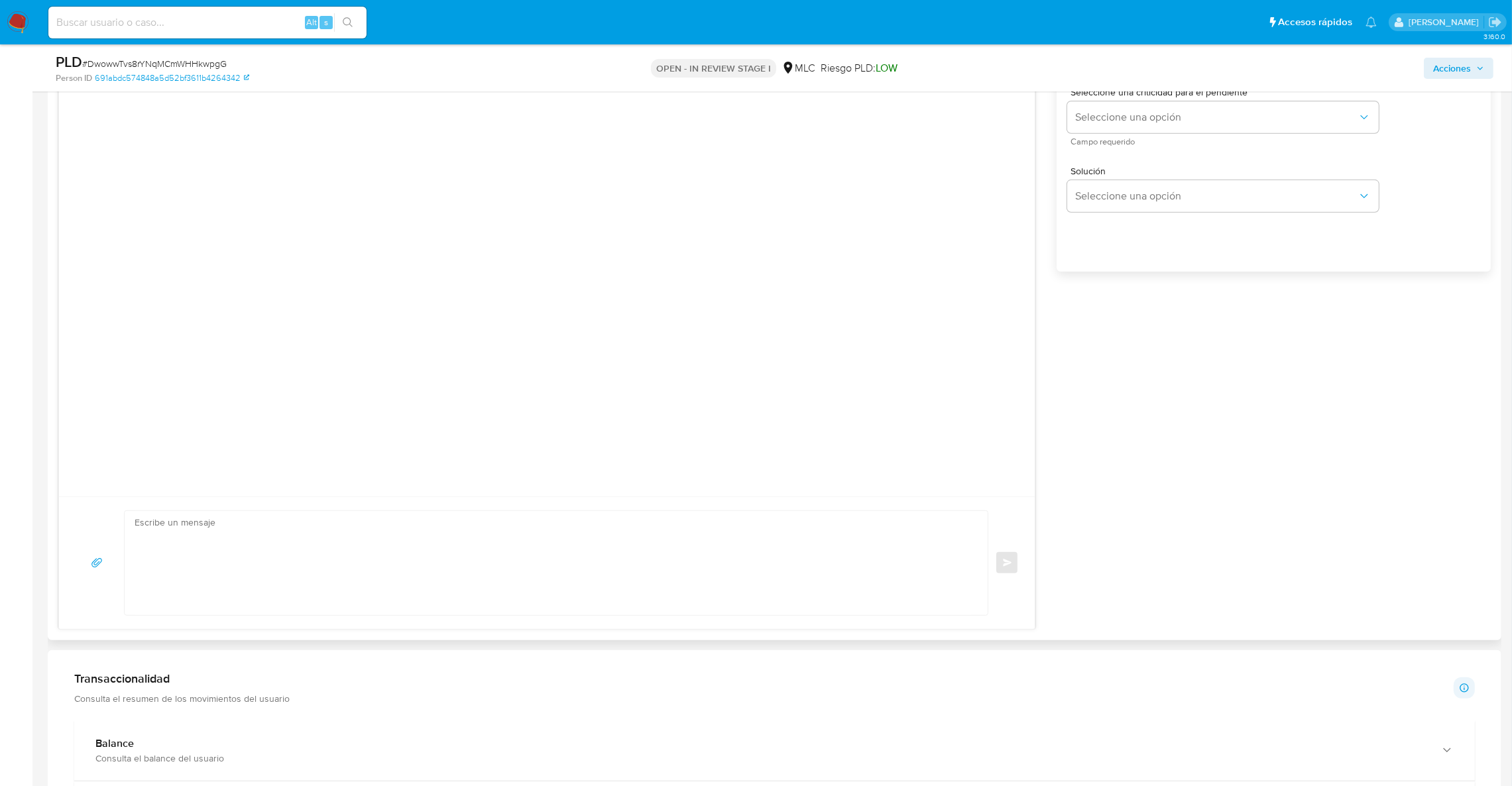
click at [564, 536] on textarea at bounding box center [553, 563] width 837 height 104
paste textarea "Lore IPS, Do sitametcons adipi el Seddoe te Incidid Utla etdo magnaaliq eni adm…"
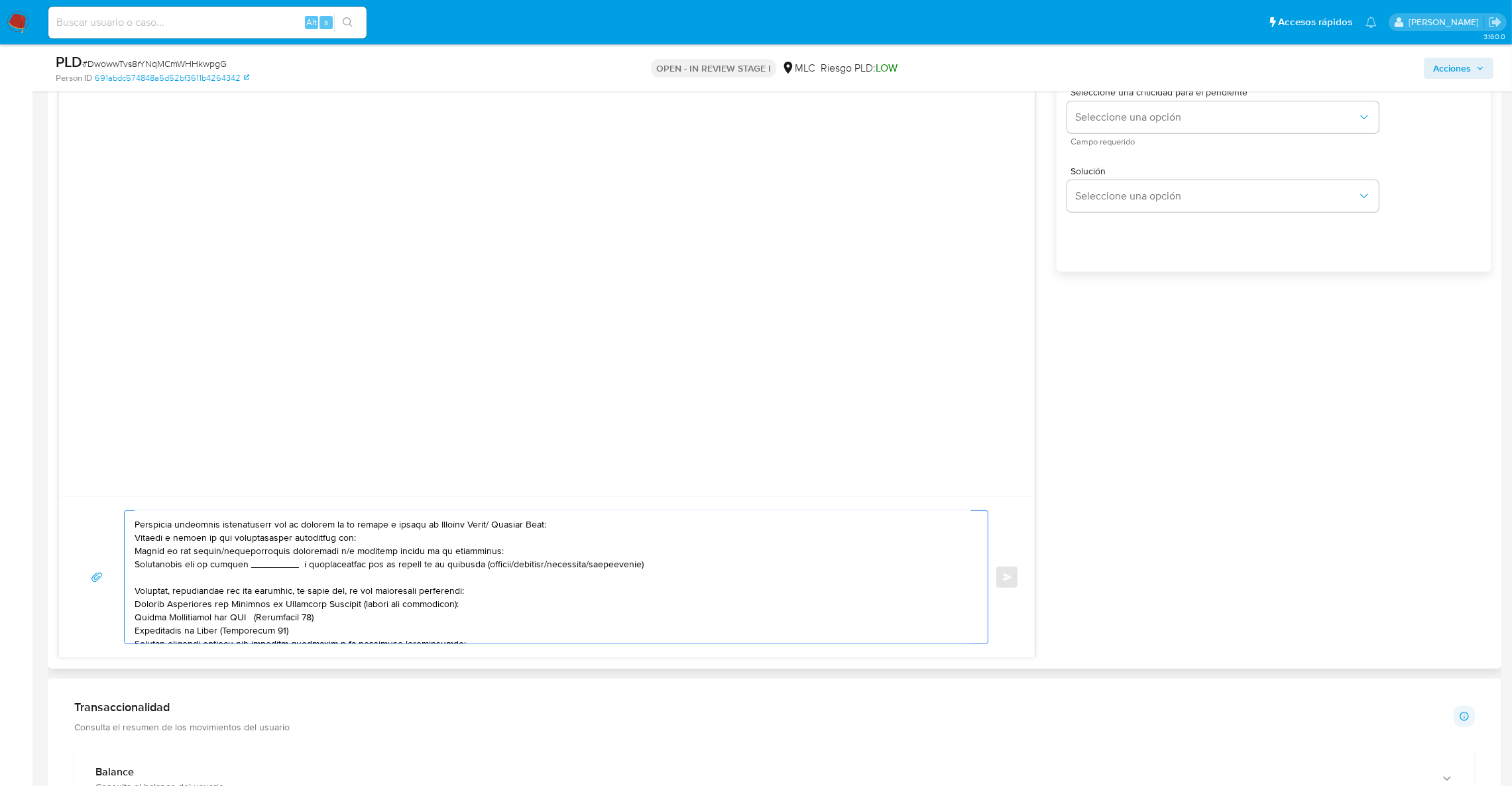
scroll to position [0, 0]
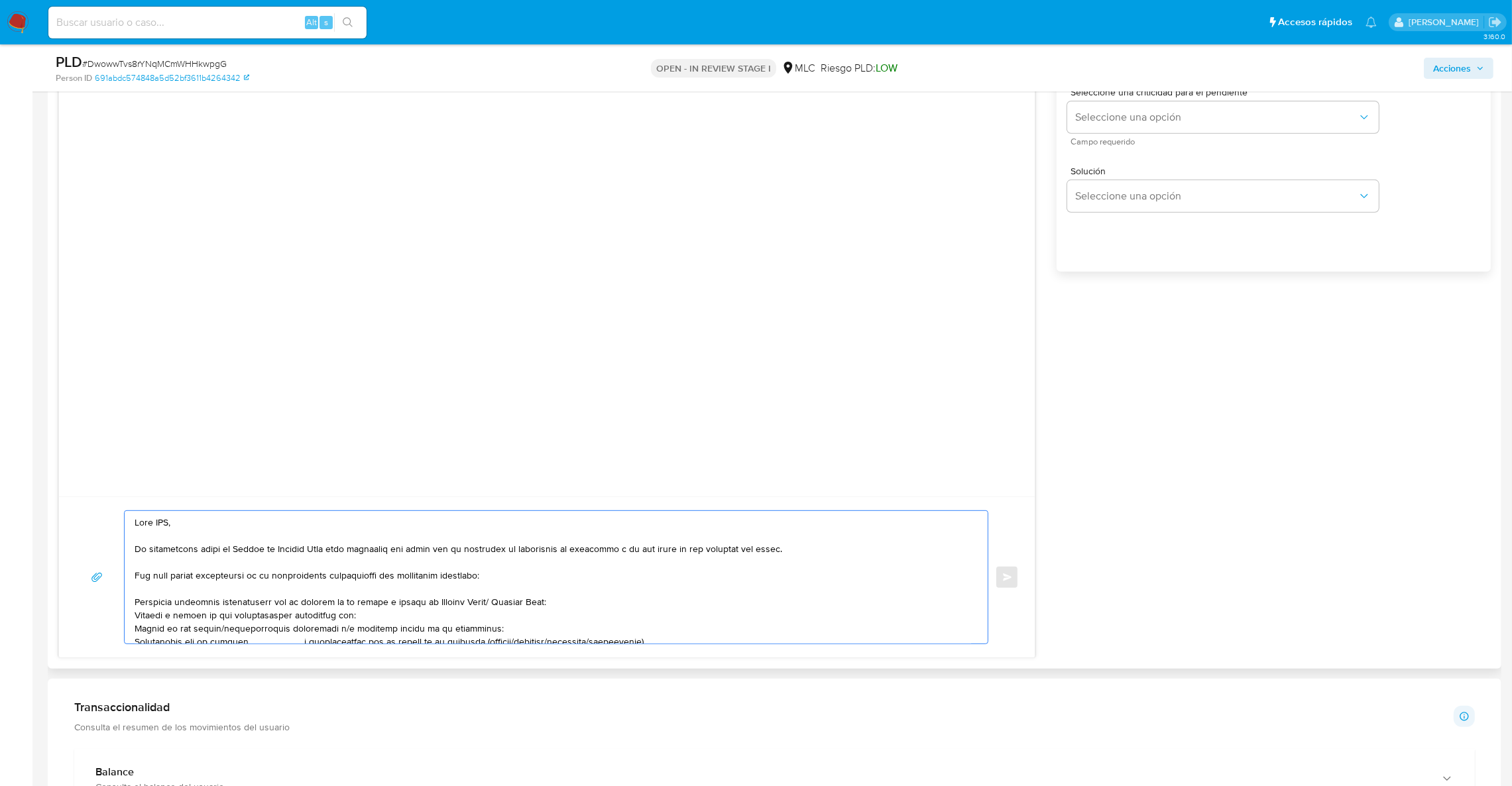
click at [172, 527] on textarea at bounding box center [553, 577] width 837 height 133
click at [171, 519] on textarea at bounding box center [553, 577] width 837 height 133
click at [212, 618] on textarea at bounding box center [553, 577] width 837 height 133
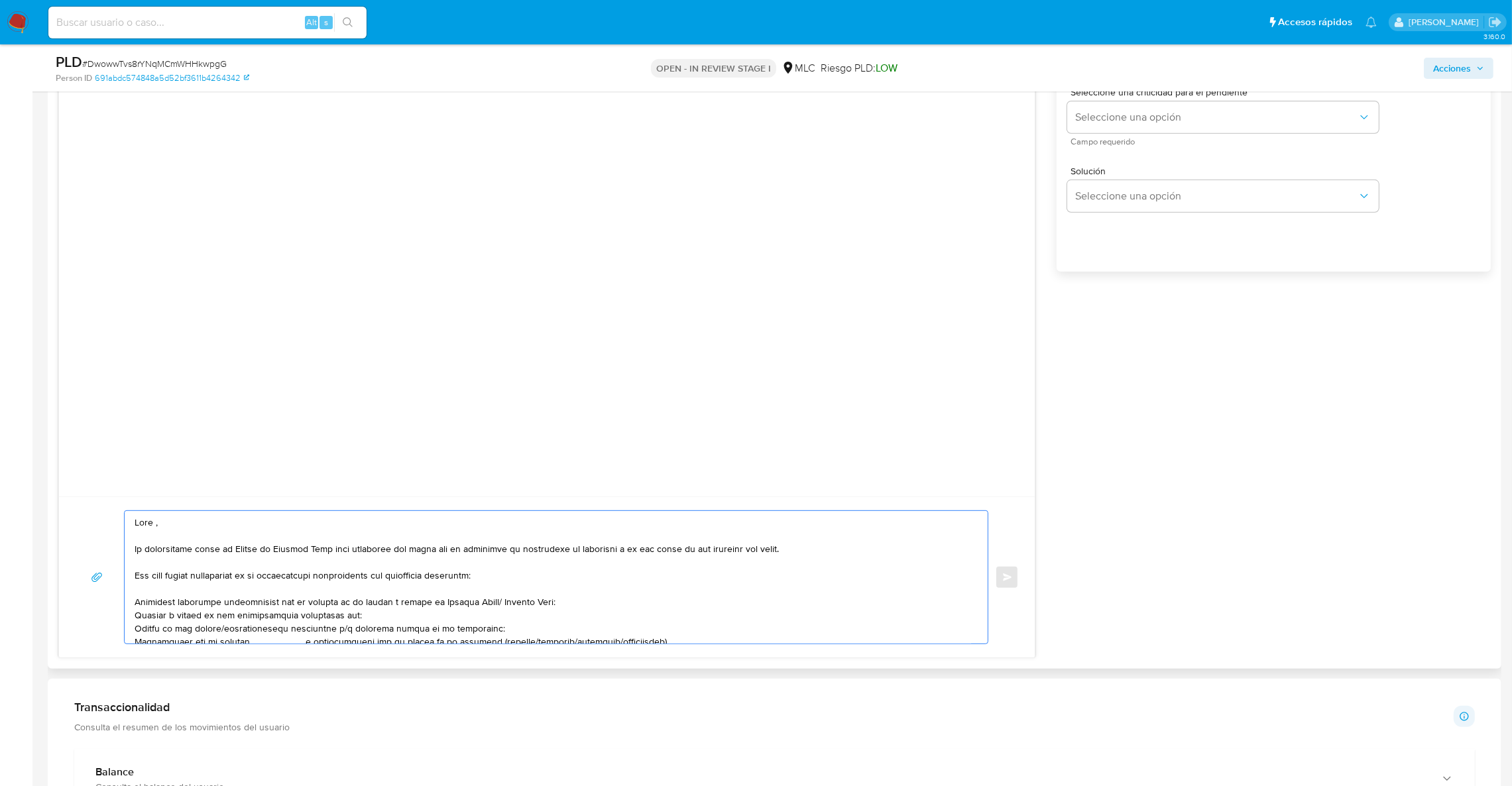
click at [212, 618] on textarea at bounding box center [553, 577] width 837 height 133
click at [421, 623] on textarea at bounding box center [553, 577] width 837 height 133
click at [347, 626] on textarea at bounding box center [553, 577] width 837 height 133
click at [349, 619] on textarea at bounding box center [553, 577] width 837 height 133
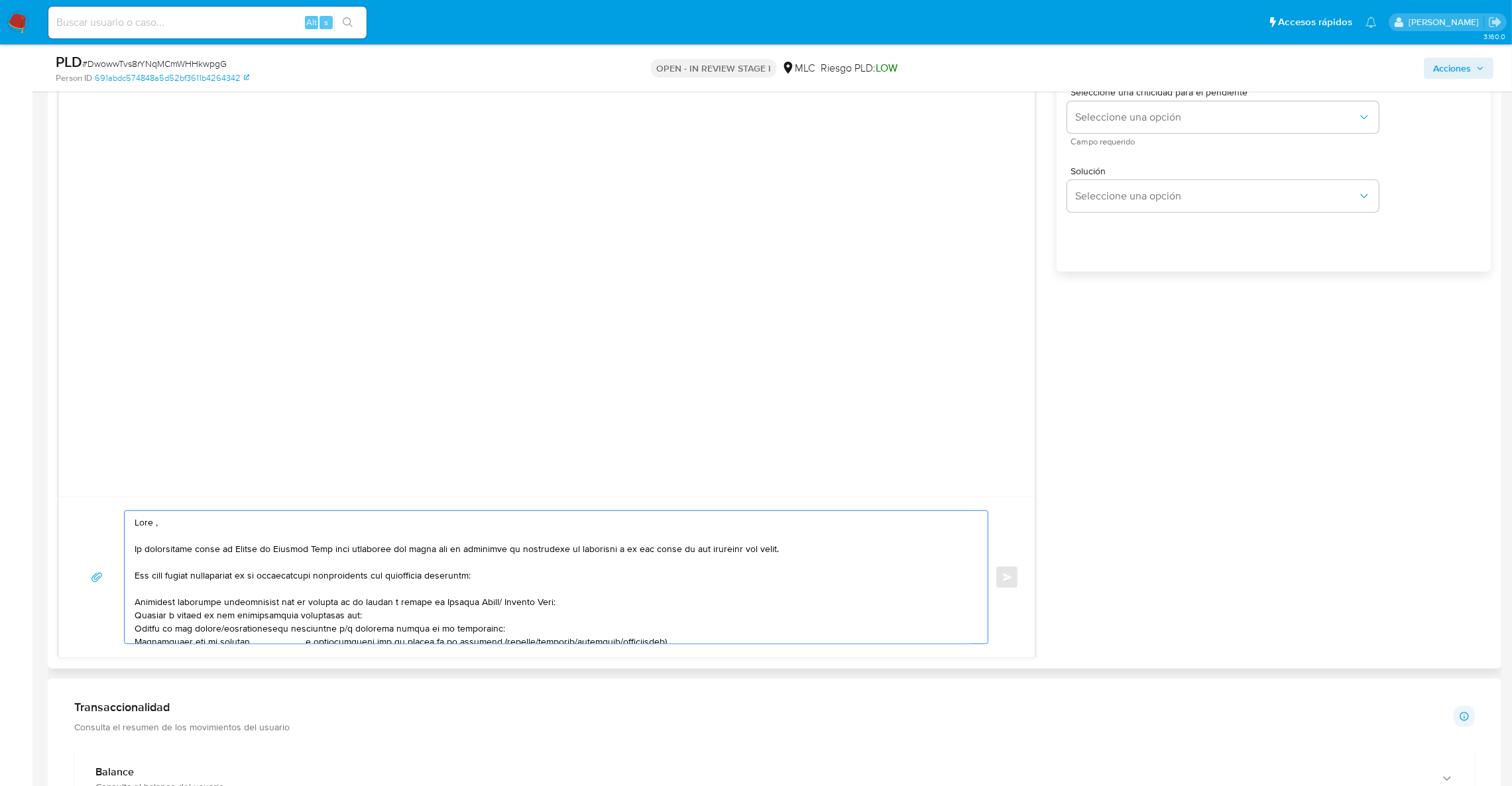
click at [348, 619] on textarea at bounding box center [553, 577] width 837 height 133
paste textarea "[PERSON_NAME] [PERSON_NAME]"
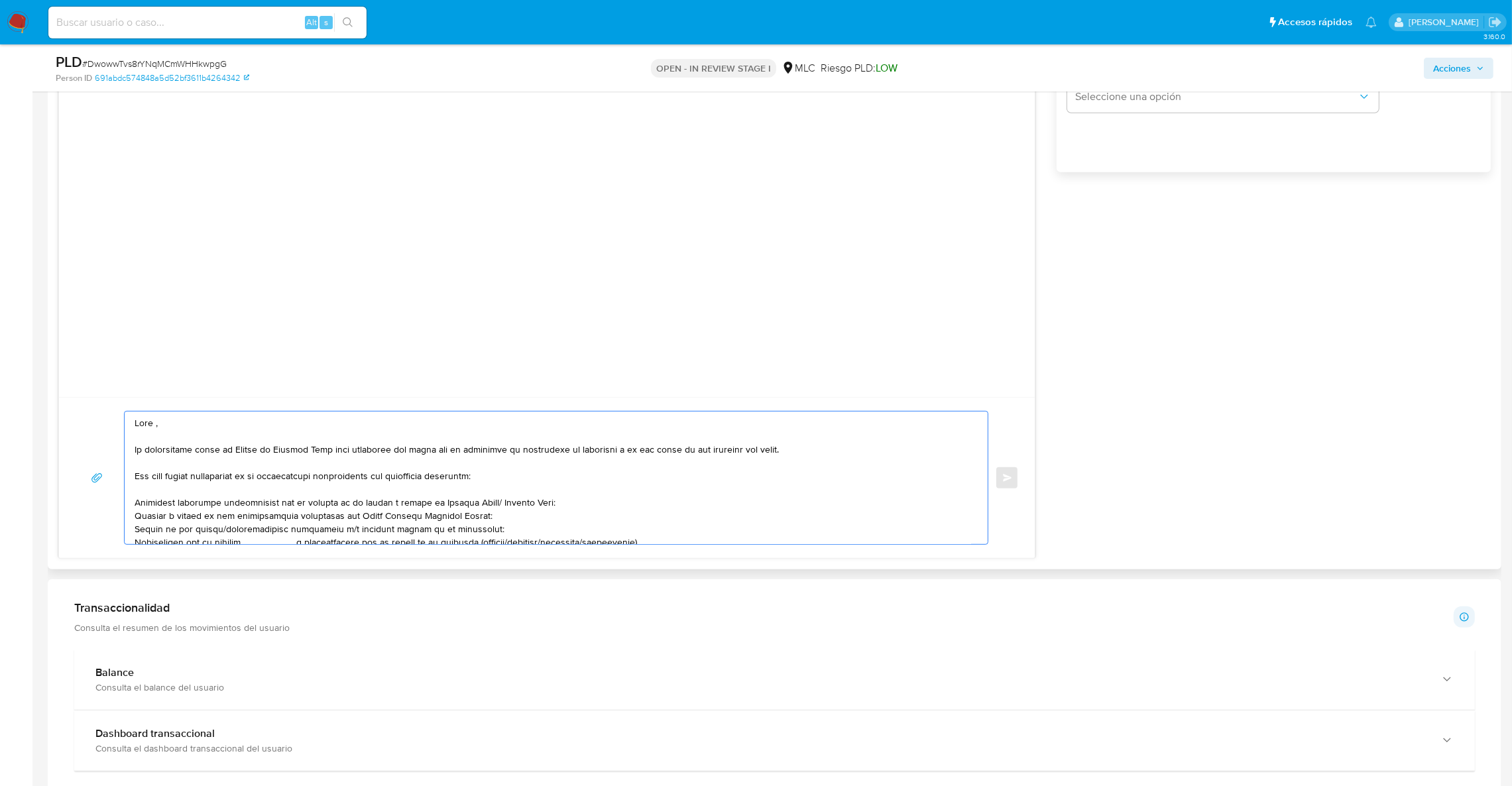
scroll to position [99, 0]
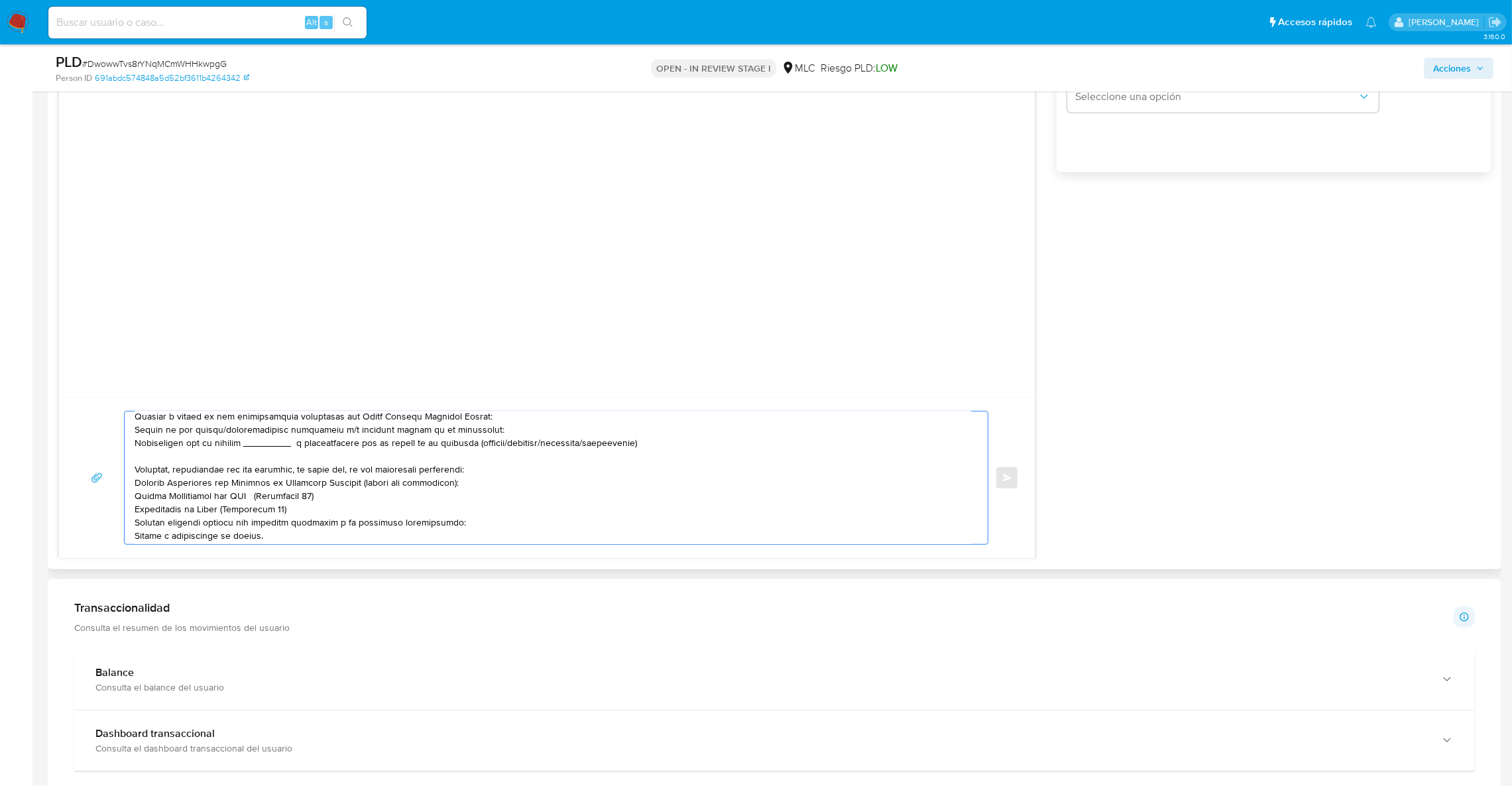
click at [200, 449] on textarea at bounding box center [553, 478] width 837 height 133
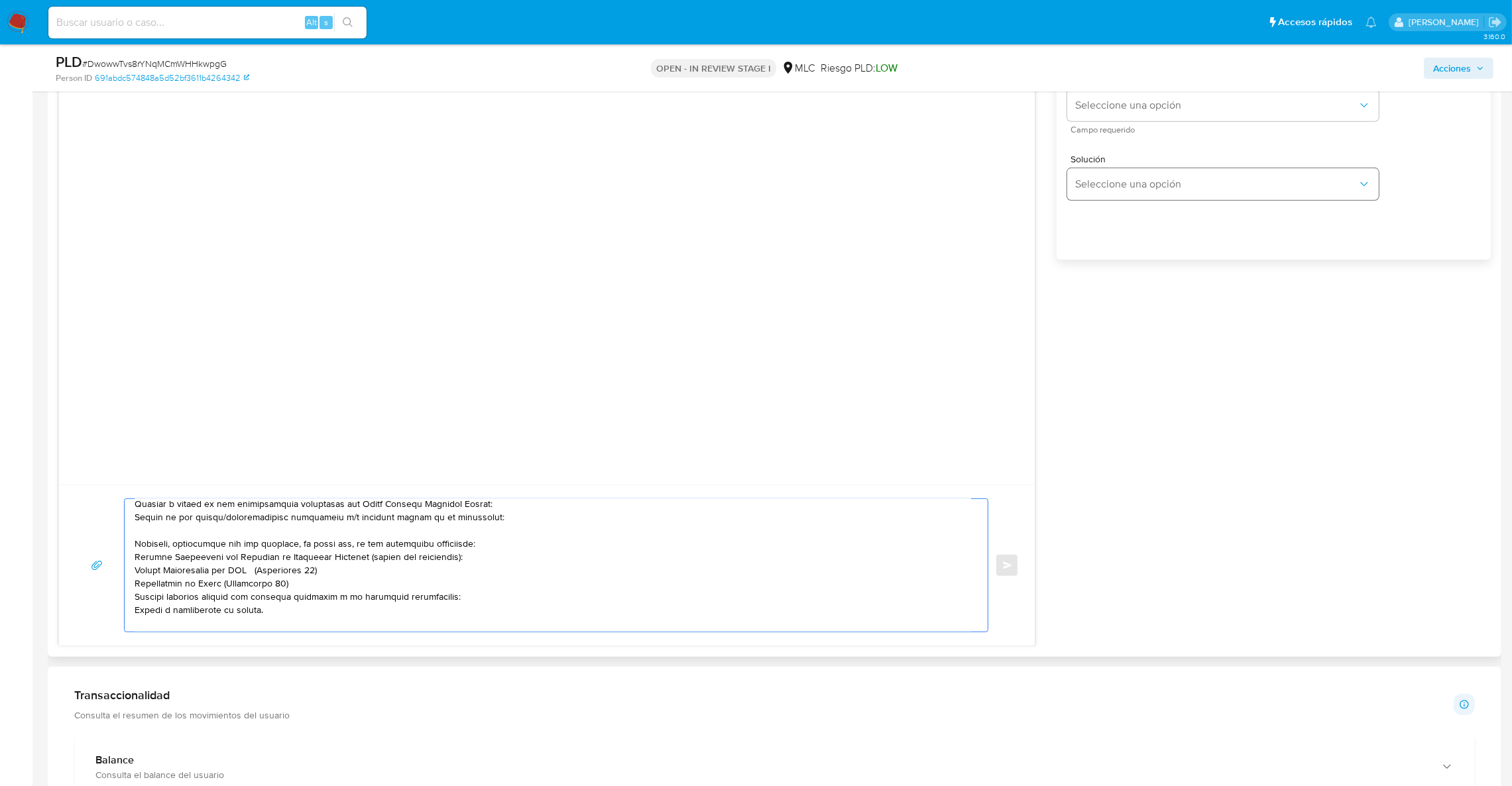
scroll to position [729, 0]
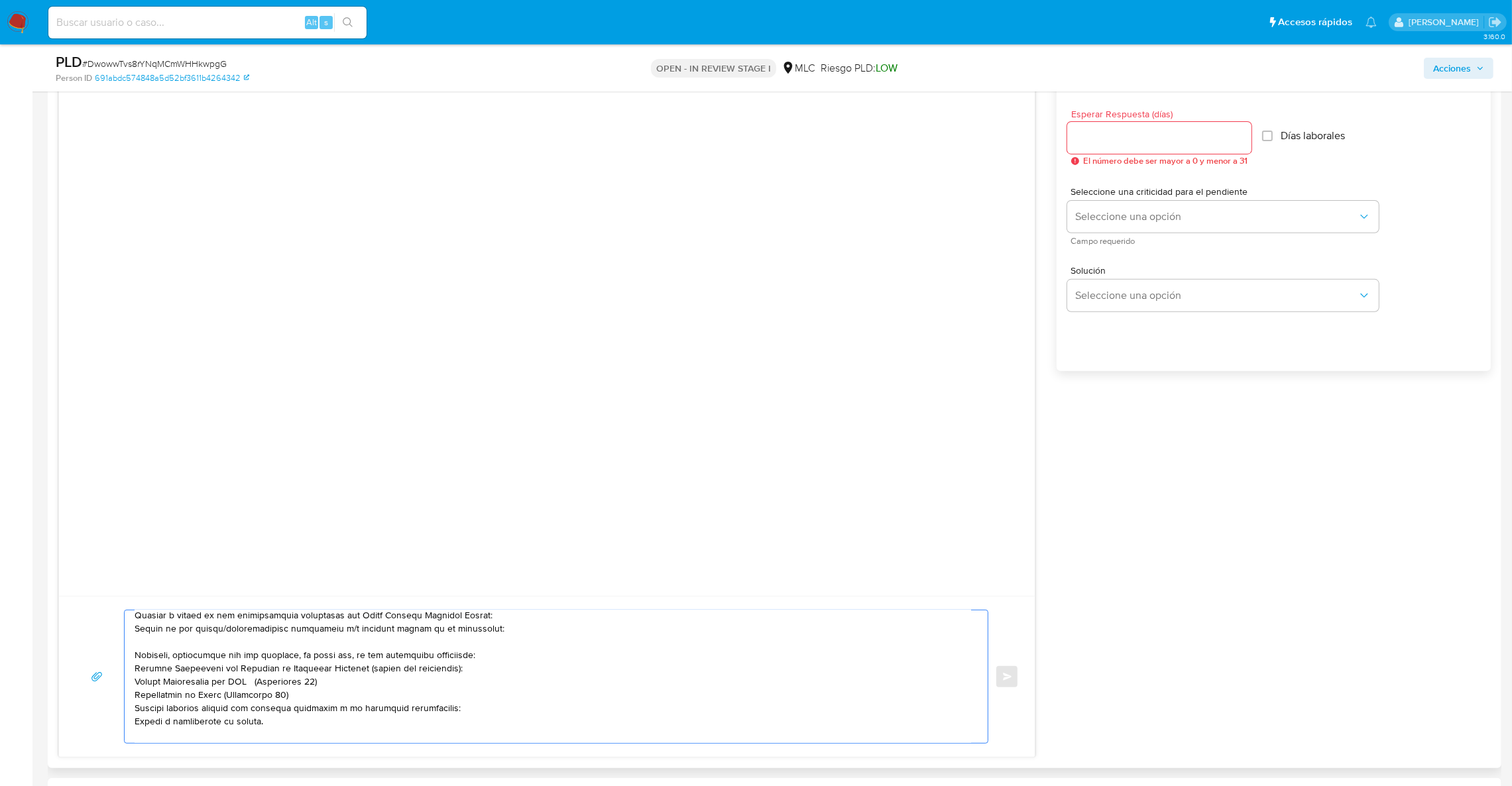
type textarea "Lore , Ip dolorsitame conse ad Elitse do Eiusmod Temp inci utlaboree dol magna …"
click at [1127, 145] on input "Esperar Respuesta (días)" at bounding box center [1159, 137] width 184 height 17
type input "0"
click at [1011, 676] on button "Enviar" at bounding box center [1007, 676] width 24 height 24
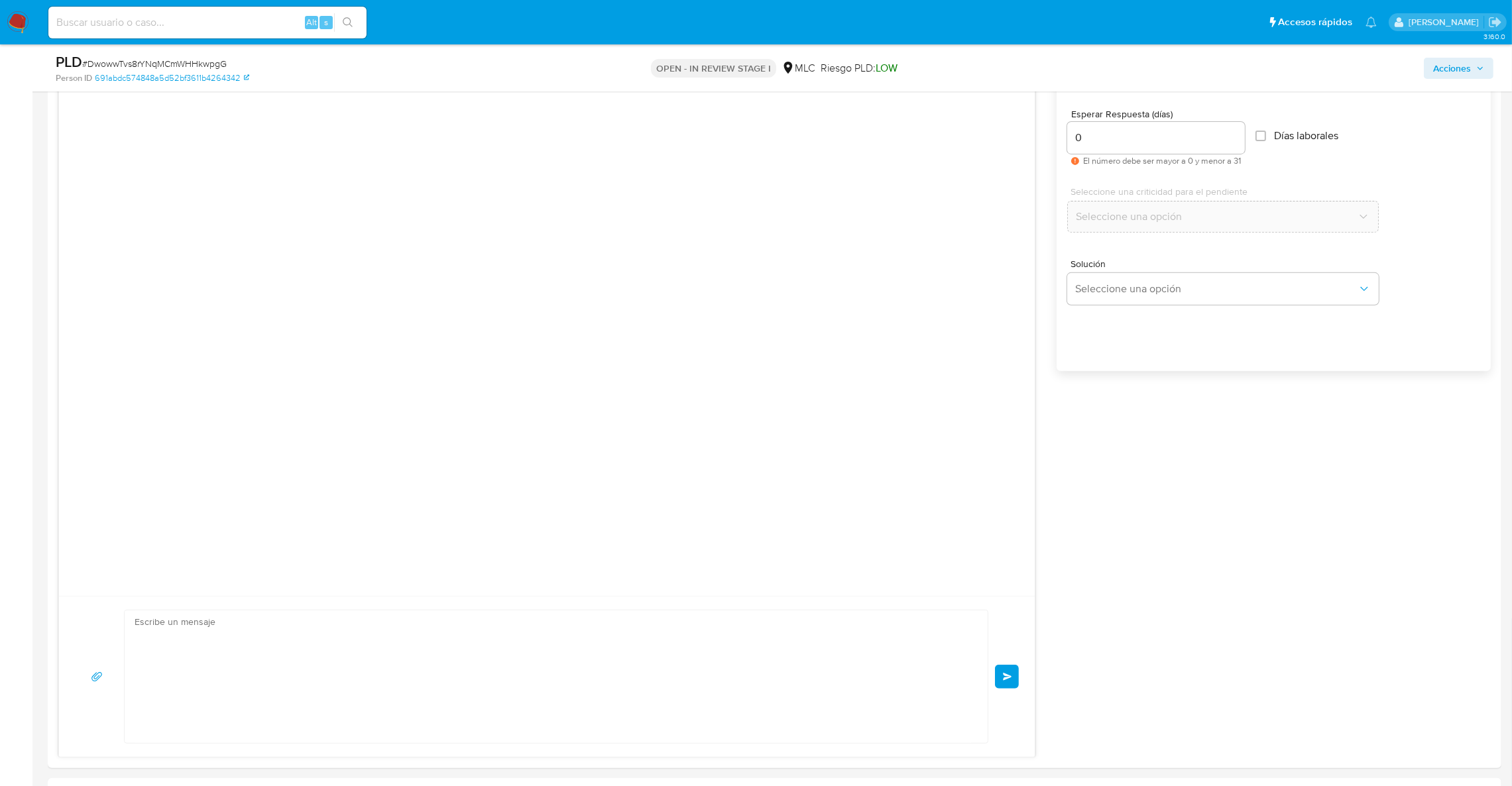
scroll to position [85, 0]
